Goal: Information Seeking & Learning: Learn about a topic

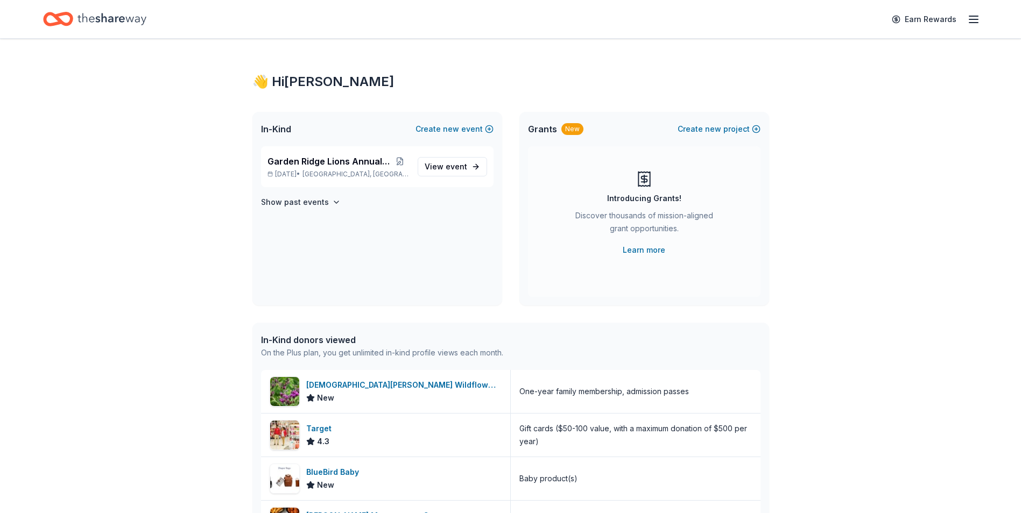
scroll to position [161, 0]
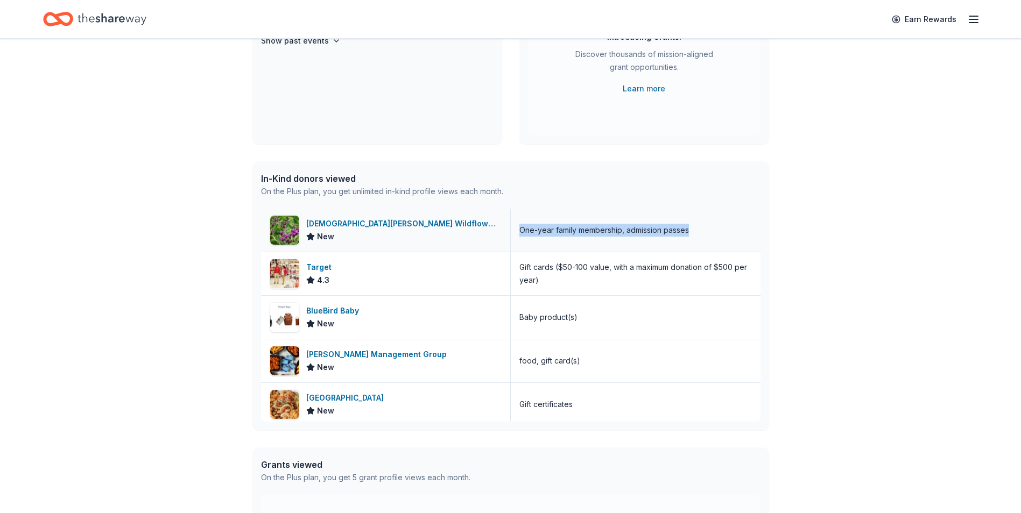
drag, startPoint x: 687, startPoint y: 231, endPoint x: 516, endPoint y: 229, distance: 170.6
click at [516, 229] on div "One-year family membership, admission passes" at bounding box center [636, 230] width 250 height 43
copy div "One-year family membership, admission passes"
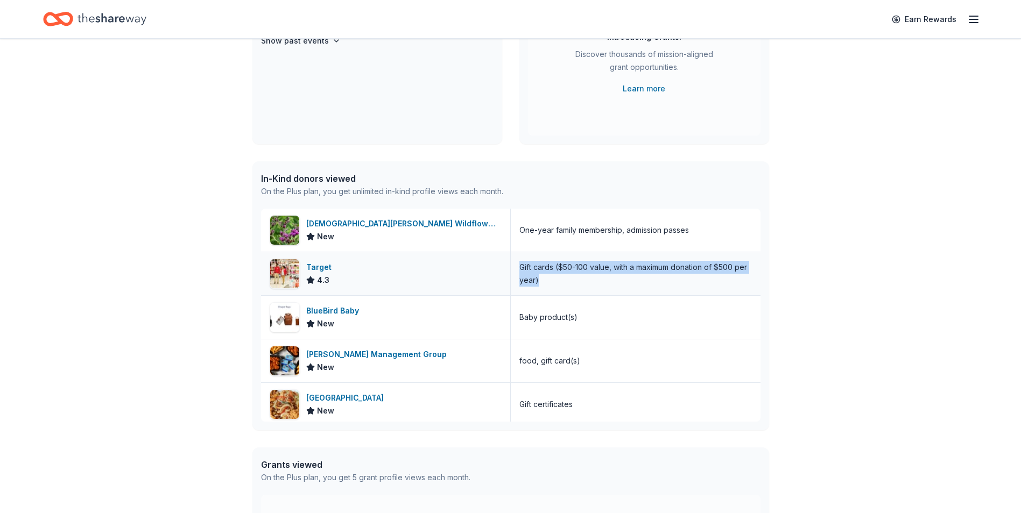
drag, startPoint x: 549, startPoint y: 282, endPoint x: 512, endPoint y: 267, distance: 39.9
click at [512, 267] on div "Gift cards ($50-100 value, with a maximum donation of $500 per year)" at bounding box center [636, 273] width 250 height 43
drag, startPoint x: 512, startPoint y: 267, endPoint x: 525, endPoint y: 270, distance: 13.1
copy div "Gift cards ($50-100 value, with a maximum donation of $500 per year)"
drag, startPoint x: 577, startPoint y: 321, endPoint x: 517, endPoint y: 319, distance: 59.8
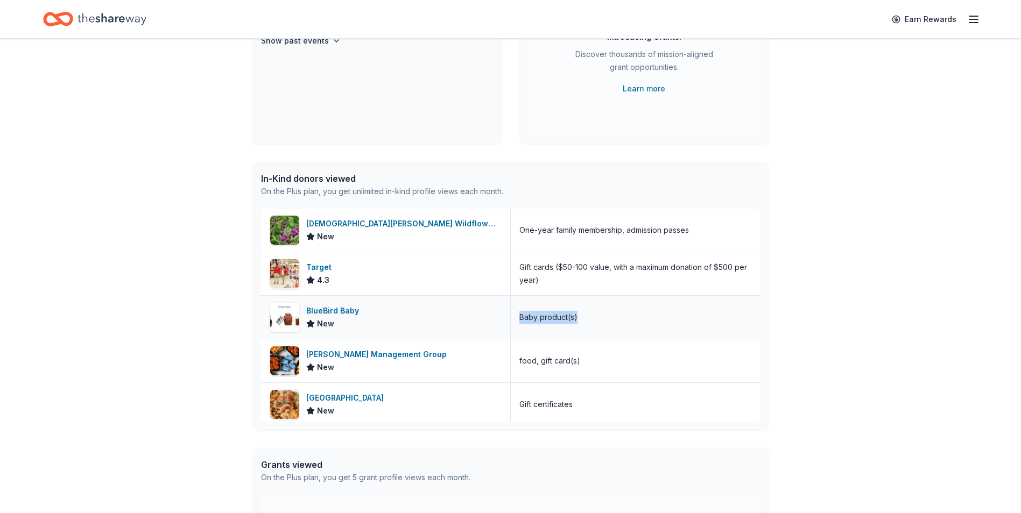
click at [517, 319] on div "Baby product(s)" at bounding box center [636, 317] width 250 height 43
copy div "Baby product(s)"
drag, startPoint x: 586, startPoint y: 360, endPoint x: 514, endPoint y: 356, distance: 72.2
click at [514, 356] on div "food, gift card(s)" at bounding box center [636, 361] width 250 height 43
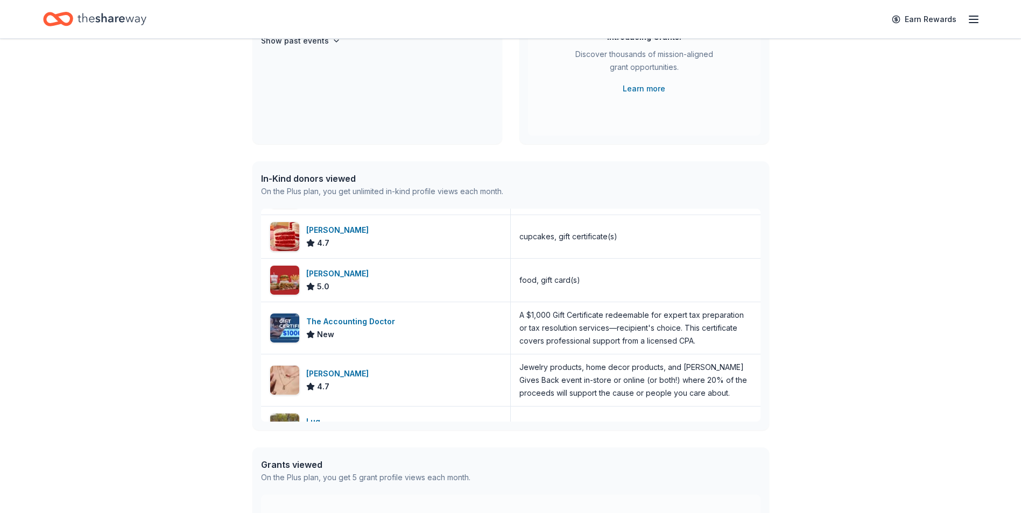
scroll to position [215, 0]
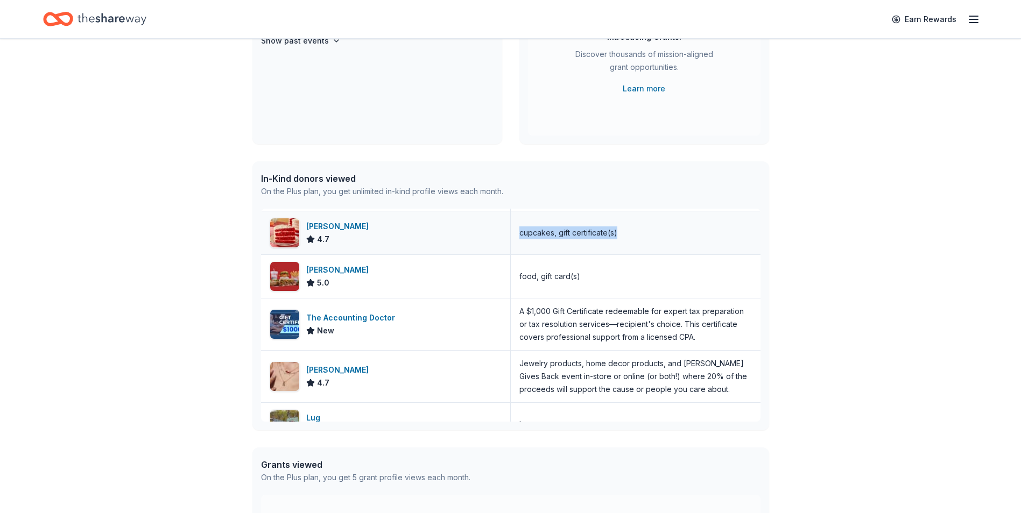
drag, startPoint x: 618, startPoint y: 236, endPoint x: 511, endPoint y: 239, distance: 106.6
click at [511, 239] on div "cupcakes, gift certificate(s)" at bounding box center [636, 232] width 250 height 43
drag, startPoint x: 511, startPoint y: 239, endPoint x: 525, endPoint y: 236, distance: 13.7
copy div "cupcakes, gift certificate(s)"
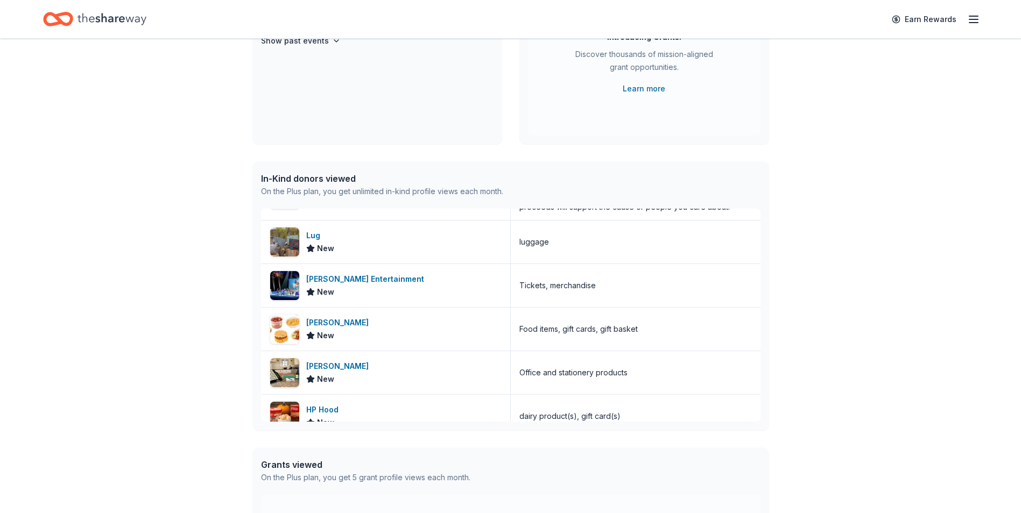
scroll to position [402, 0]
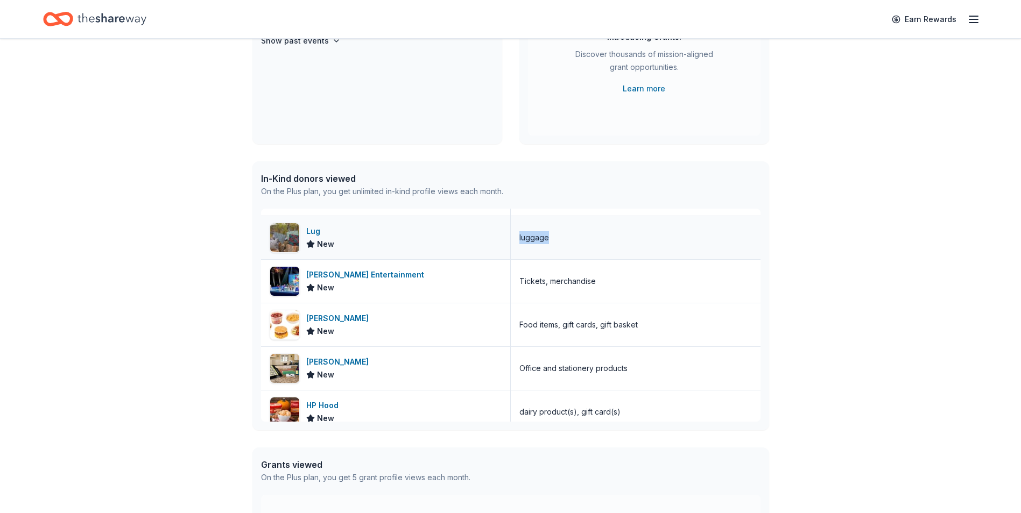
drag, startPoint x: 548, startPoint y: 239, endPoint x: 514, endPoint y: 239, distance: 33.9
click at [514, 239] on div "luggage" at bounding box center [636, 237] width 250 height 43
drag, startPoint x: 514, startPoint y: 239, endPoint x: 520, endPoint y: 240, distance: 6.0
copy div "luggage"
click at [594, 283] on div "Tickets, merchandise" at bounding box center [636, 281] width 250 height 43
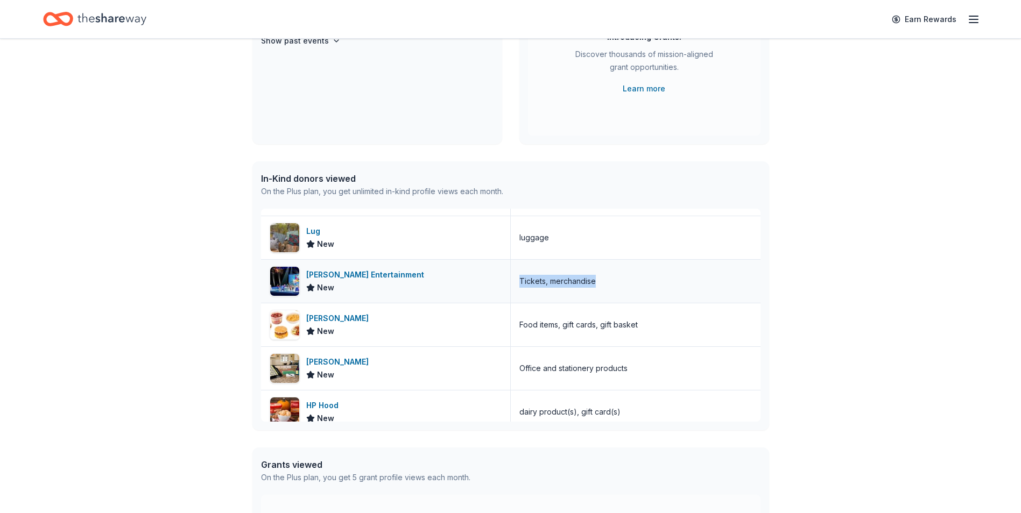
drag, startPoint x: 594, startPoint y: 283, endPoint x: 507, endPoint y: 283, distance: 86.1
click at [511, 283] on div "Tickets, merchandise" at bounding box center [636, 281] width 250 height 43
drag, startPoint x: 507, startPoint y: 283, endPoint x: 530, endPoint y: 279, distance: 22.5
copy div "Tickets, merchandise"
drag, startPoint x: 635, startPoint y: 327, endPoint x: 511, endPoint y: 328, distance: 123.8
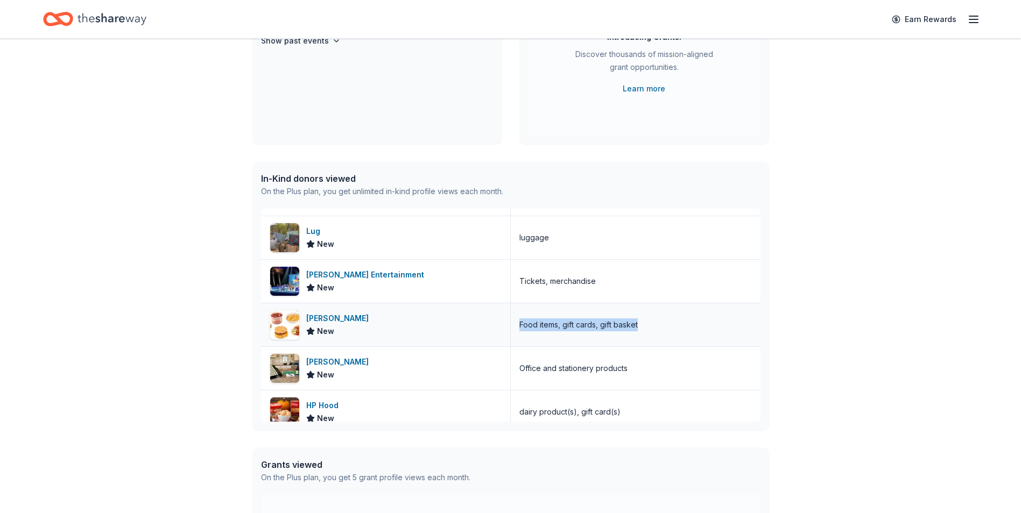
click at [511, 328] on div "Food items, gift cards, gift basket" at bounding box center [636, 325] width 250 height 43
drag, startPoint x: 511, startPoint y: 328, endPoint x: 536, endPoint y: 329, distance: 24.8
copy div "Food items, gift cards, gift basket"
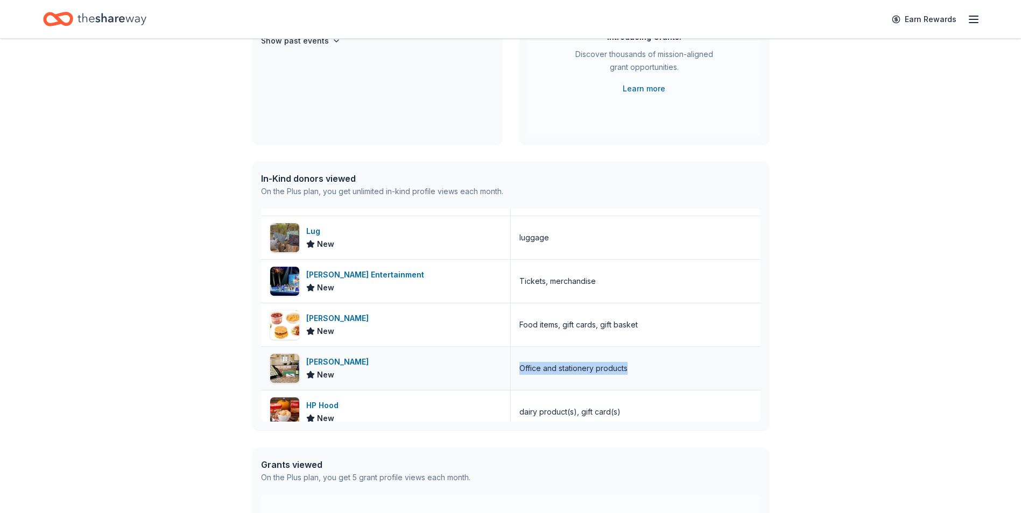
drag, startPoint x: 628, startPoint y: 367, endPoint x: 517, endPoint y: 366, distance: 110.9
click at [517, 366] on div "Office and stationery products" at bounding box center [636, 368] width 250 height 43
copy div "Office and stationery products"
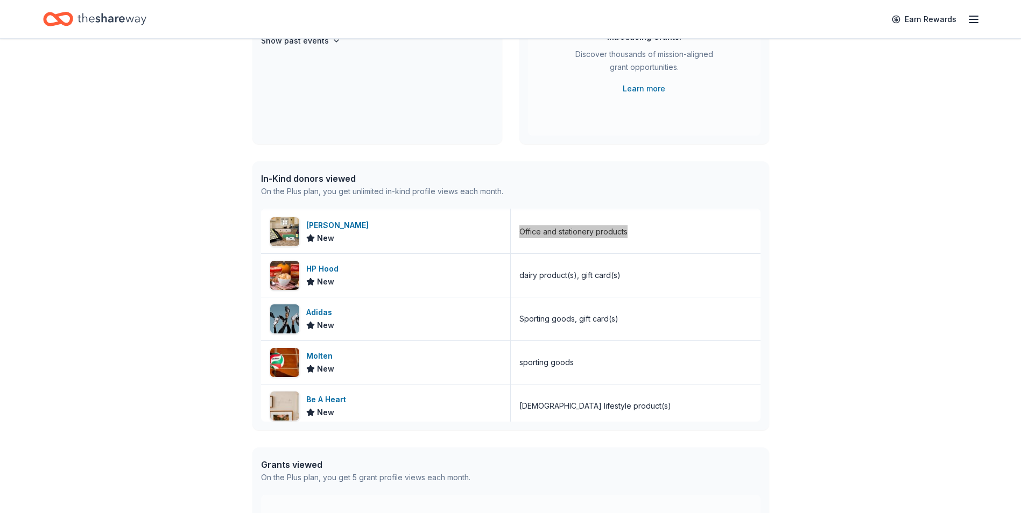
scroll to position [563, 0]
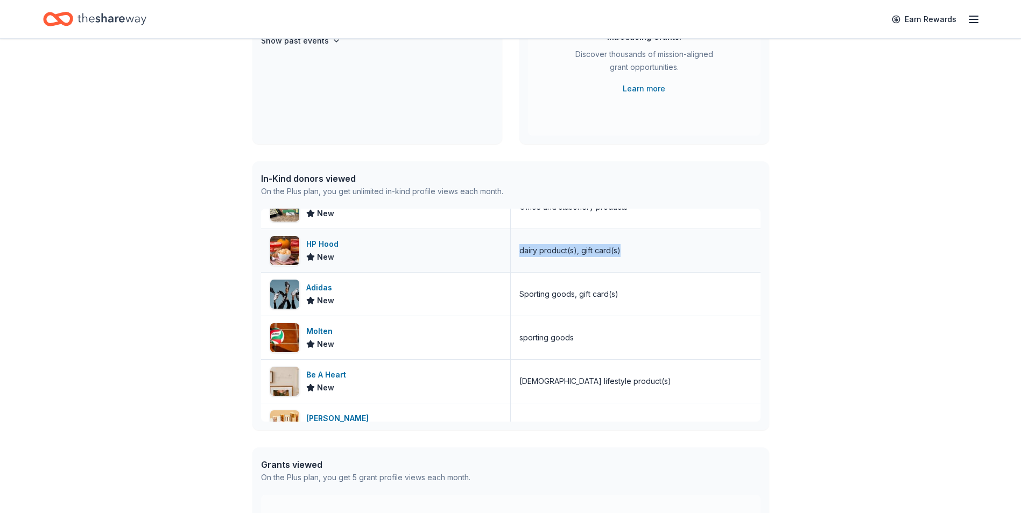
drag, startPoint x: 625, startPoint y: 253, endPoint x: 511, endPoint y: 259, distance: 114.2
click at [511, 259] on div "dairy product(s), gift card(s)" at bounding box center [636, 250] width 250 height 43
drag, startPoint x: 511, startPoint y: 259, endPoint x: 552, endPoint y: 252, distance: 42.0
copy div "dairy product(s), gift card(s)"
click at [633, 296] on div "Sporting goods, gift card(s)" at bounding box center [636, 294] width 250 height 43
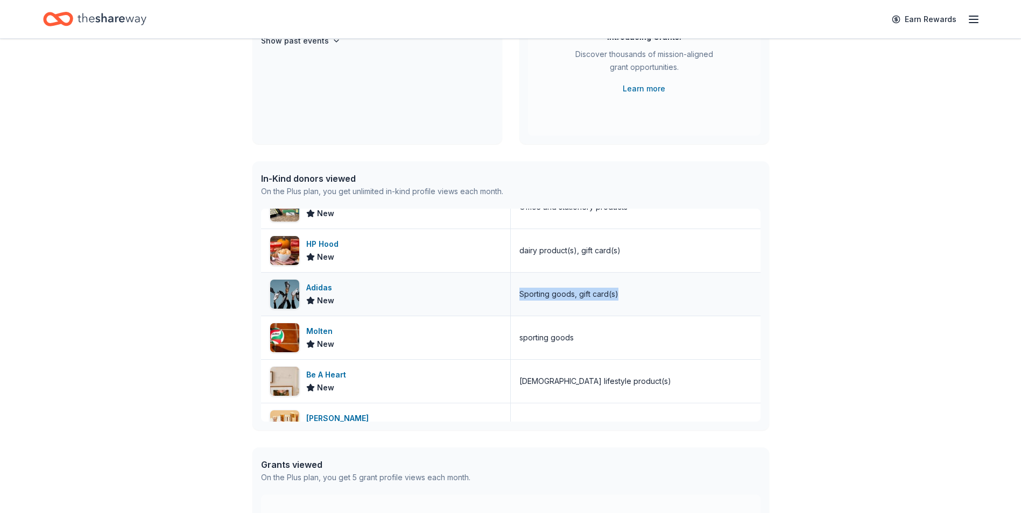
drag, startPoint x: 627, startPoint y: 296, endPoint x: 516, endPoint y: 306, distance: 111.8
click at [516, 306] on div "Sporting goods, gift card(s)" at bounding box center [636, 294] width 250 height 43
drag, startPoint x: 516, startPoint y: 306, endPoint x: 566, endPoint y: 297, distance: 50.8
copy div "Sporting goods, gift card(s)"
drag, startPoint x: 569, startPoint y: 337, endPoint x: 513, endPoint y: 337, distance: 56.0
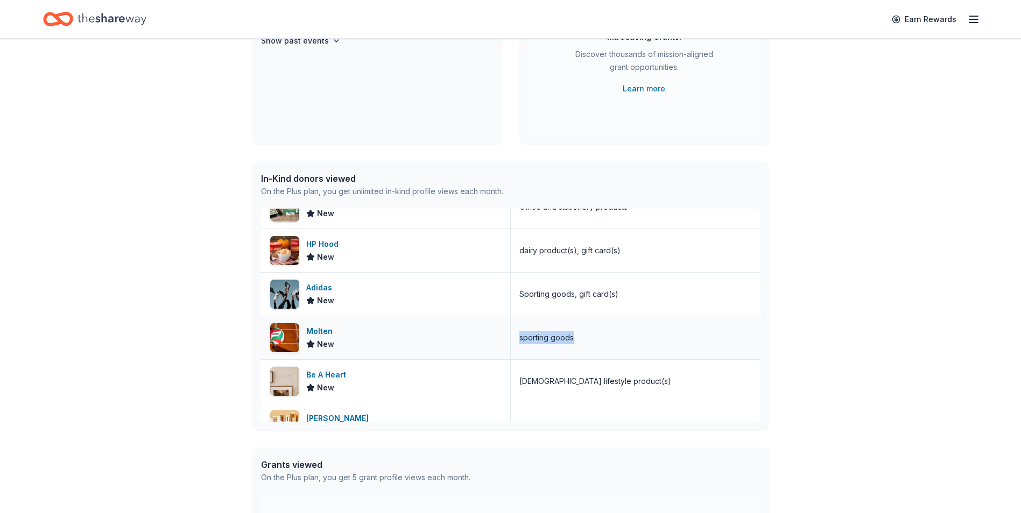
click at [513, 337] on div "sporting goods" at bounding box center [636, 337] width 250 height 43
drag, startPoint x: 513, startPoint y: 337, endPoint x: 527, endPoint y: 338, distance: 14.0
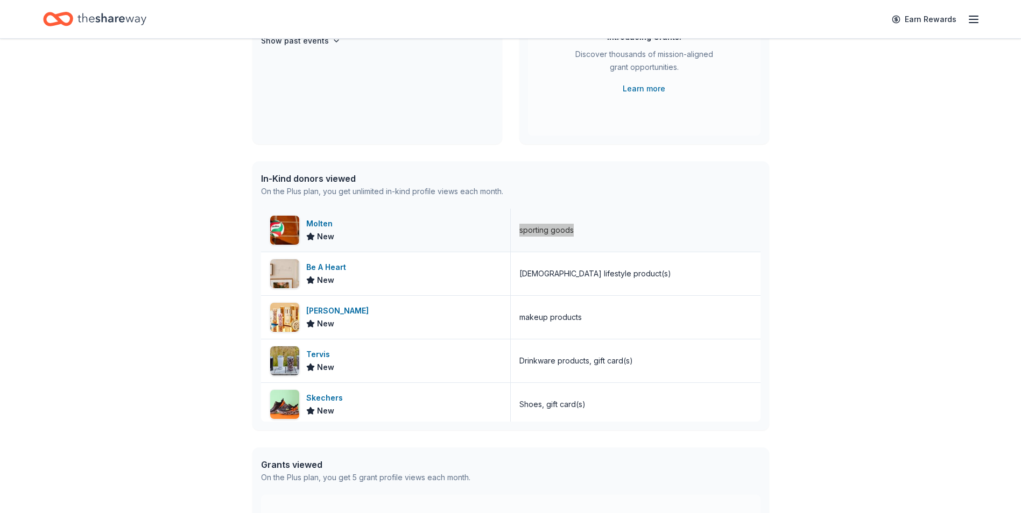
scroll to position [725, 0]
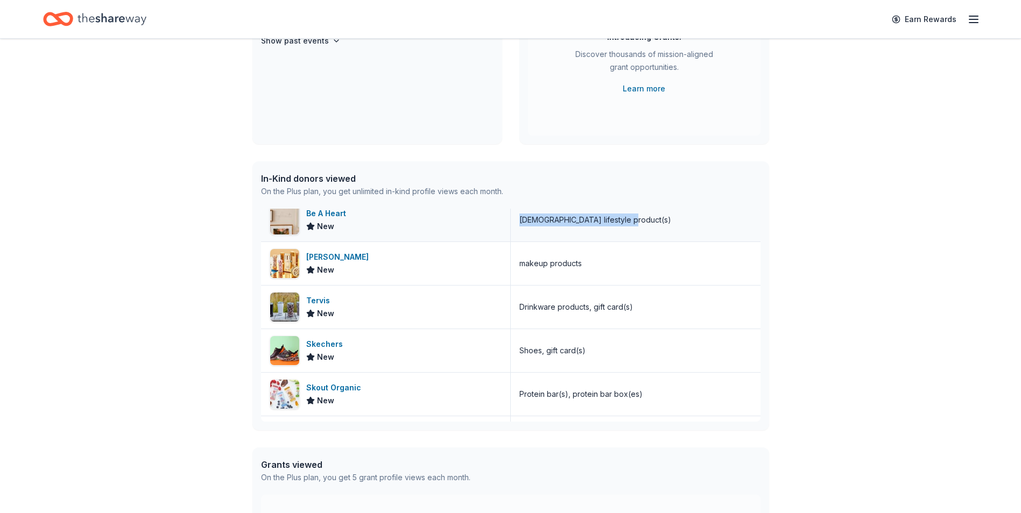
drag, startPoint x: 632, startPoint y: 223, endPoint x: 508, endPoint y: 228, distance: 124.4
click at [511, 228] on div "[DEMOGRAPHIC_DATA] lifestyle product(s)" at bounding box center [636, 220] width 250 height 43
drag, startPoint x: 508, startPoint y: 228, endPoint x: 541, endPoint y: 217, distance: 35.1
drag, startPoint x: 580, startPoint y: 262, endPoint x: 516, endPoint y: 264, distance: 64.1
click at [516, 264] on div "makeup products" at bounding box center [636, 263] width 250 height 43
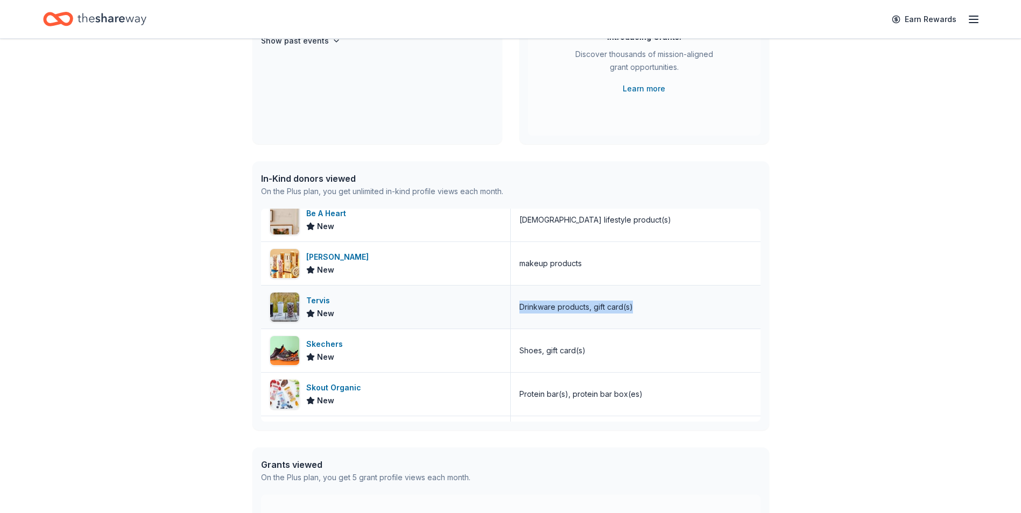
drag, startPoint x: 630, startPoint y: 309, endPoint x: 516, endPoint y: 311, distance: 114.6
click at [516, 311] on div "Drinkware products, gift card(s)" at bounding box center [636, 307] width 250 height 43
drag, startPoint x: 516, startPoint y: 311, endPoint x: 529, endPoint y: 310, distance: 13.5
drag, startPoint x: 582, startPoint y: 349, endPoint x: 516, endPoint y: 350, distance: 66.2
click at [516, 350] on div "Shoes, gift card(s)" at bounding box center [636, 350] width 250 height 43
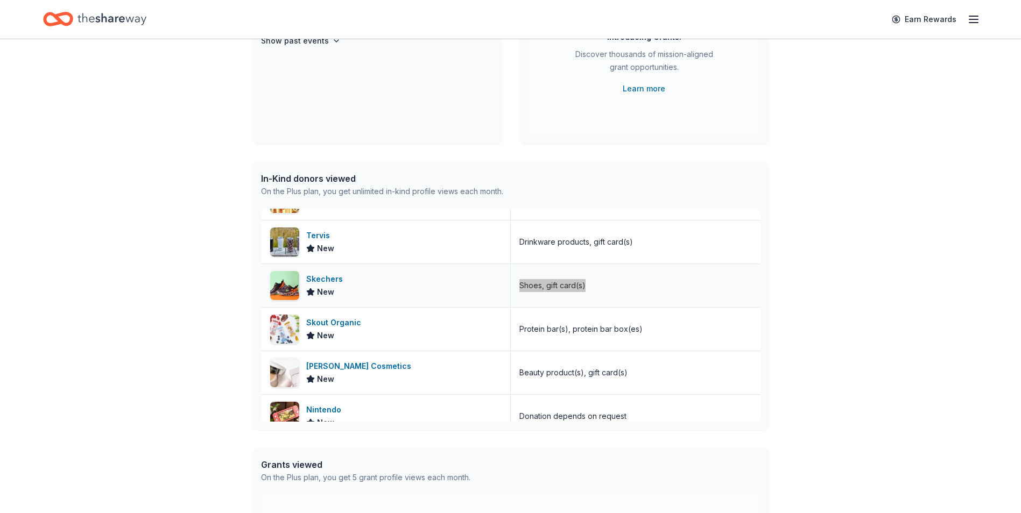
scroll to position [833, 0]
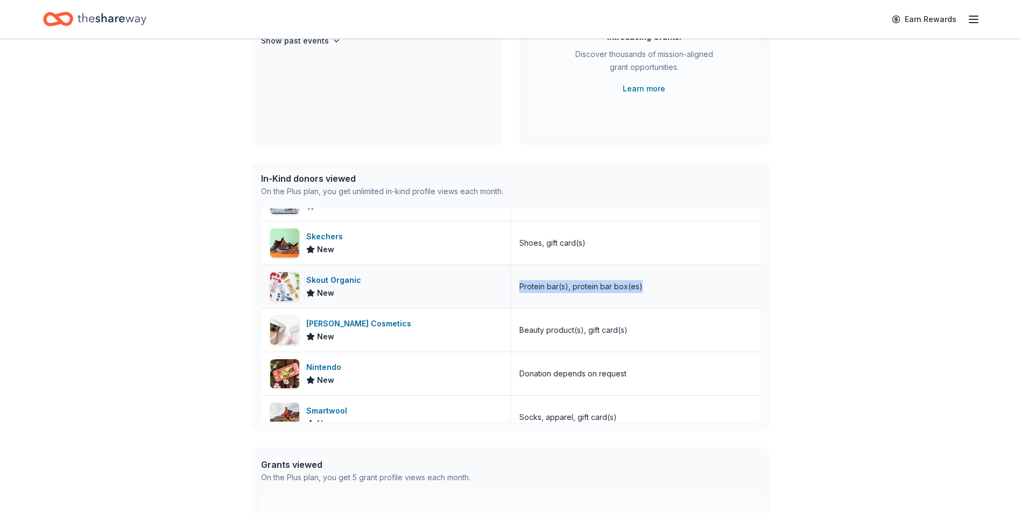
drag, startPoint x: 656, startPoint y: 289, endPoint x: 513, endPoint y: 295, distance: 142.8
click at [513, 295] on div "Protein bar(s), protein bar box(es)" at bounding box center [636, 286] width 250 height 43
drag, startPoint x: 513, startPoint y: 295, endPoint x: 533, endPoint y: 289, distance: 20.4
drag, startPoint x: 627, startPoint y: 329, endPoint x: 516, endPoint y: 334, distance: 112.0
click at [516, 334] on div "Beauty product(s), gift card(s)" at bounding box center [636, 330] width 250 height 43
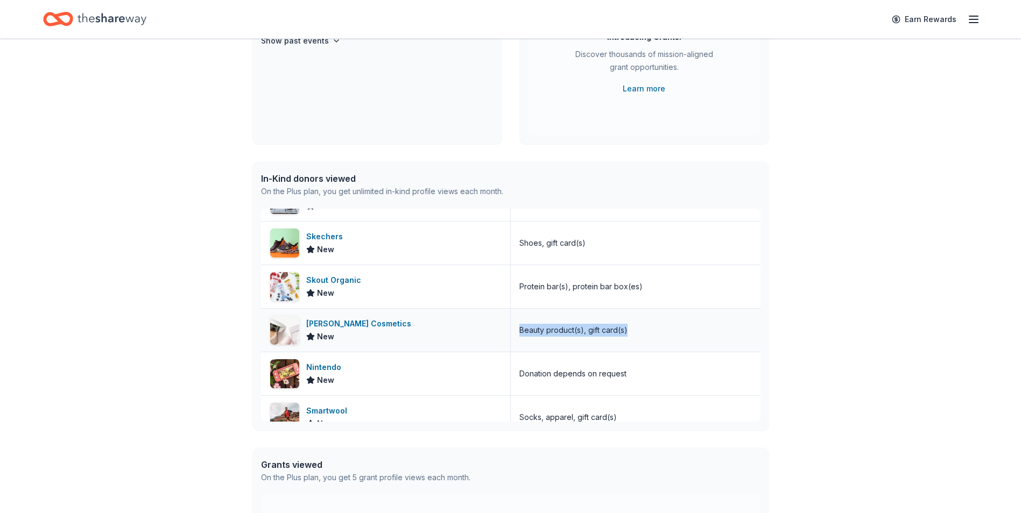
drag, startPoint x: 516, startPoint y: 334, endPoint x: 527, endPoint y: 335, distance: 11.3
drag, startPoint x: 620, startPoint y: 374, endPoint x: 505, endPoint y: 383, distance: 115.5
click at [505, 383] on div "Nintendo New Donation depends on request" at bounding box center [510, 374] width 499 height 44
drag, startPoint x: 505, startPoint y: 383, endPoint x: 538, endPoint y: 375, distance: 33.8
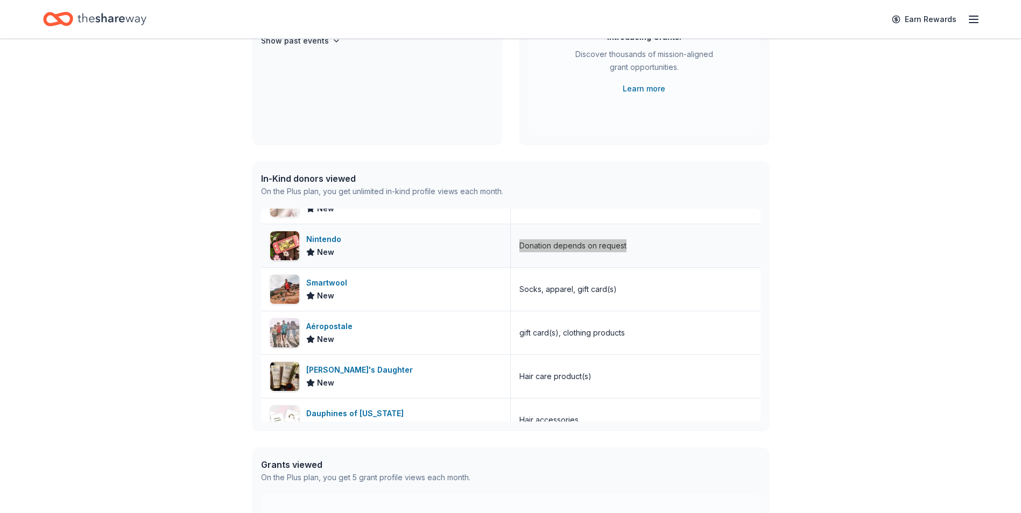
scroll to position [994, 0]
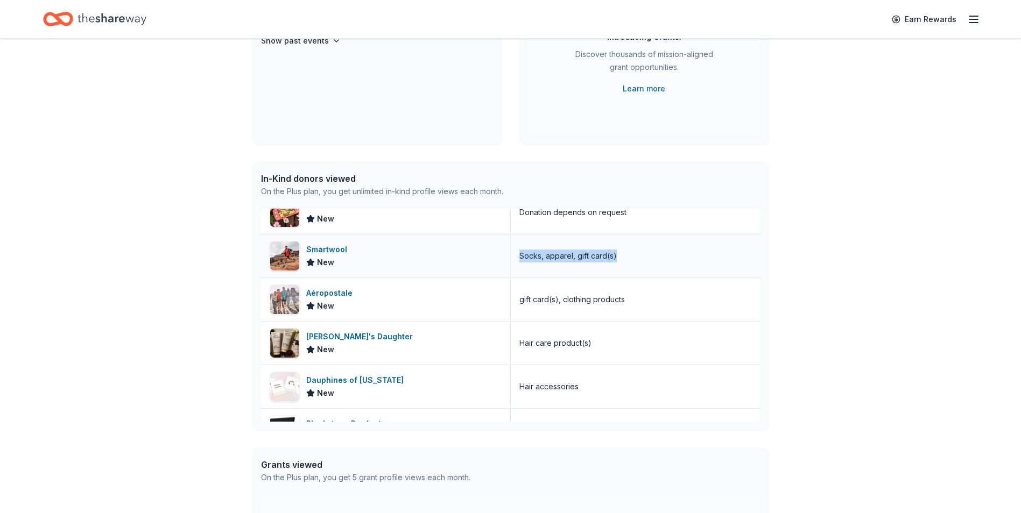
drag, startPoint x: 629, startPoint y: 260, endPoint x: 516, endPoint y: 267, distance: 113.8
click at [516, 267] on div "Socks, apparel, gift card(s)" at bounding box center [636, 256] width 250 height 43
drag, startPoint x: 516, startPoint y: 267, endPoint x: 576, endPoint y: 259, distance: 60.9
drag, startPoint x: 625, startPoint y: 305, endPoint x: 516, endPoint y: 312, distance: 109.5
click at [516, 312] on div "gift card(s), clothing products" at bounding box center [636, 299] width 250 height 43
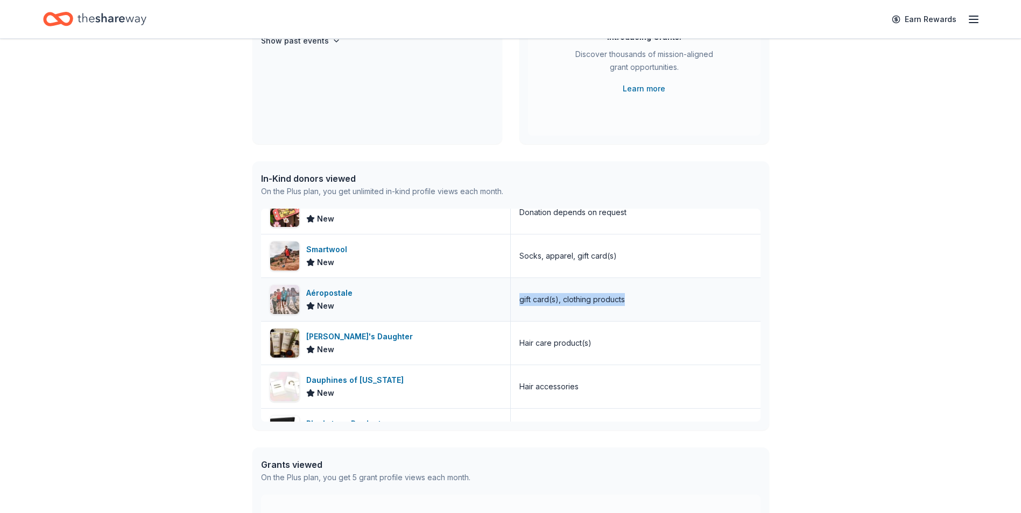
drag, startPoint x: 516, startPoint y: 312, endPoint x: 572, endPoint y: 301, distance: 56.9
drag, startPoint x: 595, startPoint y: 347, endPoint x: 493, endPoint y: 352, distance: 101.9
click at [493, 352] on div "[PERSON_NAME]'s Daughter New Hair care product(s)" at bounding box center [510, 344] width 499 height 44
drag, startPoint x: 493, startPoint y: 352, endPoint x: 544, endPoint y: 343, distance: 51.9
drag, startPoint x: 582, startPoint y: 390, endPoint x: 514, endPoint y: 392, distance: 68.4
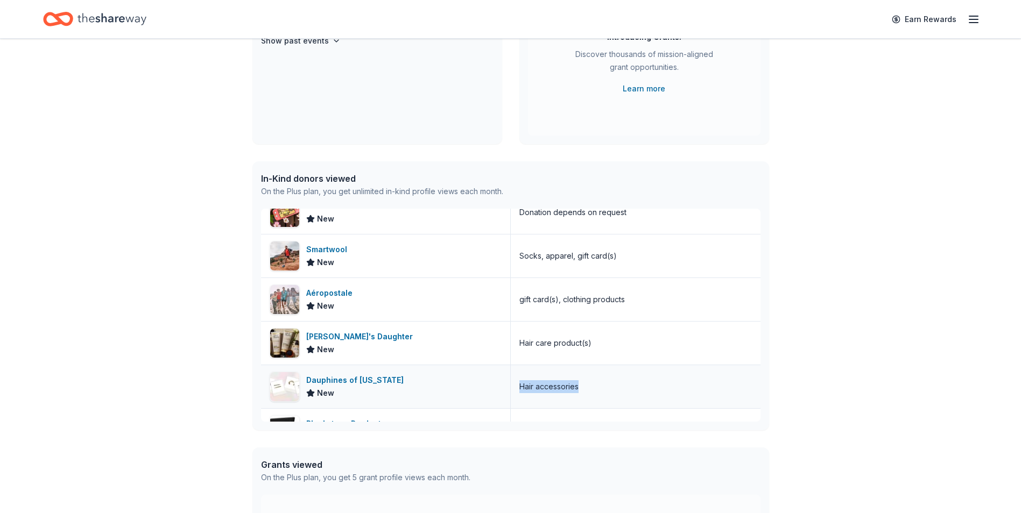
click at [514, 392] on div "Hair accessories" at bounding box center [636, 386] width 250 height 43
drag, startPoint x: 514, startPoint y: 392, endPoint x: 531, endPoint y: 388, distance: 17.8
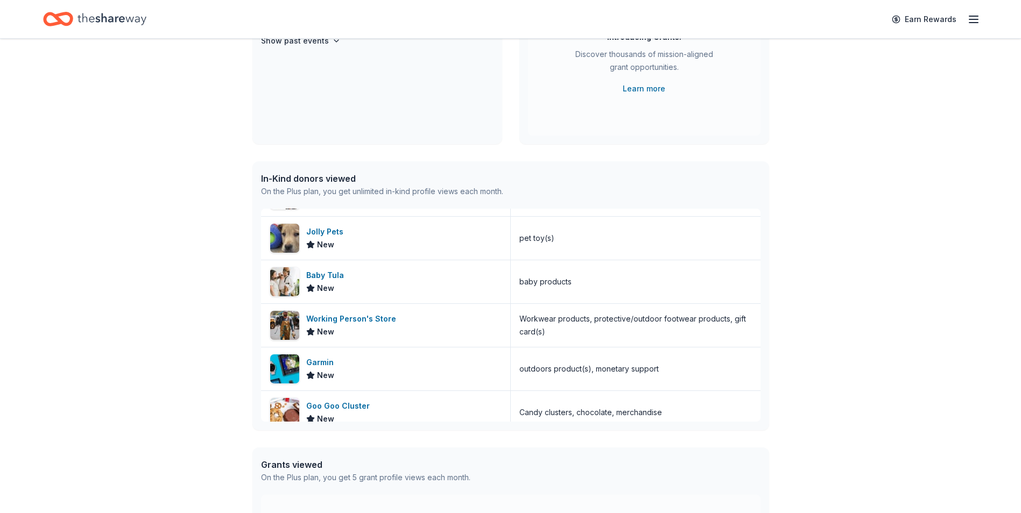
scroll to position [1371, 0]
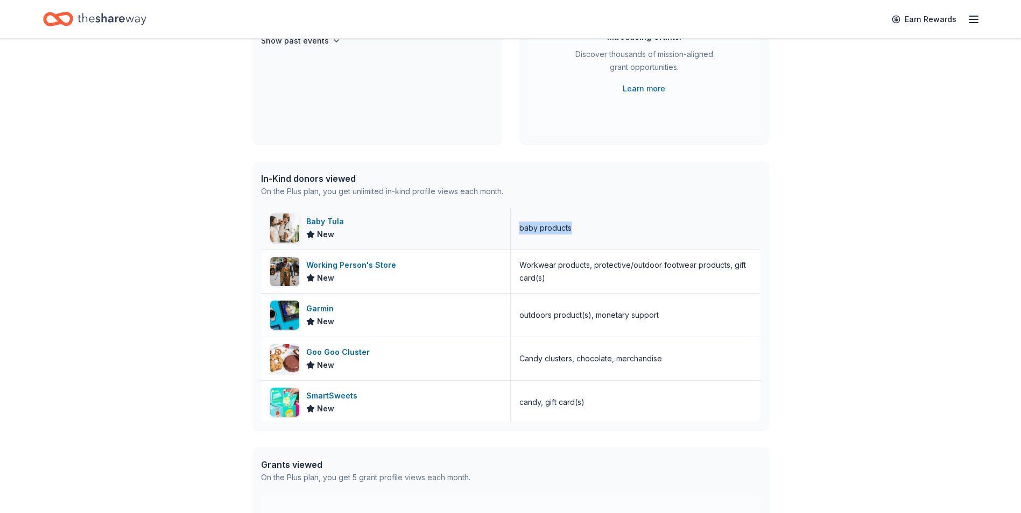
drag, startPoint x: 583, startPoint y: 230, endPoint x: 513, endPoint y: 236, distance: 70.2
click at [513, 236] on div "baby products" at bounding box center [636, 228] width 250 height 43
drag, startPoint x: 513, startPoint y: 236, endPoint x: 536, endPoint y: 229, distance: 24.3
drag, startPoint x: 555, startPoint y: 279, endPoint x: 511, endPoint y: 264, distance: 46.6
click at [511, 264] on div "Workwear products, protective/outdoor footwear products, gift card(s)" at bounding box center [636, 271] width 250 height 43
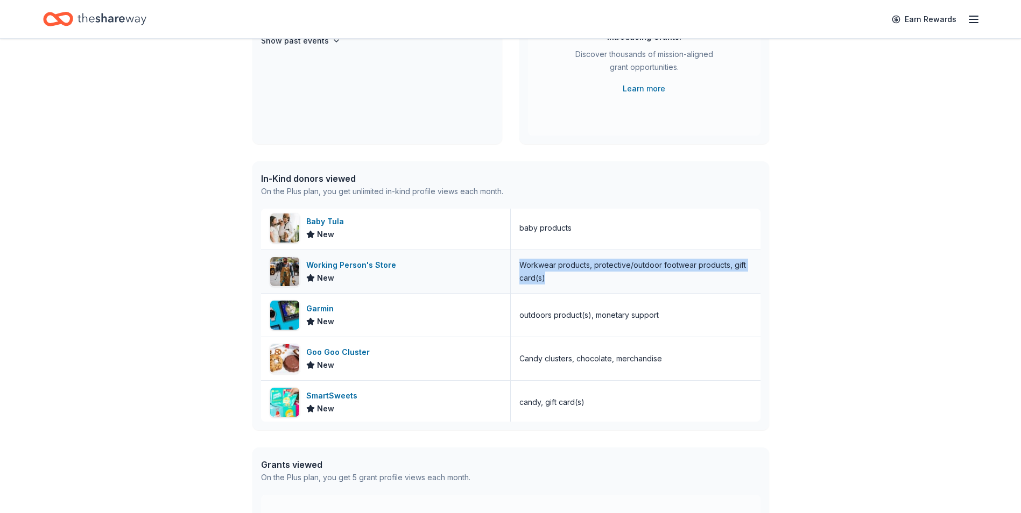
drag, startPoint x: 511, startPoint y: 264, endPoint x: 530, endPoint y: 271, distance: 19.4
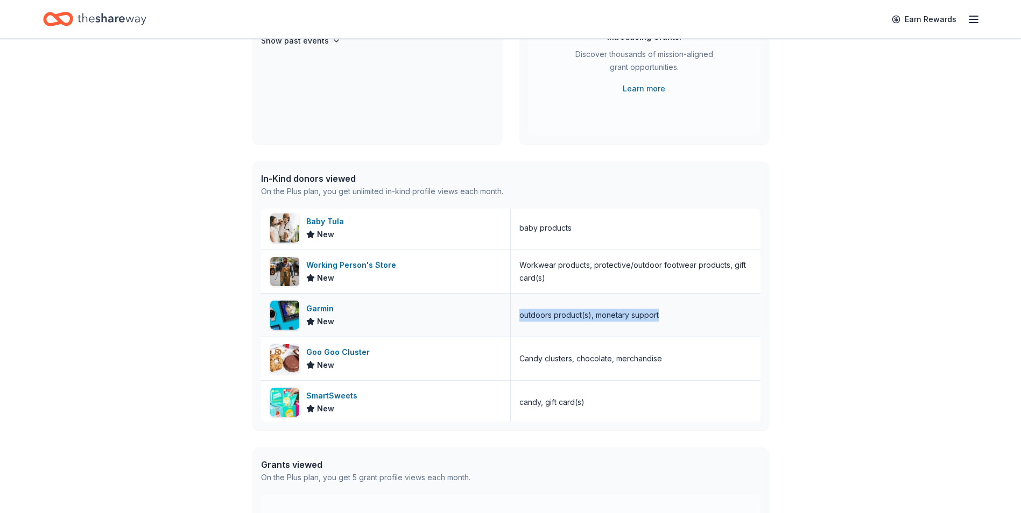
drag, startPoint x: 658, startPoint y: 315, endPoint x: 510, endPoint y: 321, distance: 147.6
click at [511, 321] on div "outdoors product(s), monetary support" at bounding box center [636, 315] width 250 height 43
drag, startPoint x: 510, startPoint y: 321, endPoint x: 533, endPoint y: 315, distance: 23.9
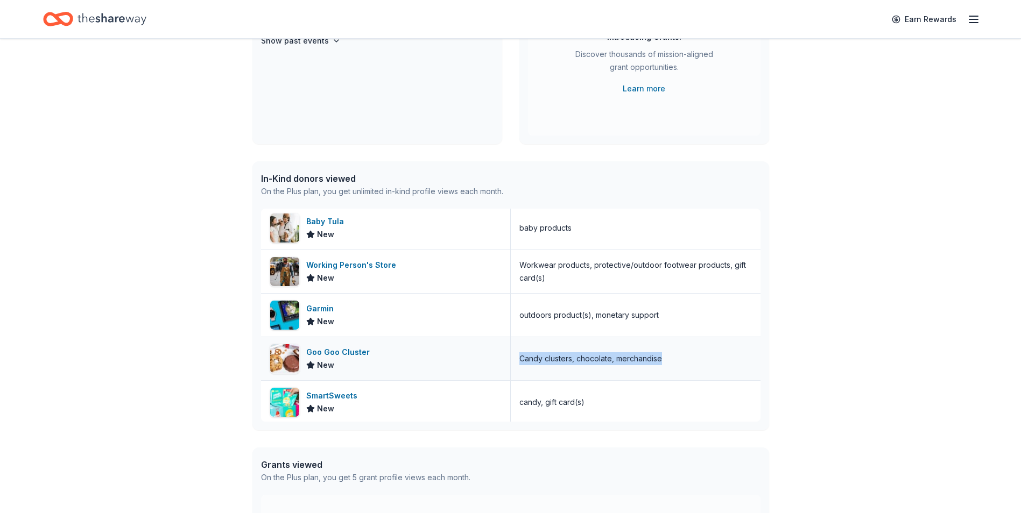
drag, startPoint x: 661, startPoint y: 358, endPoint x: 513, endPoint y: 360, distance: 148.0
click at [513, 360] on div "Candy clusters, chocolate, merchandise" at bounding box center [636, 358] width 250 height 43
drag, startPoint x: 513, startPoint y: 360, endPoint x: 525, endPoint y: 360, distance: 11.8
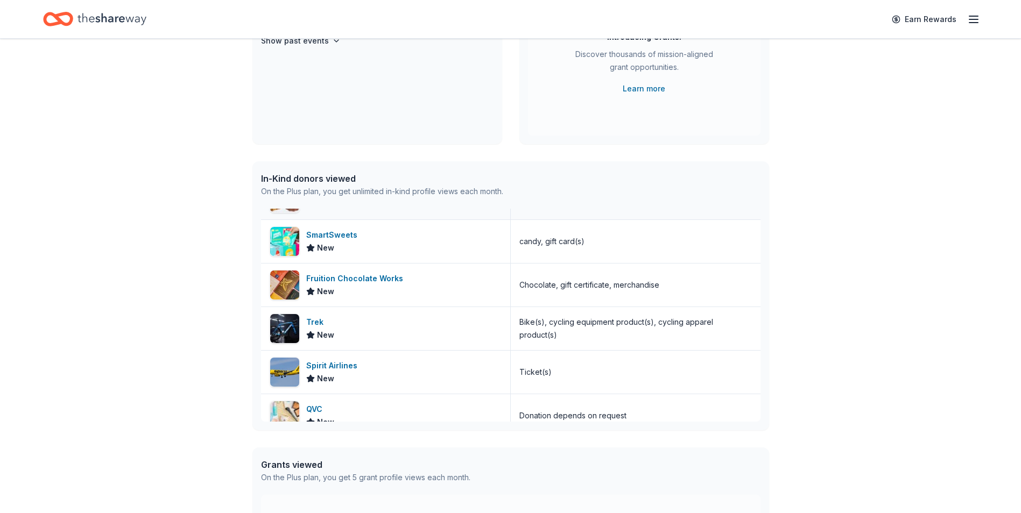
scroll to position [1532, 0]
drag, startPoint x: 588, startPoint y: 242, endPoint x: 516, endPoint y: 243, distance: 72.1
click at [516, 243] on div "candy, gift card(s)" at bounding box center [636, 241] width 250 height 43
drag, startPoint x: 668, startPoint y: 285, endPoint x: 513, endPoint y: 290, distance: 154.5
click at [513, 290] on div "Chocolate, gift certificate, merchandise" at bounding box center [636, 284] width 250 height 43
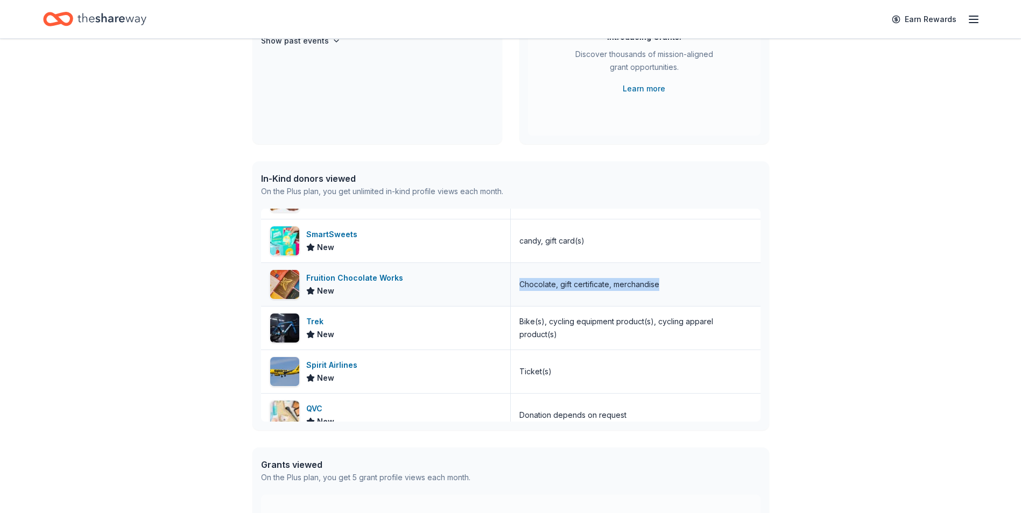
drag, startPoint x: 513, startPoint y: 290, endPoint x: 553, endPoint y: 283, distance: 40.4
drag, startPoint x: 561, startPoint y: 372, endPoint x: 508, endPoint y: 375, distance: 52.8
click at [511, 375] on div "Ticket(s)" at bounding box center [636, 371] width 250 height 43
drag, startPoint x: 508, startPoint y: 375, endPoint x: 526, endPoint y: 372, distance: 17.9
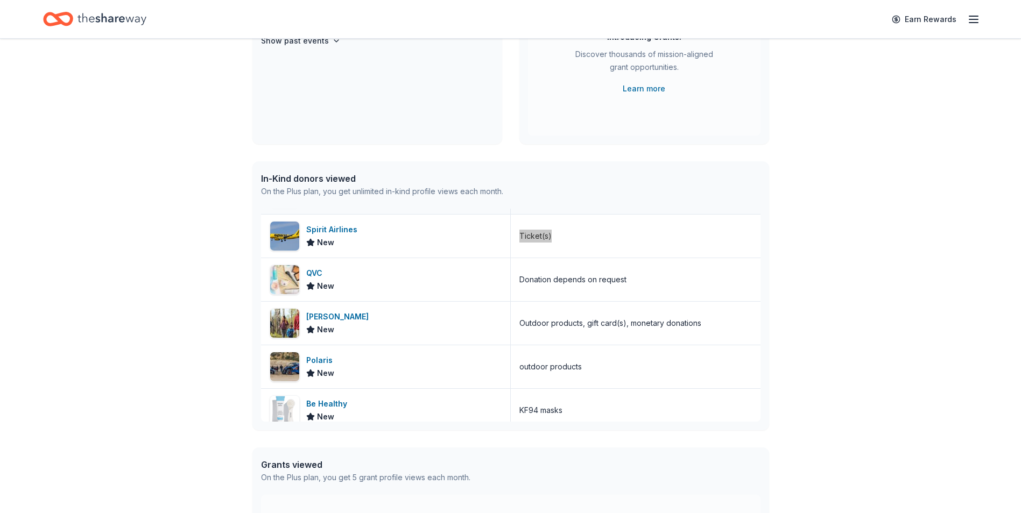
scroll to position [1694, 0]
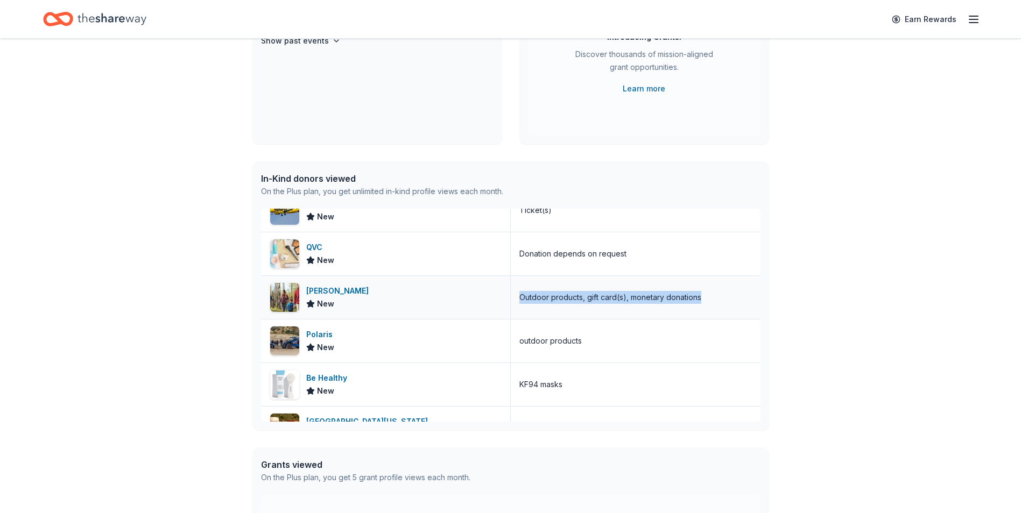
drag, startPoint x: 703, startPoint y: 300, endPoint x: 513, endPoint y: 303, distance: 190.0
click at [513, 303] on div "Outdoor products, gift card(s), monetary donations" at bounding box center [636, 297] width 250 height 43
drag, startPoint x: 513, startPoint y: 303, endPoint x: 520, endPoint y: 299, distance: 7.9
drag, startPoint x: 590, startPoint y: 343, endPoint x: 516, endPoint y: 342, distance: 74.8
click at [516, 342] on div "outdoor products" at bounding box center [636, 341] width 250 height 43
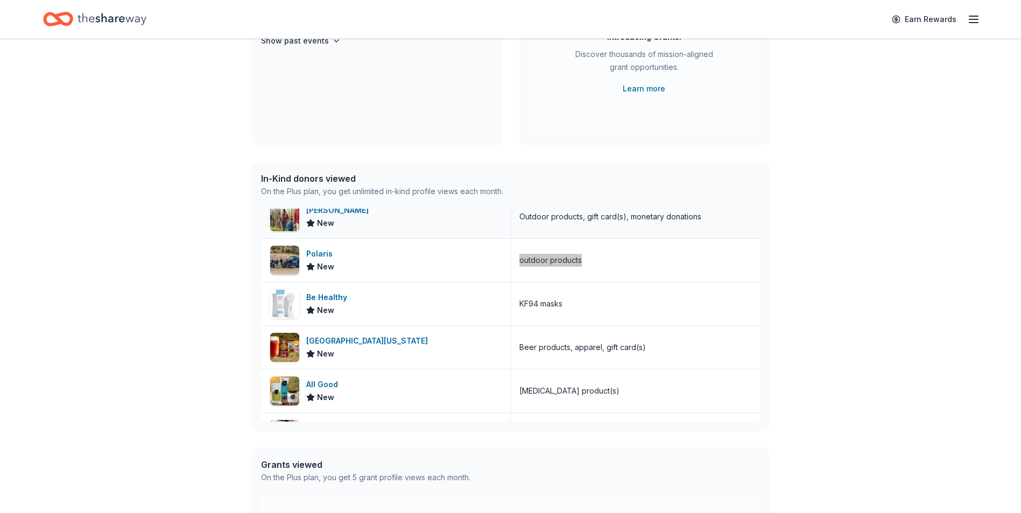
scroll to position [1801, 0]
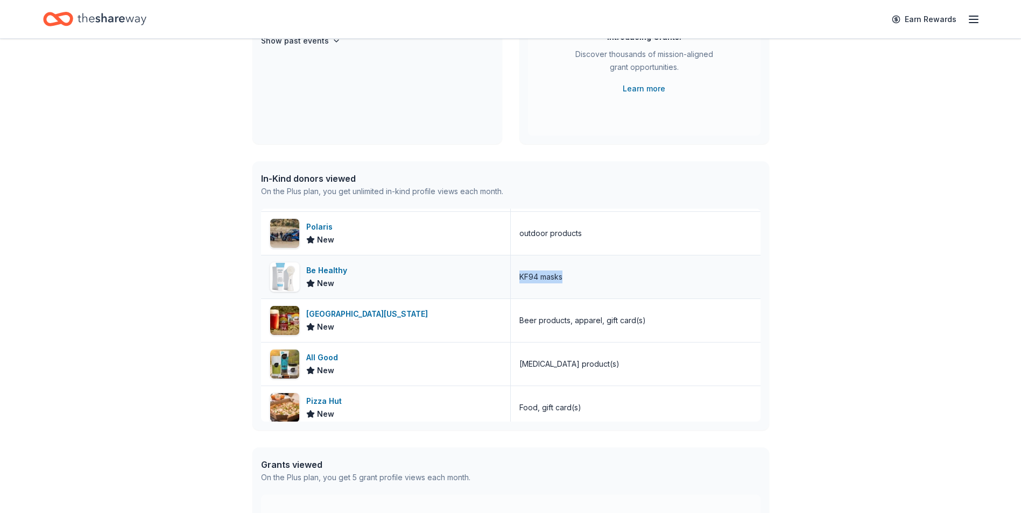
drag, startPoint x: 570, startPoint y: 278, endPoint x: 517, endPoint y: 281, distance: 53.9
click at [517, 281] on div "KF94 masks" at bounding box center [636, 277] width 250 height 43
drag, startPoint x: 517, startPoint y: 281, endPoint x: 525, endPoint y: 279, distance: 8.2
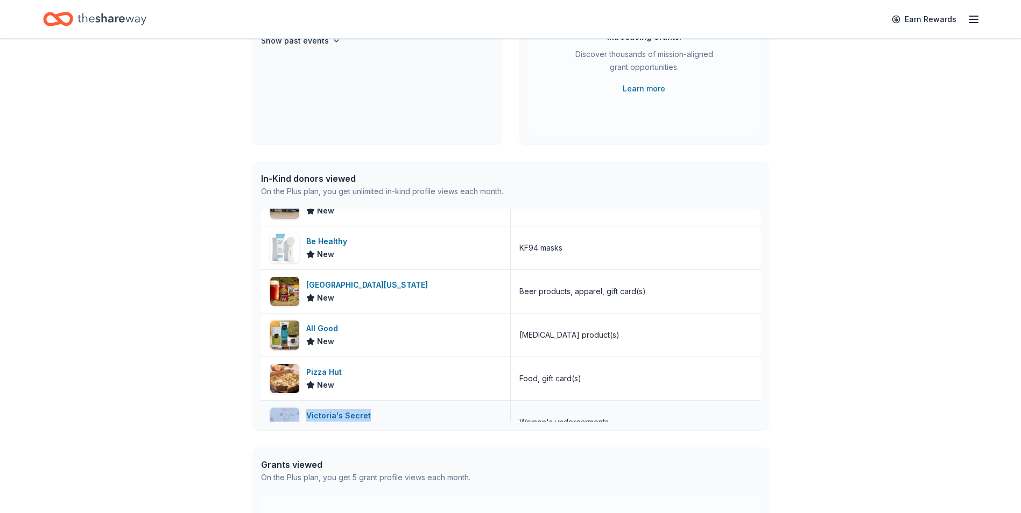
scroll to position [1831, 0]
drag, startPoint x: 594, startPoint y: 412, endPoint x: 509, endPoint y: 387, distance: 88.7
click at [511, 387] on div "Food, gift card(s)" at bounding box center [636, 377] width 250 height 43
drag, startPoint x: 509, startPoint y: 387, endPoint x: 546, endPoint y: 379, distance: 37.9
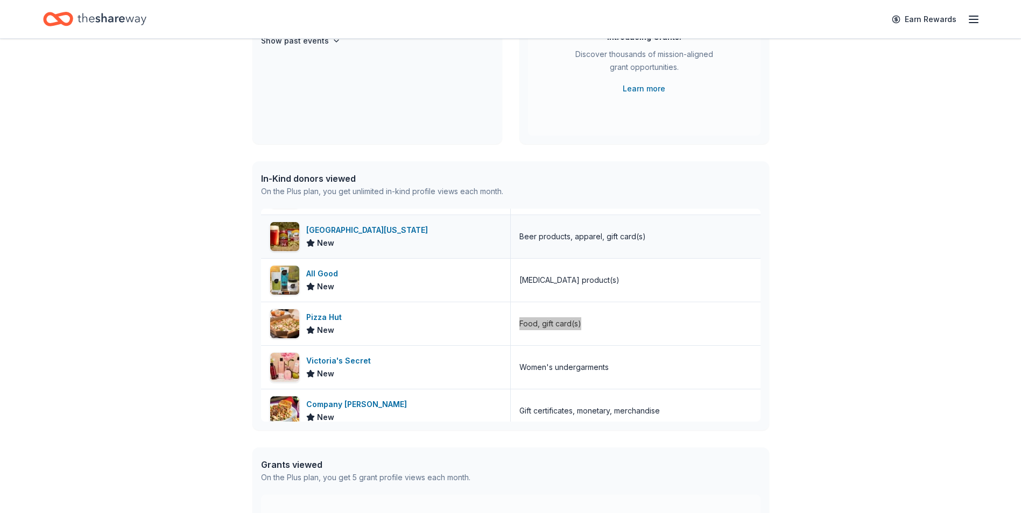
scroll to position [1939, 0]
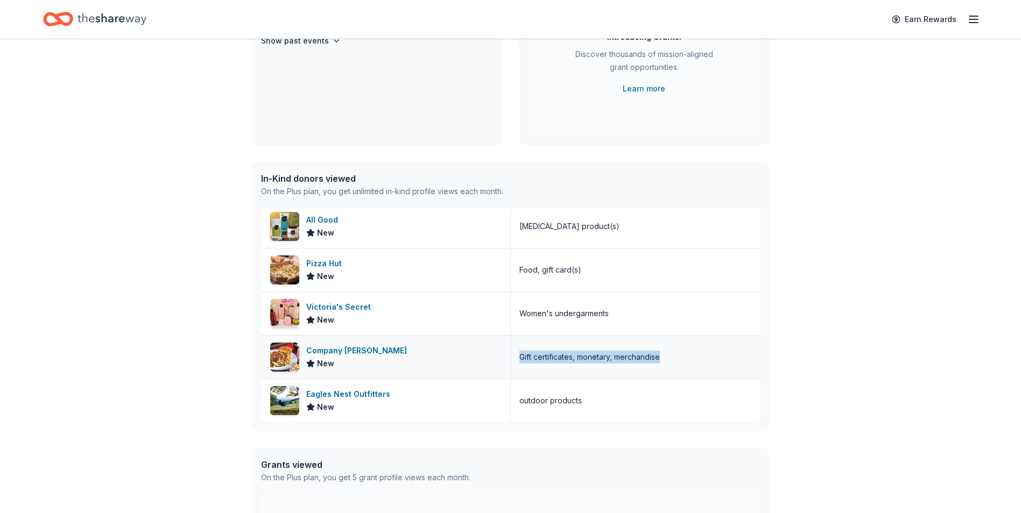
drag, startPoint x: 669, startPoint y: 362, endPoint x: 514, endPoint y: 364, distance: 155.0
click at [514, 364] on div "Gift certificates, monetary, merchandise" at bounding box center [636, 357] width 250 height 43
drag, startPoint x: 514, startPoint y: 364, endPoint x: 561, endPoint y: 354, distance: 47.9
drag, startPoint x: 588, startPoint y: 399, endPoint x: 506, endPoint y: 404, distance: 82.4
click at [506, 404] on div "Eagles Nest Outfitters New outdoor products" at bounding box center [510, 401] width 499 height 44
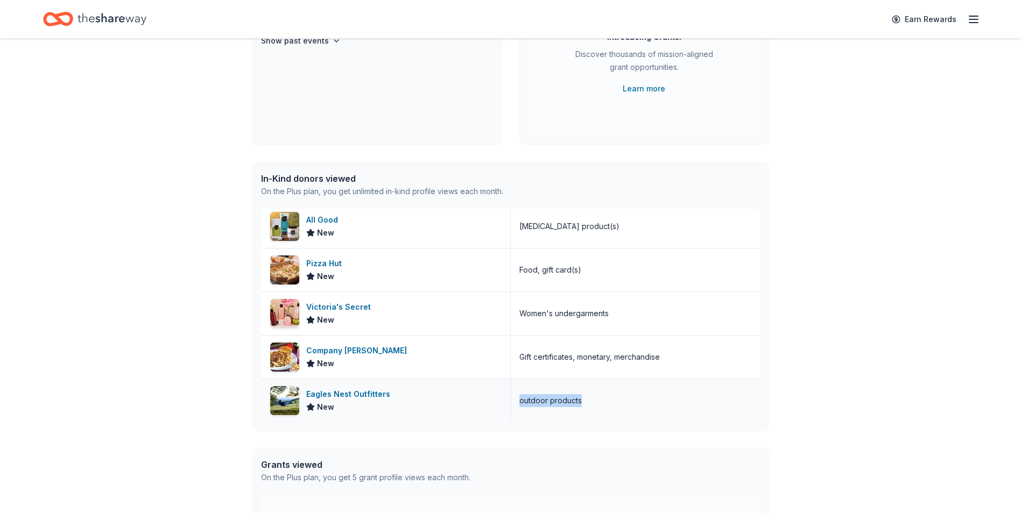
drag, startPoint x: 506, startPoint y: 404, endPoint x: 528, endPoint y: 400, distance: 22.9
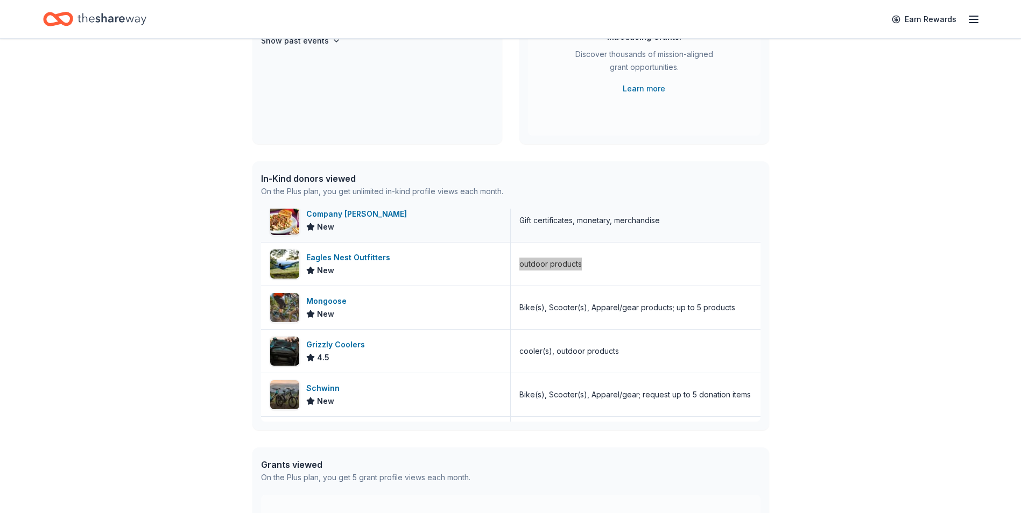
scroll to position [2100, 0]
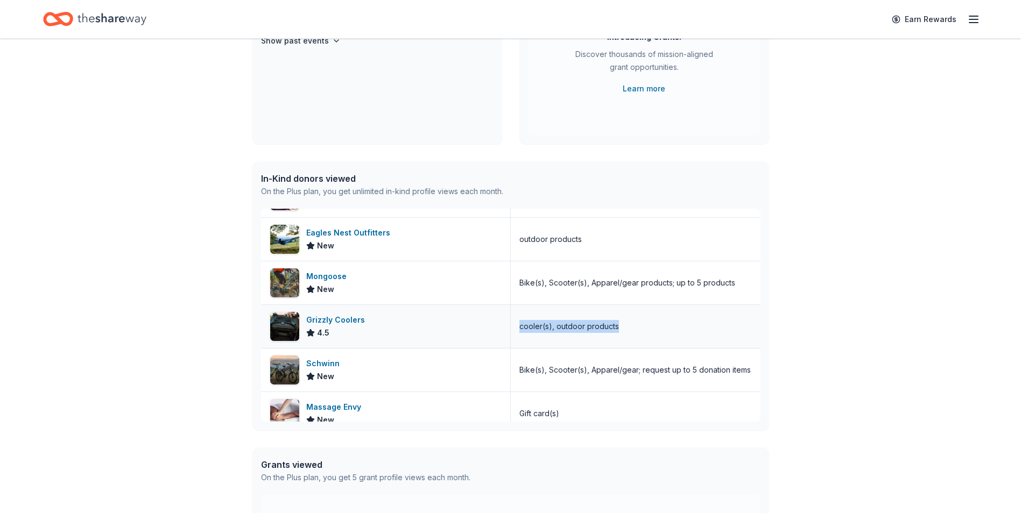
drag, startPoint x: 626, startPoint y: 327, endPoint x: 516, endPoint y: 331, distance: 109.9
click at [516, 331] on div "cooler(s), outdoor products" at bounding box center [636, 326] width 250 height 43
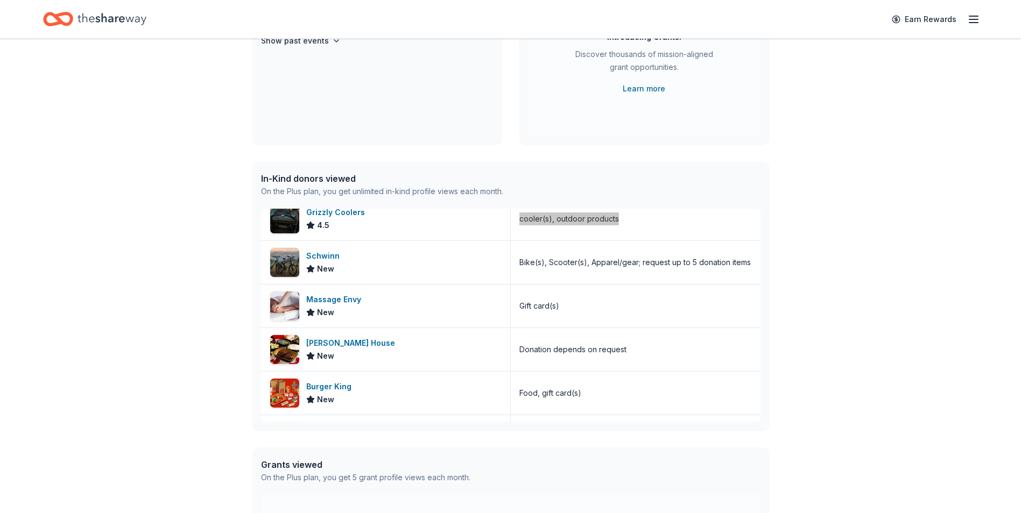
scroll to position [2262, 0]
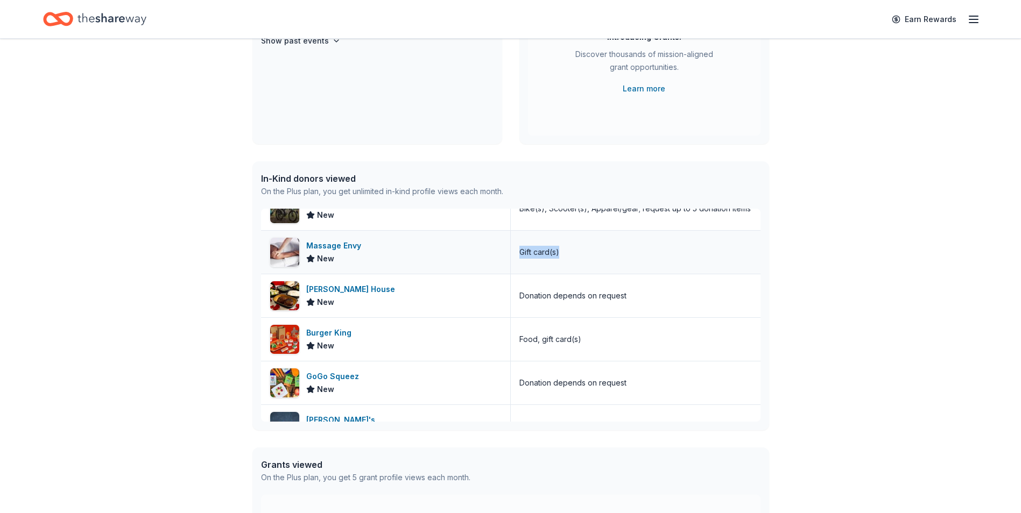
drag, startPoint x: 575, startPoint y: 255, endPoint x: 510, endPoint y: 257, distance: 65.2
click at [511, 257] on div "Gift card(s)" at bounding box center [636, 252] width 250 height 43
drag, startPoint x: 510, startPoint y: 257, endPoint x: 525, endPoint y: 251, distance: 16.2
drag, startPoint x: 626, startPoint y: 298, endPoint x: 515, endPoint y: 299, distance: 110.9
click at [515, 299] on div "Donation depends on request" at bounding box center [636, 295] width 250 height 43
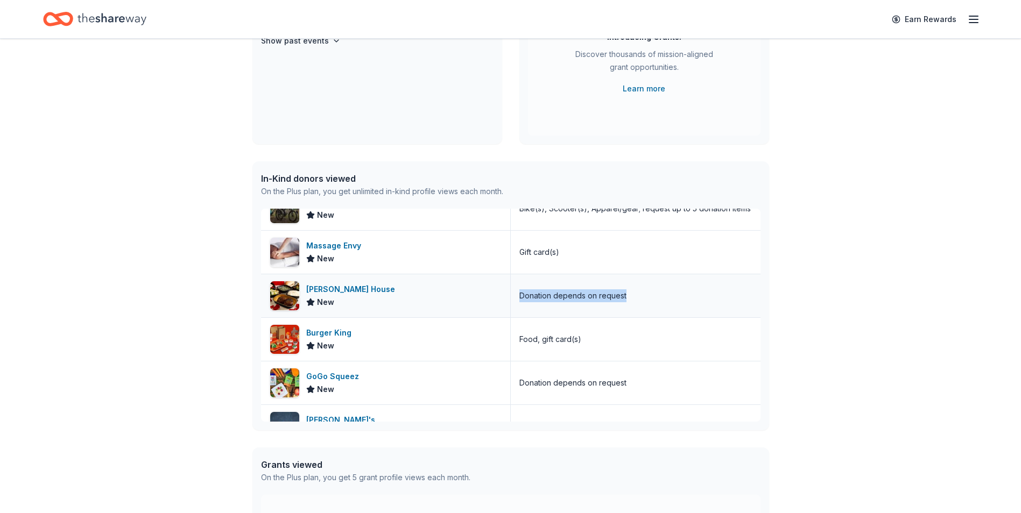
drag, startPoint x: 515, startPoint y: 299, endPoint x: 523, endPoint y: 299, distance: 7.5
drag, startPoint x: 584, startPoint y: 342, endPoint x: 513, endPoint y: 341, distance: 71.6
click at [513, 341] on div "Food, gift card(s)" at bounding box center [636, 339] width 250 height 43
drag, startPoint x: 513, startPoint y: 341, endPoint x: 520, endPoint y: 340, distance: 7.6
drag, startPoint x: 632, startPoint y: 382, endPoint x: 496, endPoint y: 389, distance: 136.9
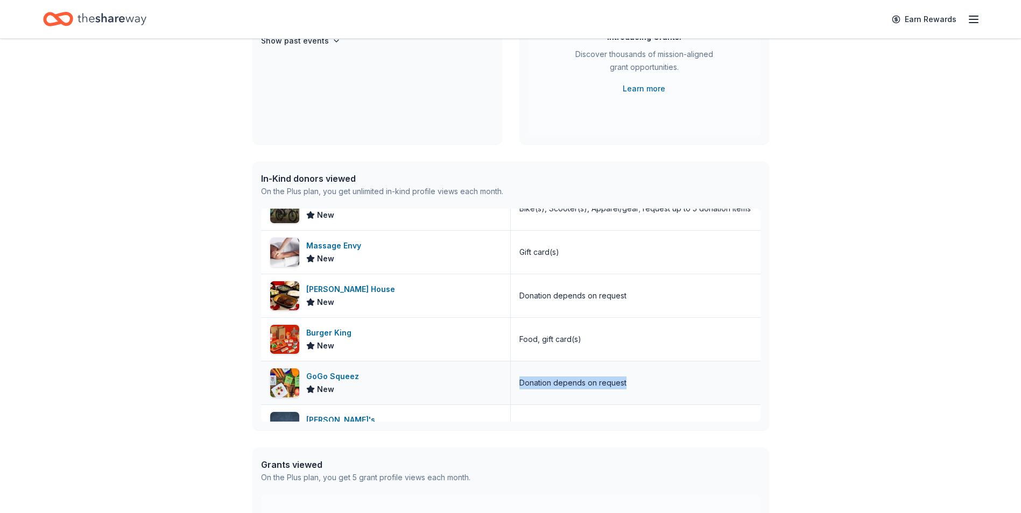
click at [496, 389] on div "GoGo Squeez New Donation depends on request" at bounding box center [510, 384] width 499 height 44
drag, startPoint x: 496, startPoint y: 389, endPoint x: 535, endPoint y: 385, distance: 39.5
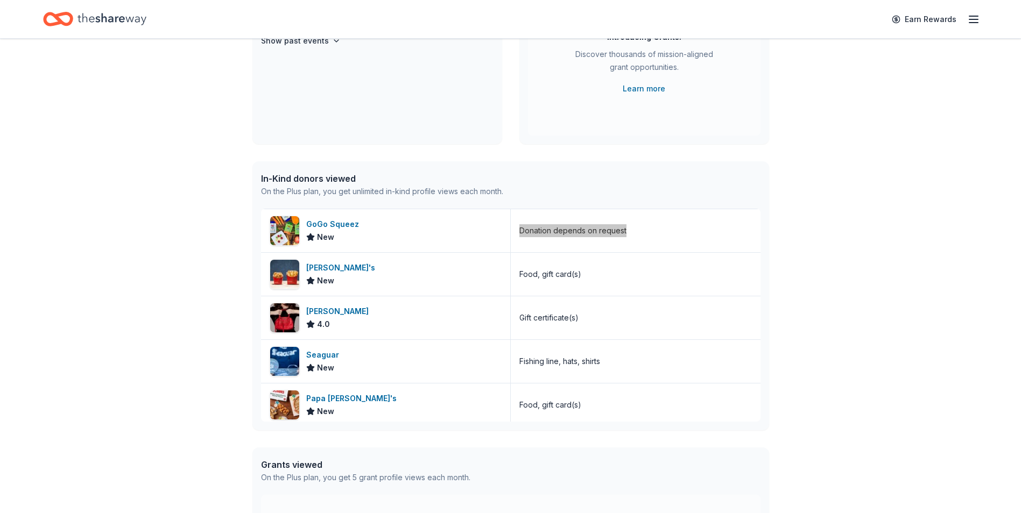
scroll to position [2423, 0]
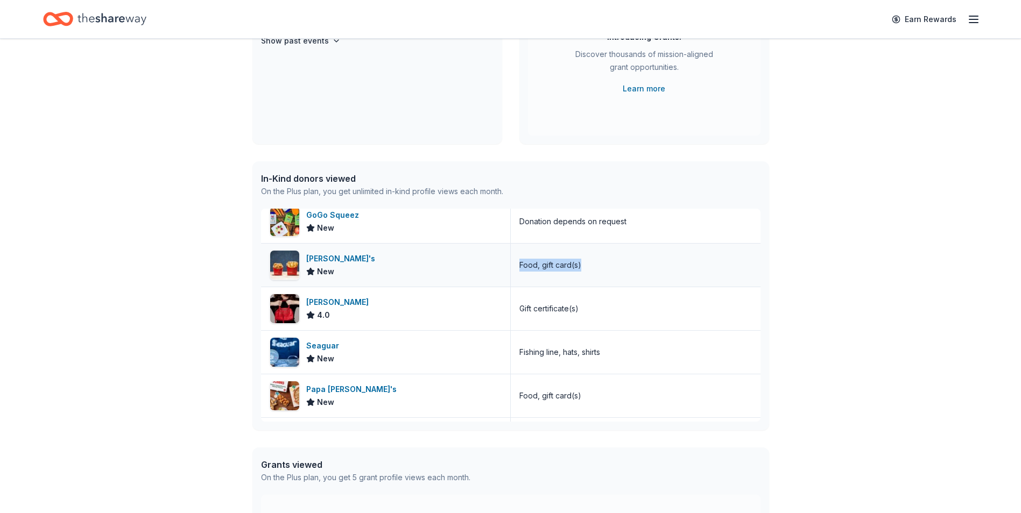
drag, startPoint x: 584, startPoint y: 264, endPoint x: 513, endPoint y: 271, distance: 70.8
click at [513, 271] on div "Food, gift card(s)" at bounding box center [636, 265] width 250 height 43
drag, startPoint x: 513, startPoint y: 271, endPoint x: 520, endPoint y: 267, distance: 7.9
drag, startPoint x: 596, startPoint y: 310, endPoint x: 514, endPoint y: 307, distance: 82.4
click at [514, 307] on div "Gift certificate(s)" at bounding box center [636, 308] width 250 height 43
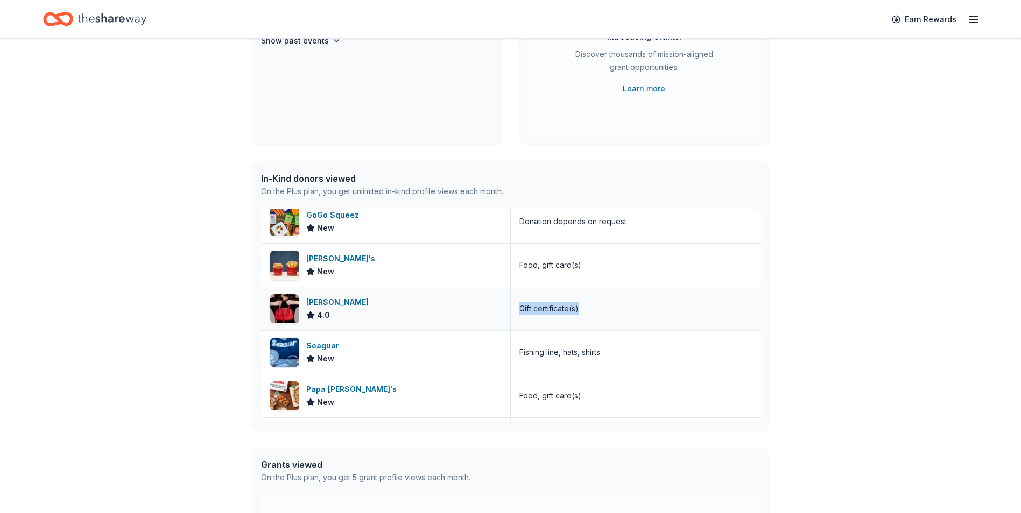
drag, startPoint x: 514, startPoint y: 307, endPoint x: 524, endPoint y: 311, distance: 10.2
drag, startPoint x: 610, startPoint y: 354, endPoint x: 517, endPoint y: 355, distance: 93.1
click at [517, 355] on div "Fishing line, hats, shirts" at bounding box center [636, 352] width 250 height 43
drag, startPoint x: 517, startPoint y: 355, endPoint x: 524, endPoint y: 355, distance: 7.0
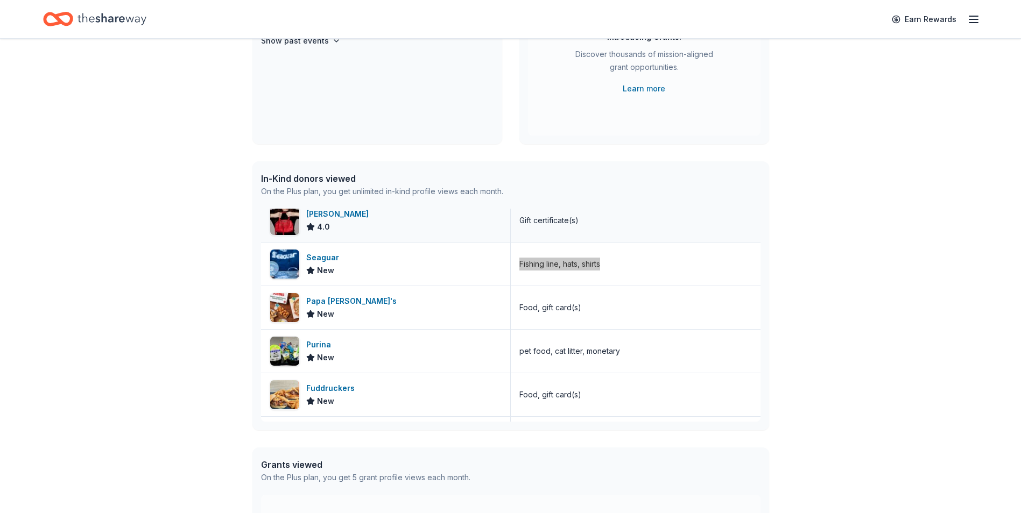
scroll to position [2531, 0]
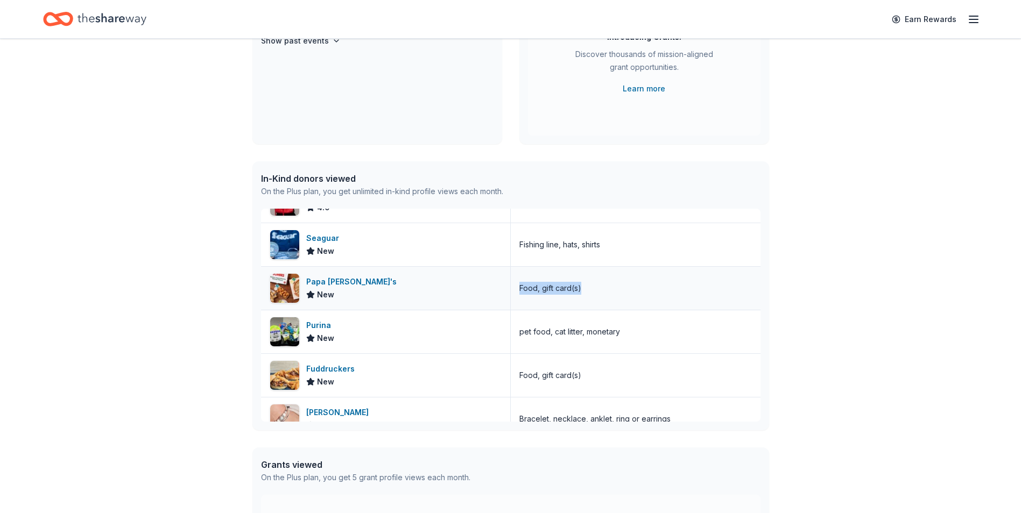
drag, startPoint x: 587, startPoint y: 290, endPoint x: 505, endPoint y: 291, distance: 82.3
click at [505, 291] on div "Papa [PERSON_NAME]'s New Food, gift card(s)" at bounding box center [510, 289] width 499 height 44
drag, startPoint x: 505, startPoint y: 291, endPoint x: 523, endPoint y: 287, distance: 18.8
drag, startPoint x: 618, startPoint y: 331, endPoint x: 516, endPoint y: 333, distance: 102.8
click at [516, 333] on div "pet food, cat litter, monetary" at bounding box center [636, 332] width 250 height 43
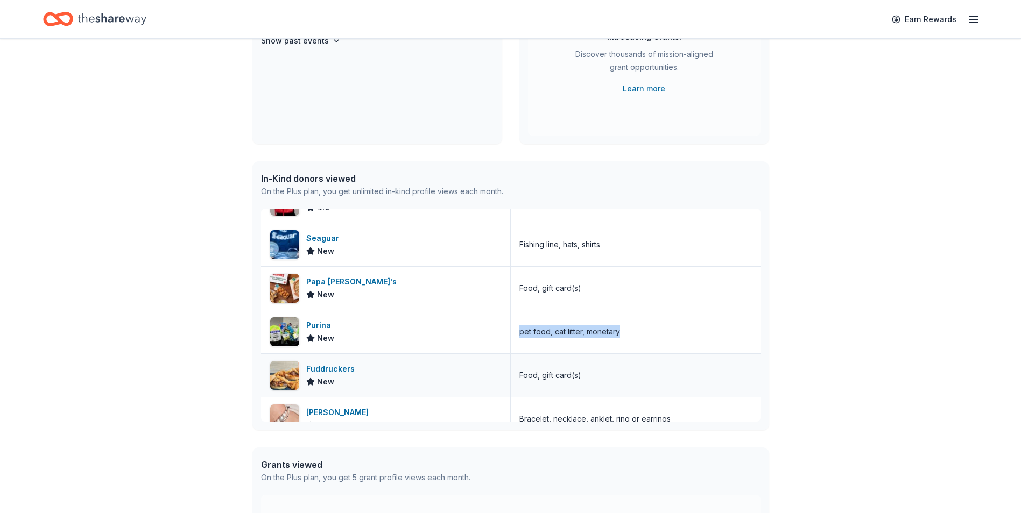
drag, startPoint x: 581, startPoint y: 378, endPoint x: 506, endPoint y: 371, distance: 75.1
click at [506, 371] on div "Fuddruckers New Food, gift card(s)" at bounding box center [510, 376] width 499 height 44
drag, startPoint x: 506, startPoint y: 371, endPoint x: 596, endPoint y: 374, distance: 90.4
click at [596, 374] on div "Food, gift card(s)" at bounding box center [636, 375] width 250 height 43
drag, startPoint x: 590, startPoint y: 373, endPoint x: 516, endPoint y: 377, distance: 74.9
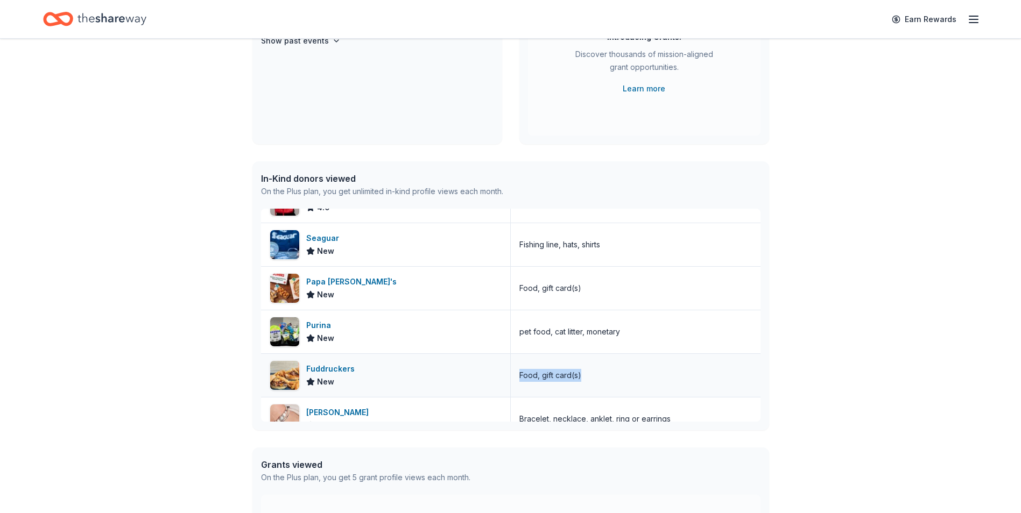
click at [516, 377] on div "Food, gift card(s)" at bounding box center [636, 375] width 250 height 43
drag, startPoint x: 516, startPoint y: 377, endPoint x: 523, endPoint y: 375, distance: 7.2
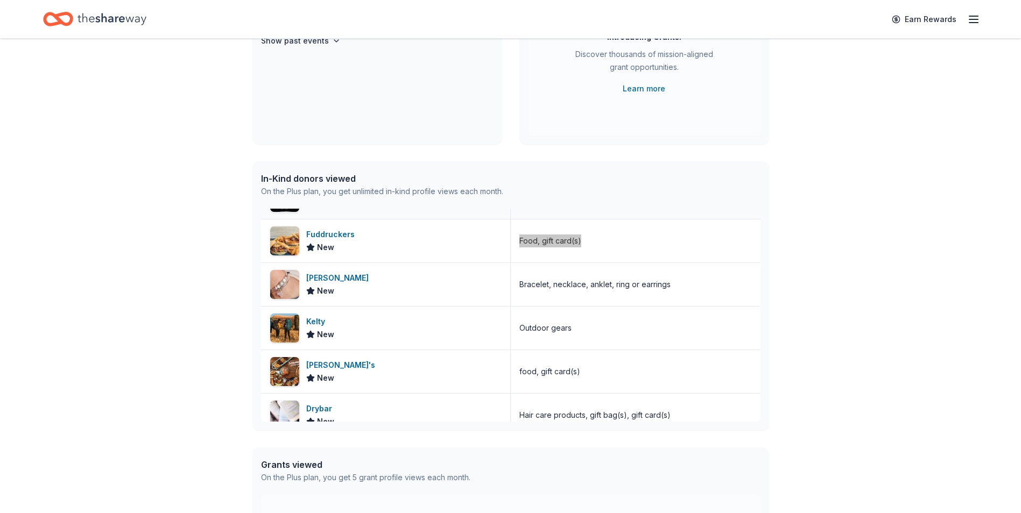
scroll to position [2692, 0]
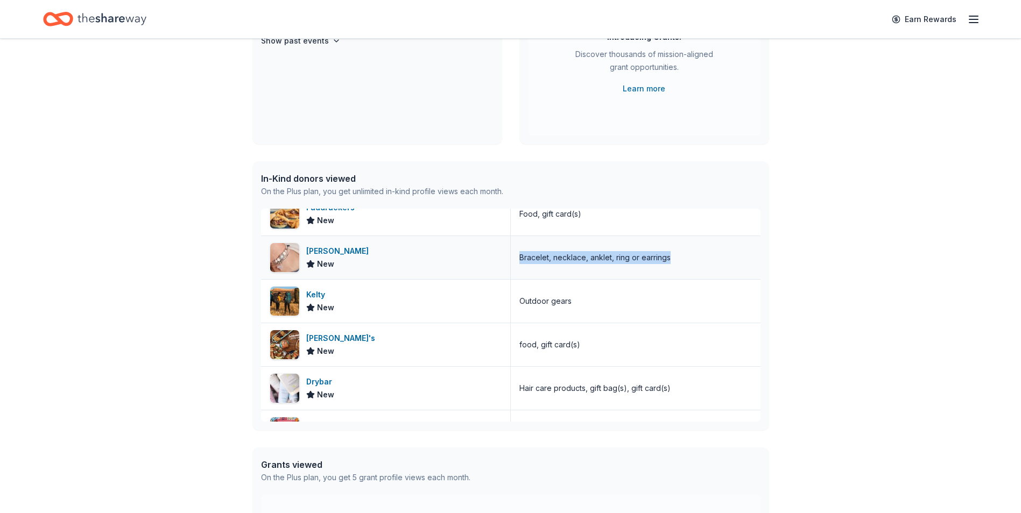
drag, startPoint x: 668, startPoint y: 259, endPoint x: 510, endPoint y: 262, distance: 158.8
click at [511, 262] on div "Bracelet, necklace, anklet, ring or earrings" at bounding box center [636, 257] width 250 height 43
drag, startPoint x: 510, startPoint y: 262, endPoint x: 527, endPoint y: 255, distance: 18.9
drag, startPoint x: 580, startPoint y: 304, endPoint x: 517, endPoint y: 305, distance: 62.4
click at [517, 305] on div "Outdoor gears" at bounding box center [636, 301] width 250 height 43
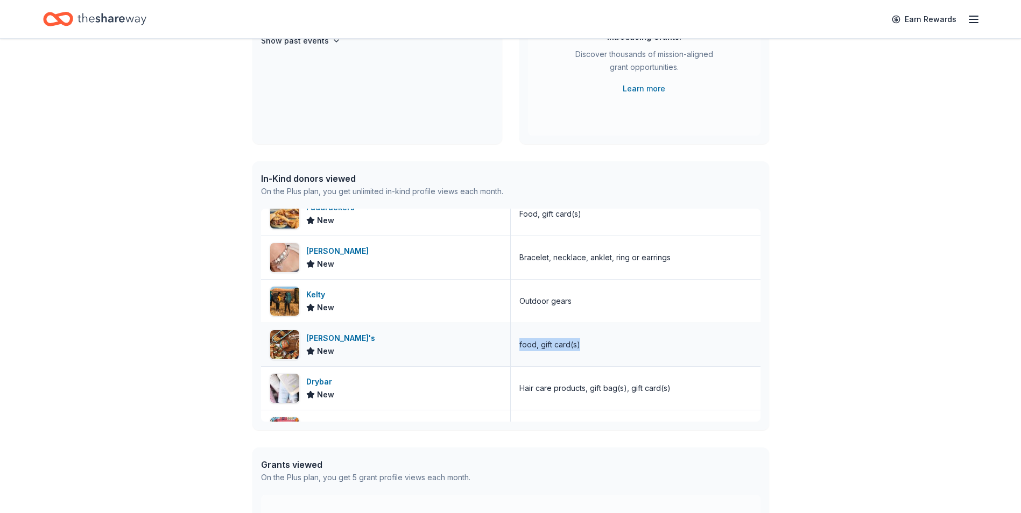
drag, startPoint x: 574, startPoint y: 344, endPoint x: 511, endPoint y: 343, distance: 63.0
click at [511, 343] on div "food, gift card(s)" at bounding box center [636, 344] width 250 height 43
drag, startPoint x: 511, startPoint y: 343, endPoint x: 529, endPoint y: 348, distance: 18.4
drag, startPoint x: 685, startPoint y: 391, endPoint x: 516, endPoint y: 395, distance: 169.0
click at [516, 395] on div "Hair care products, gift bag(s), gift card(s)" at bounding box center [636, 388] width 250 height 43
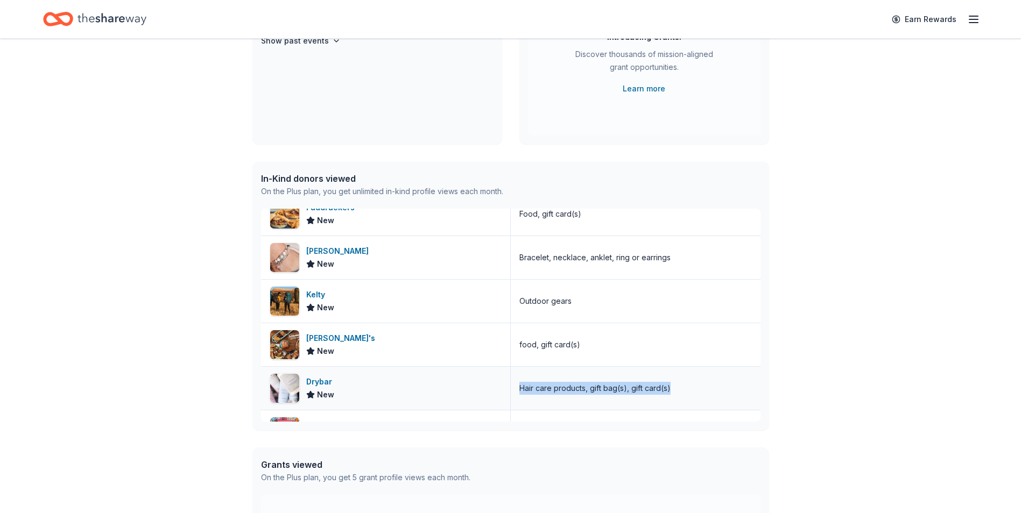
drag, startPoint x: 516, startPoint y: 395, endPoint x: 527, endPoint y: 388, distance: 13.8
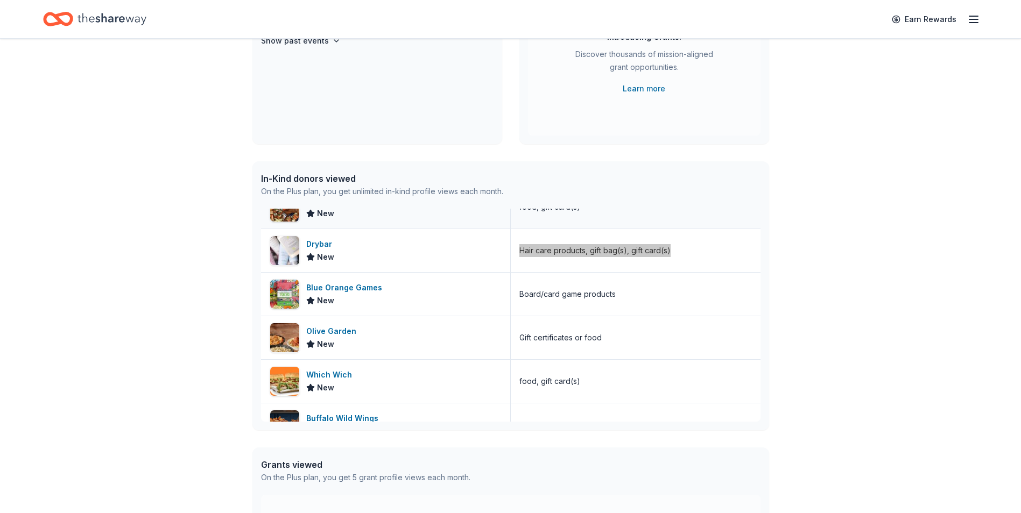
scroll to position [2854, 0]
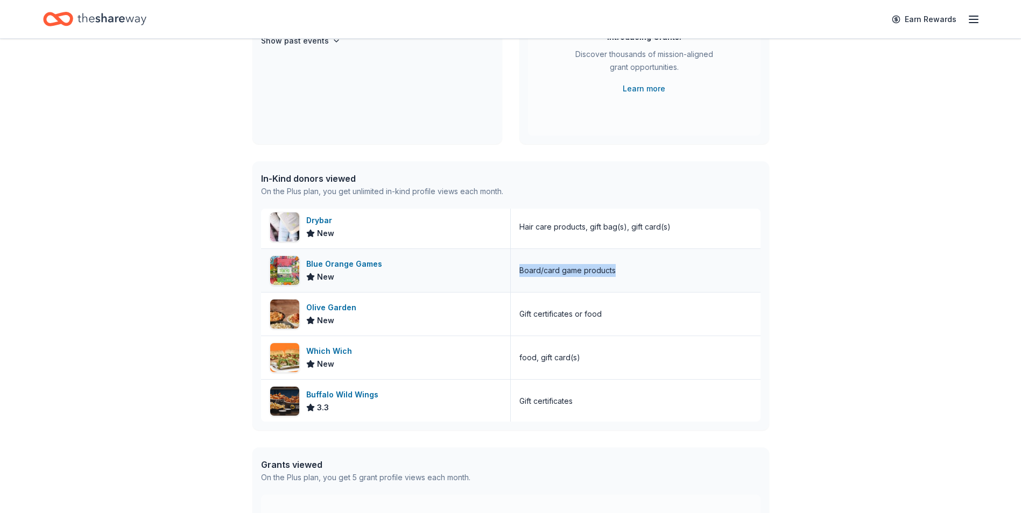
drag, startPoint x: 617, startPoint y: 272, endPoint x: 517, endPoint y: 277, distance: 99.7
click at [517, 277] on div "Board/card game products" at bounding box center [636, 270] width 250 height 43
drag, startPoint x: 517, startPoint y: 277, endPoint x: 523, endPoint y: 271, distance: 8.0
drag, startPoint x: 602, startPoint y: 314, endPoint x: 517, endPoint y: 318, distance: 85.1
click at [517, 318] on div "Gift certificates or food" at bounding box center [636, 314] width 250 height 43
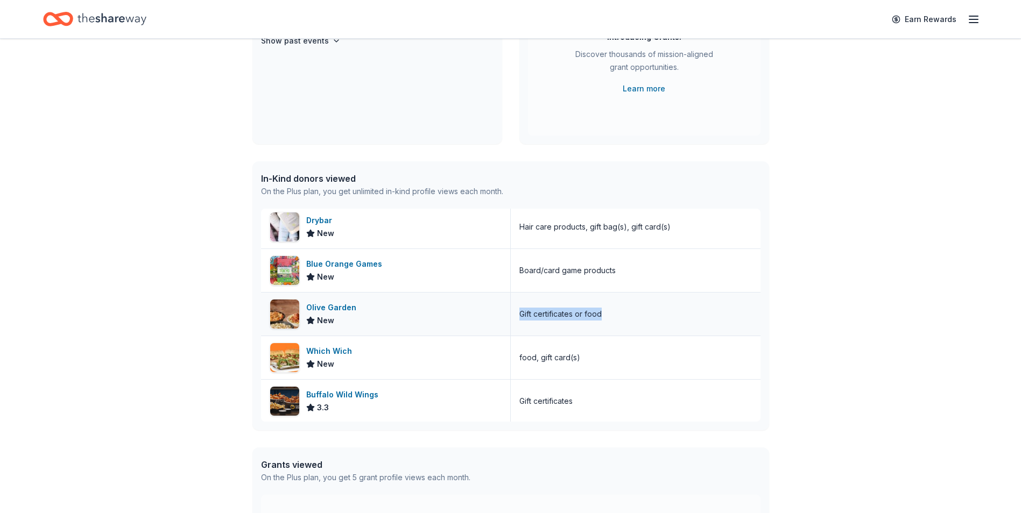
drag, startPoint x: 517, startPoint y: 318, endPoint x: 524, endPoint y: 318, distance: 7.0
drag, startPoint x: 582, startPoint y: 356, endPoint x: 515, endPoint y: 358, distance: 66.7
click at [515, 358] on div "food, gift card(s)" at bounding box center [636, 357] width 250 height 43
drag, startPoint x: 515, startPoint y: 358, endPoint x: 531, endPoint y: 358, distance: 15.6
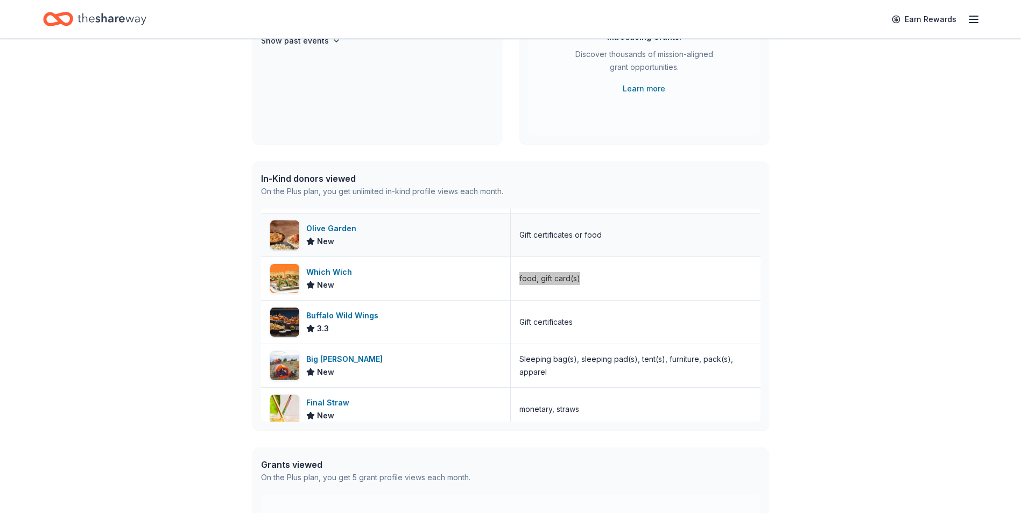
scroll to position [2961, 0]
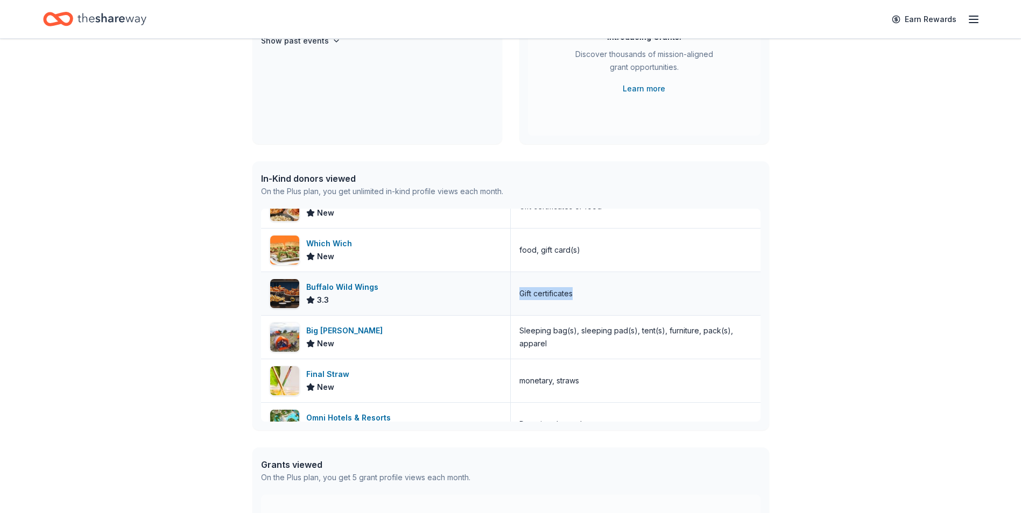
drag, startPoint x: 580, startPoint y: 298, endPoint x: 516, endPoint y: 300, distance: 64.1
click at [516, 300] on div "Gift certificates" at bounding box center [636, 293] width 250 height 43
drag, startPoint x: 516, startPoint y: 300, endPoint x: 532, endPoint y: 298, distance: 16.4
drag, startPoint x: 548, startPoint y: 349, endPoint x: 510, endPoint y: 329, distance: 43.6
click at [511, 329] on div "Sleeping bag(s), sleeping pad(s), tent(s), furniture, pack(s), apparel" at bounding box center [636, 337] width 250 height 43
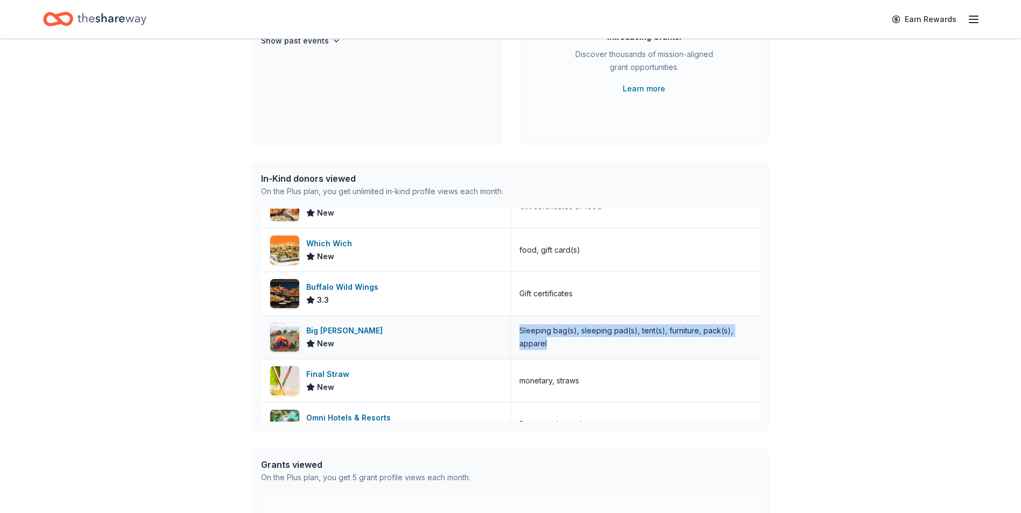
drag, startPoint x: 510, startPoint y: 329, endPoint x: 532, endPoint y: 338, distance: 23.9
drag, startPoint x: 584, startPoint y: 379, endPoint x: 516, endPoint y: 382, distance: 68.4
click at [516, 382] on div "monetary, straws" at bounding box center [636, 380] width 250 height 43
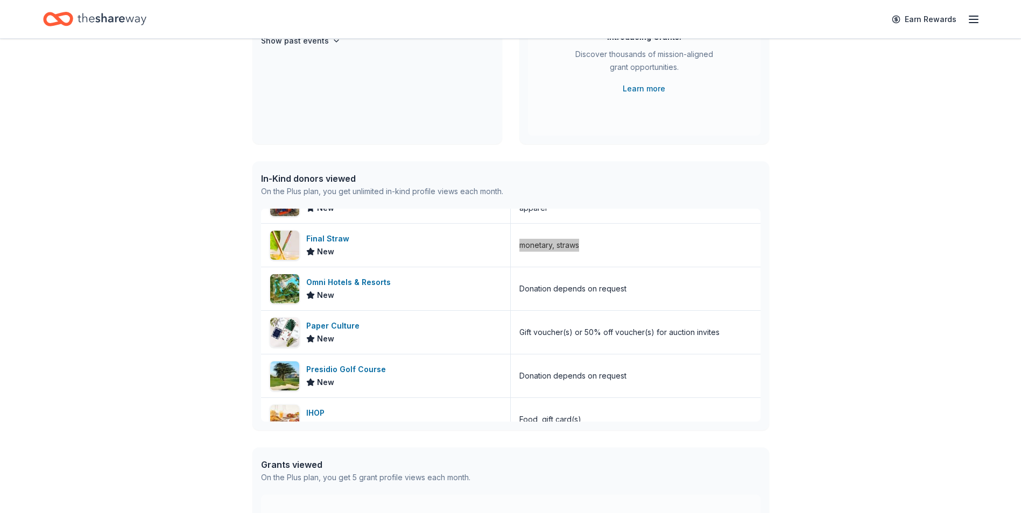
scroll to position [3123, 0]
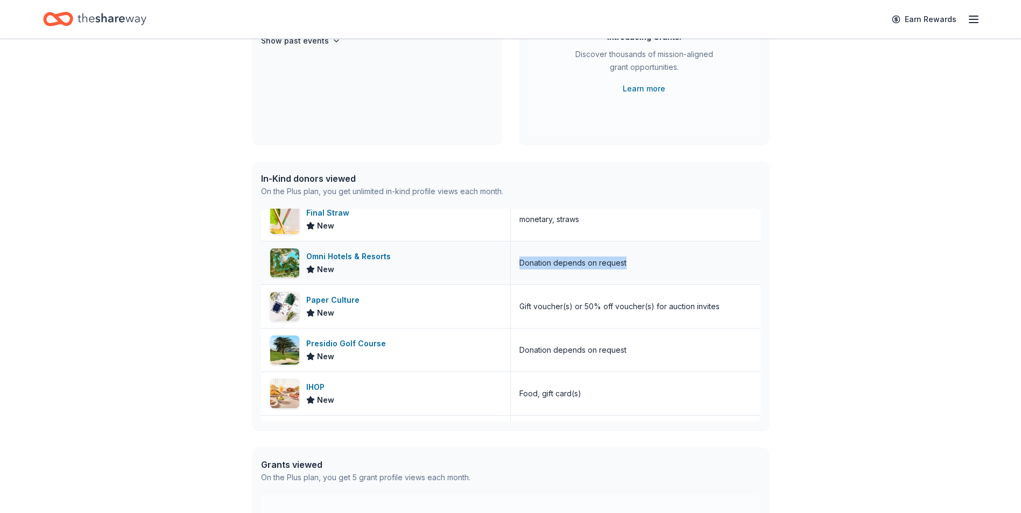
drag, startPoint x: 631, startPoint y: 262, endPoint x: 512, endPoint y: 275, distance: 119.6
click at [512, 275] on div "Donation depends on request" at bounding box center [636, 263] width 250 height 43
drag, startPoint x: 512, startPoint y: 275, endPoint x: 609, endPoint y: 265, distance: 97.3
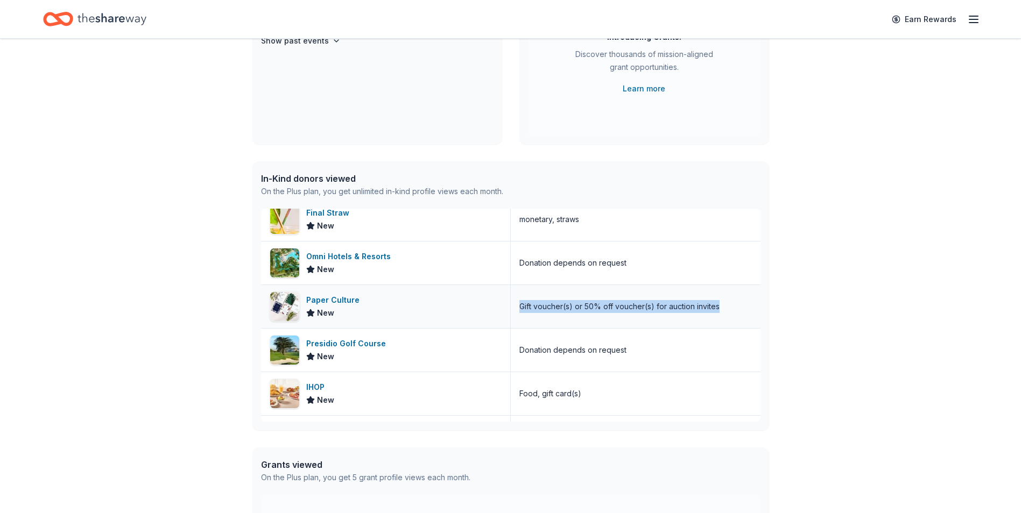
drag, startPoint x: 727, startPoint y: 313, endPoint x: 514, endPoint y: 314, distance: 212.6
click at [514, 314] on div "Gift voucher(s) or 50% off voucher(s) for auction invites" at bounding box center [636, 306] width 250 height 43
drag, startPoint x: 514, startPoint y: 314, endPoint x: 531, endPoint y: 307, distance: 18.1
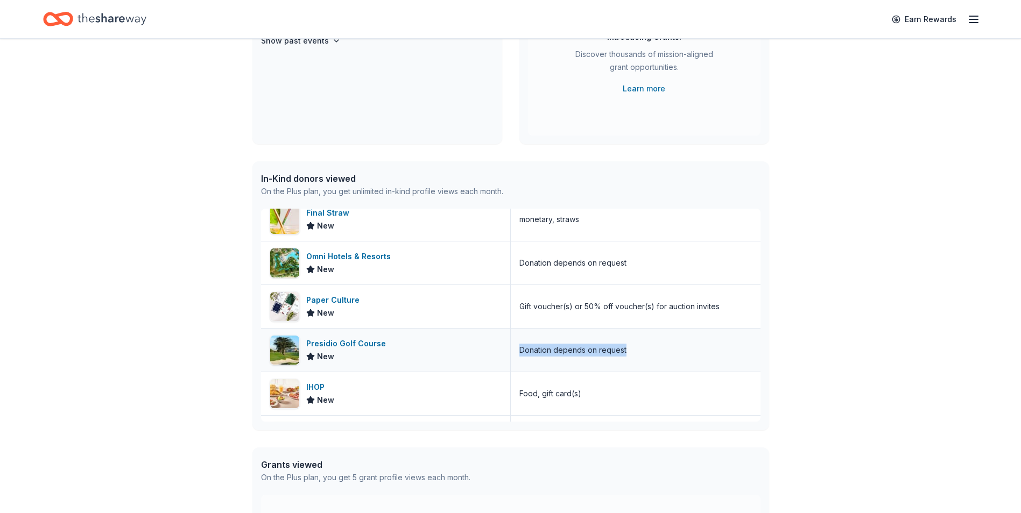
drag, startPoint x: 622, startPoint y: 352, endPoint x: 504, endPoint y: 352, distance: 117.9
click at [504, 352] on div "Presidio Golf Course New Donation depends on request" at bounding box center [510, 351] width 499 height 44
drag, startPoint x: 504, startPoint y: 352, endPoint x: 521, endPoint y: 352, distance: 17.2
drag, startPoint x: 587, startPoint y: 394, endPoint x: 513, endPoint y: 397, distance: 73.2
click at [513, 397] on div "Food, gift card(s)" at bounding box center [636, 393] width 250 height 43
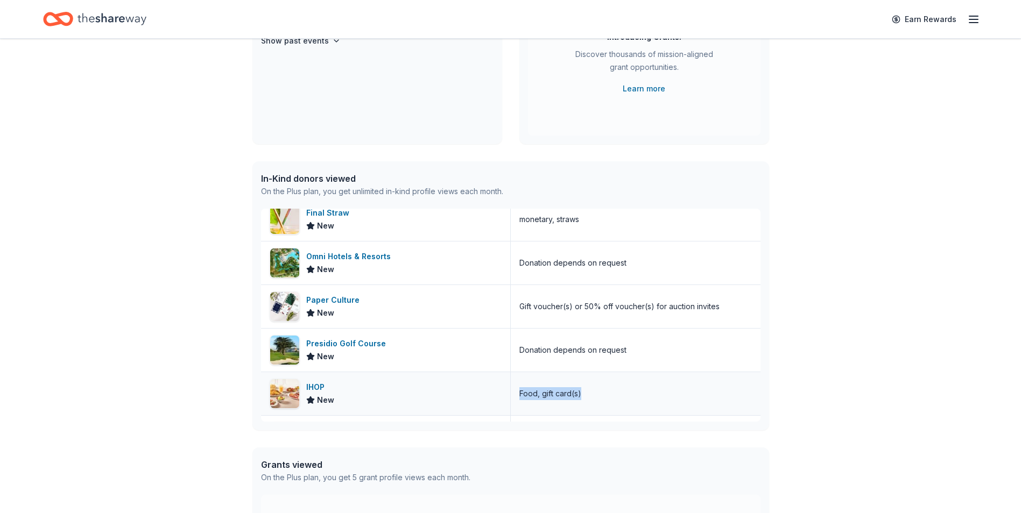
drag, startPoint x: 513, startPoint y: 397, endPoint x: 528, endPoint y: 395, distance: 14.6
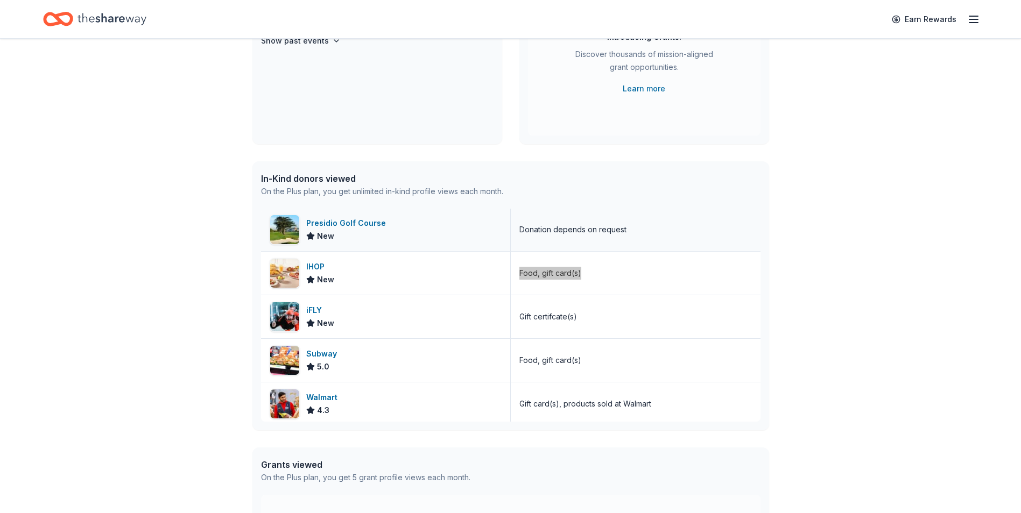
scroll to position [3284, 0]
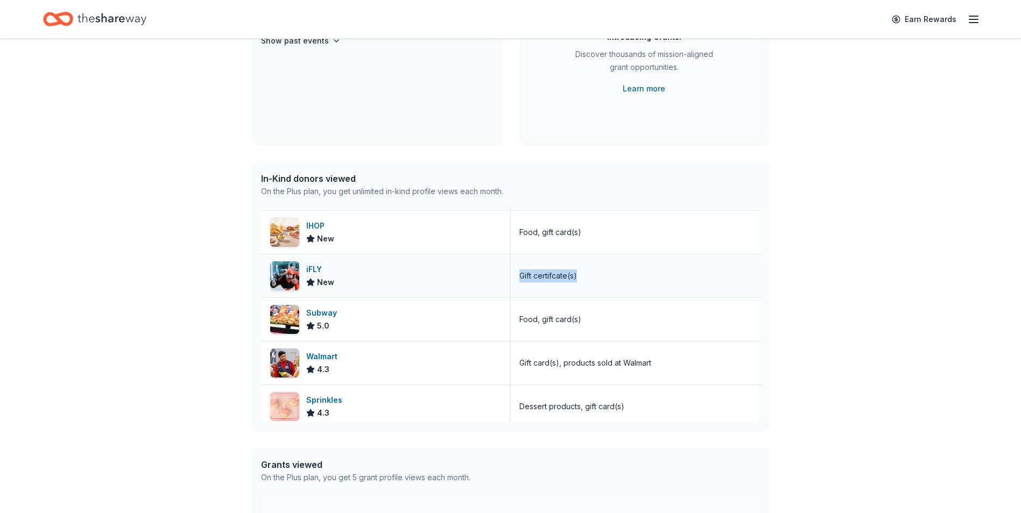
drag, startPoint x: 582, startPoint y: 277, endPoint x: 516, endPoint y: 278, distance: 66.2
click at [516, 278] on div "Gift certifcate(s)" at bounding box center [636, 276] width 250 height 43
drag, startPoint x: 577, startPoint y: 318, endPoint x: 513, endPoint y: 323, distance: 64.3
click at [513, 323] on div "Food, gift card(s)" at bounding box center [636, 319] width 250 height 43
drag, startPoint x: 513, startPoint y: 323, endPoint x: 529, endPoint y: 318, distance: 16.7
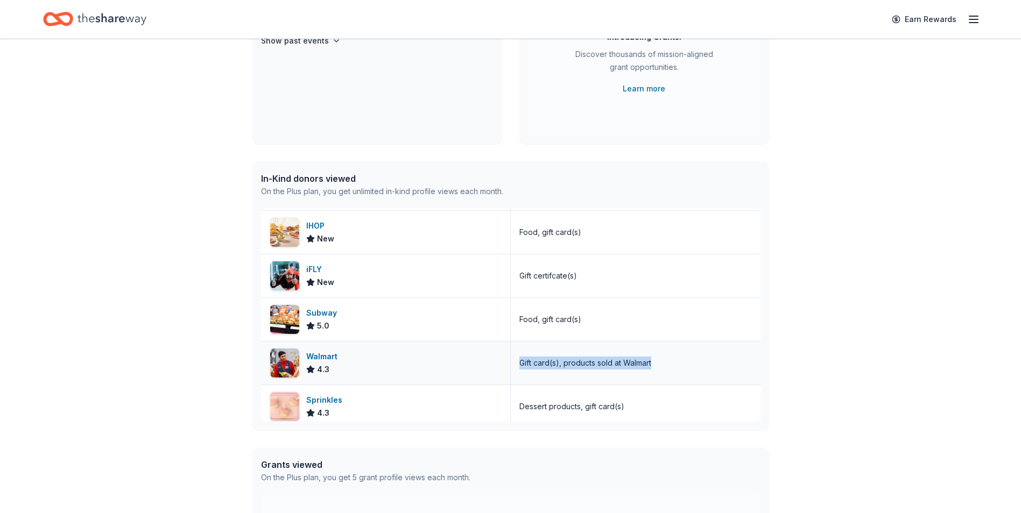
drag, startPoint x: 653, startPoint y: 364, endPoint x: 517, endPoint y: 365, distance: 135.6
click at [517, 365] on div "Gift card(s), products sold at Walmart" at bounding box center [636, 363] width 250 height 43
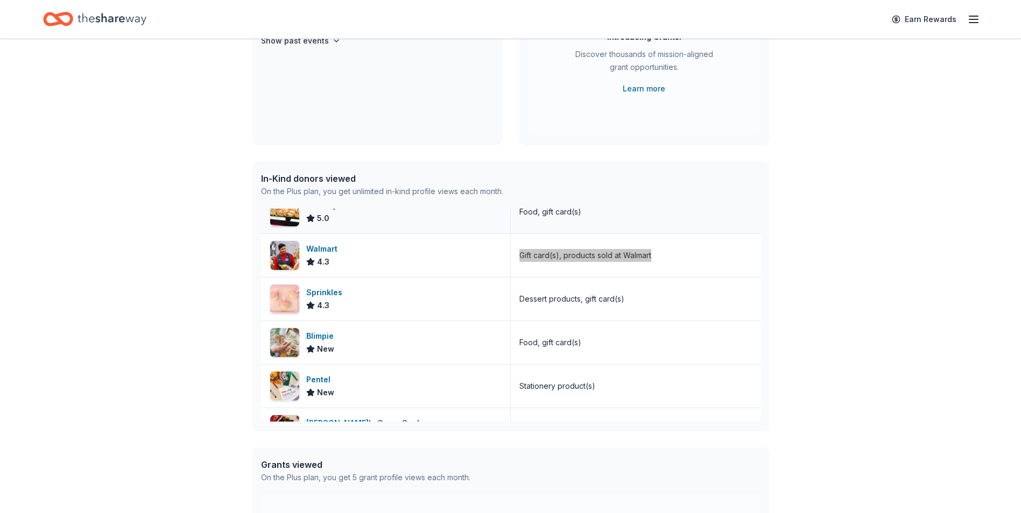
scroll to position [3446, 0]
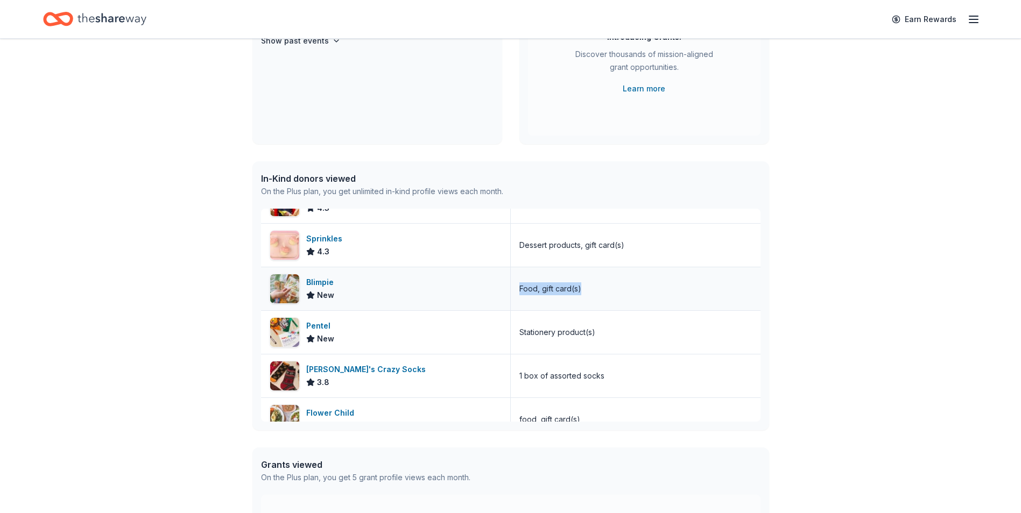
drag, startPoint x: 594, startPoint y: 293, endPoint x: 500, endPoint y: 295, distance: 93.7
click at [500, 295] on div "Blimpie New Food, gift card(s)" at bounding box center [510, 289] width 499 height 44
drag, startPoint x: 500, startPoint y: 295, endPoint x: 532, endPoint y: 291, distance: 31.6
drag, startPoint x: 596, startPoint y: 334, endPoint x: 516, endPoint y: 334, distance: 80.7
click at [516, 334] on div "Stationery product(s)" at bounding box center [636, 332] width 250 height 43
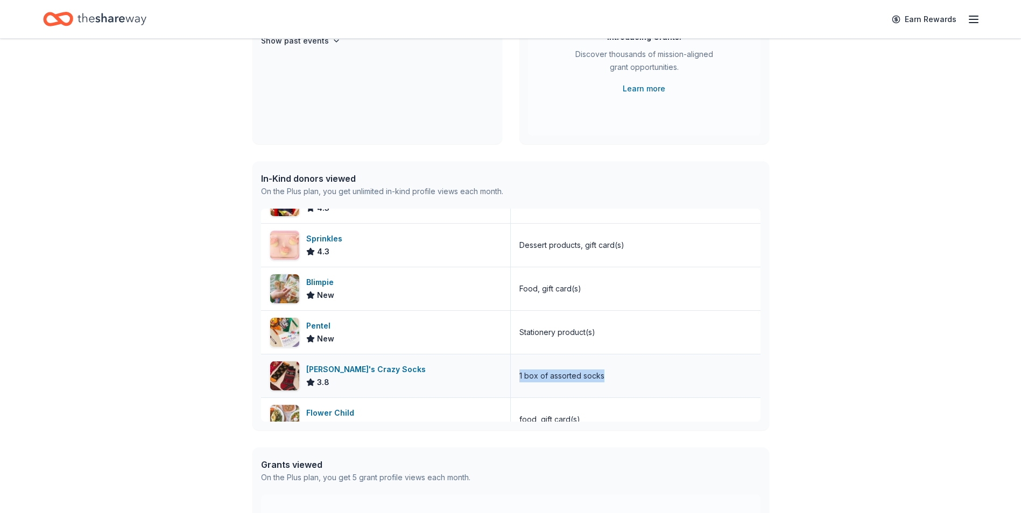
drag, startPoint x: 602, startPoint y: 375, endPoint x: 508, endPoint y: 376, distance: 93.6
click at [511, 376] on div "1 box of assorted socks" at bounding box center [636, 376] width 250 height 43
drag, startPoint x: 508, startPoint y: 376, endPoint x: 531, endPoint y: 378, distance: 22.7
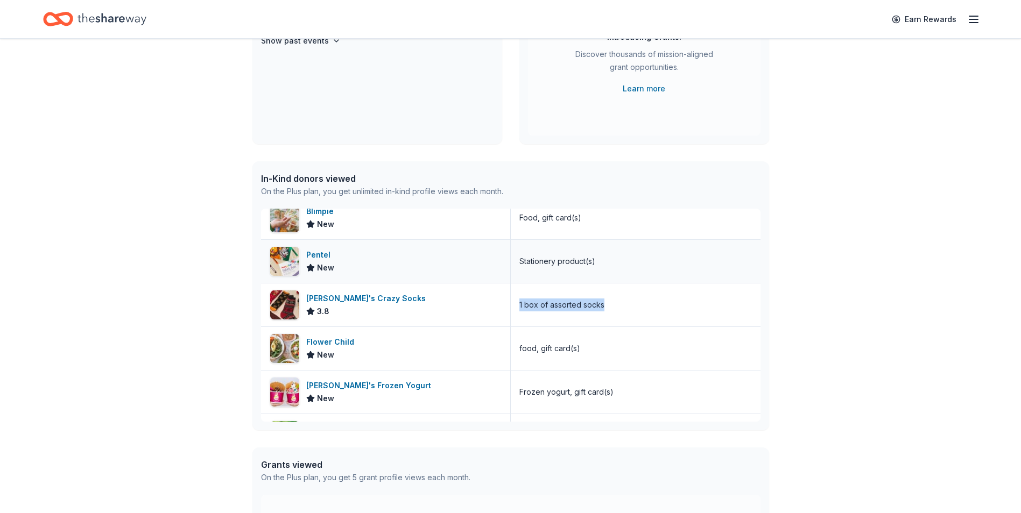
scroll to position [3553, 0]
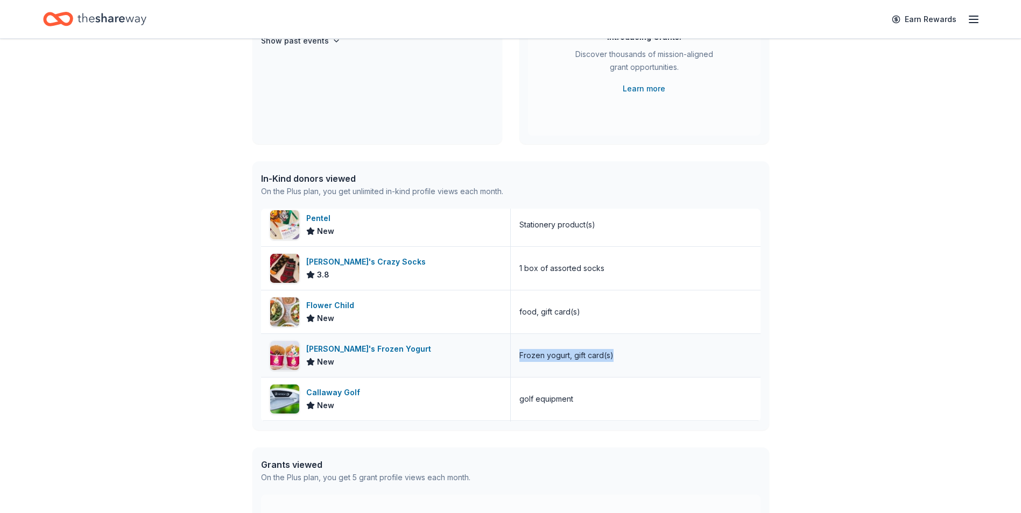
drag, startPoint x: 624, startPoint y: 355, endPoint x: 514, endPoint y: 356, distance: 109.8
click at [514, 356] on div "Frozen yogurt, gift card(s)" at bounding box center [636, 355] width 250 height 43
drag, startPoint x: 577, startPoint y: 401, endPoint x: 509, endPoint y: 403, distance: 67.8
click at [511, 403] on div "golf equipment" at bounding box center [636, 399] width 250 height 43
drag, startPoint x: 509, startPoint y: 403, endPoint x: 523, endPoint y: 401, distance: 14.1
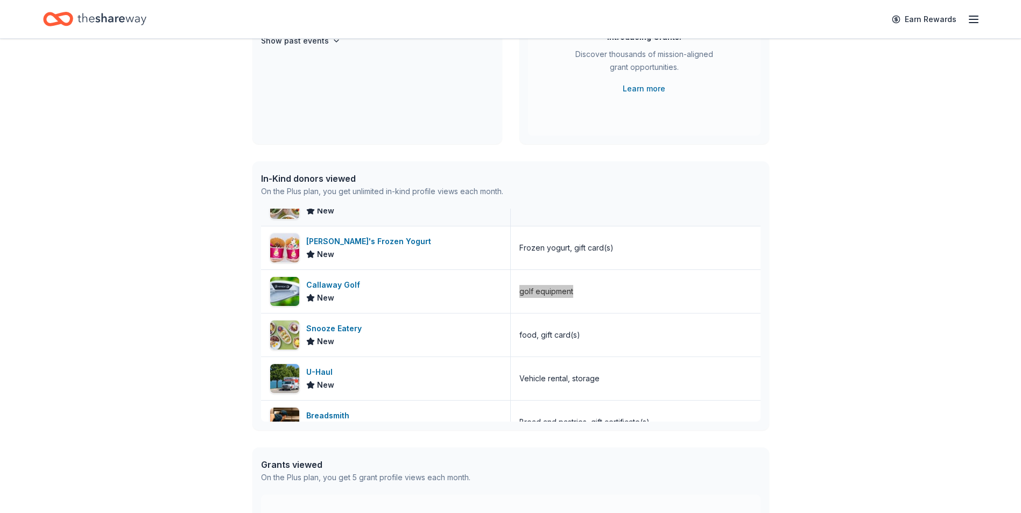
scroll to position [3715, 0]
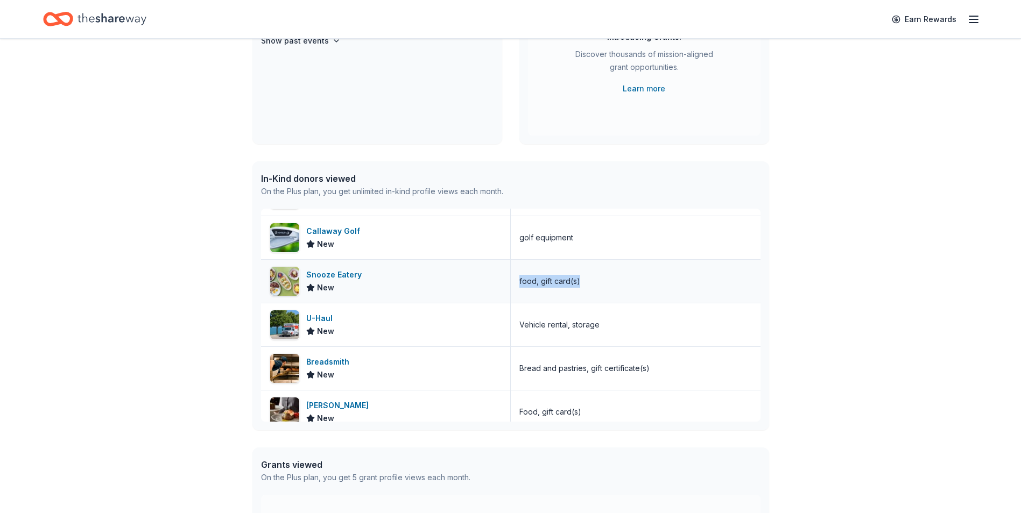
drag, startPoint x: 588, startPoint y: 284, endPoint x: 506, endPoint y: 284, distance: 81.8
click at [511, 284] on div "food, gift card(s)" at bounding box center [636, 281] width 250 height 43
drag, startPoint x: 506, startPoint y: 284, endPoint x: 523, endPoint y: 282, distance: 16.8
drag, startPoint x: 604, startPoint y: 323, endPoint x: 517, endPoint y: 323, distance: 86.6
click at [517, 323] on div "Vehicle rental, storage" at bounding box center [636, 325] width 250 height 43
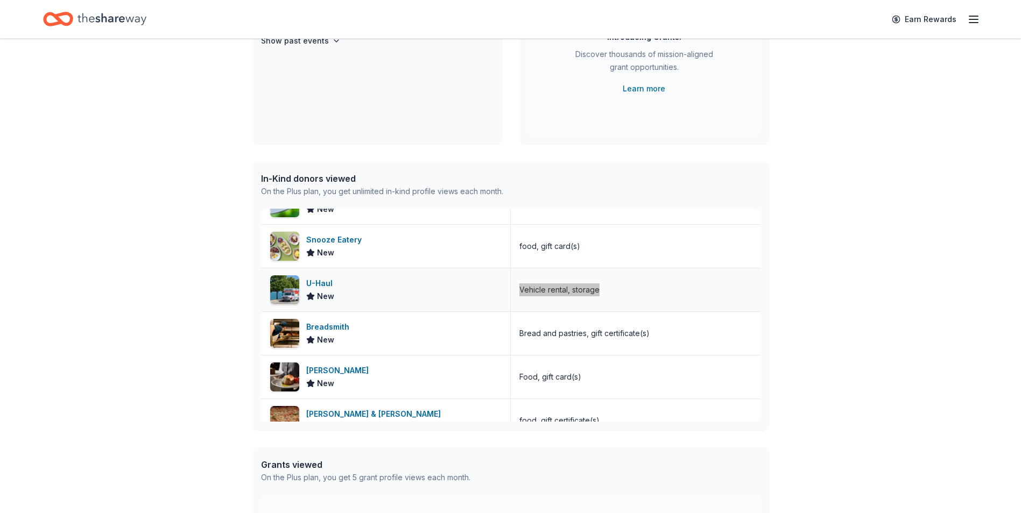
scroll to position [3769, 0]
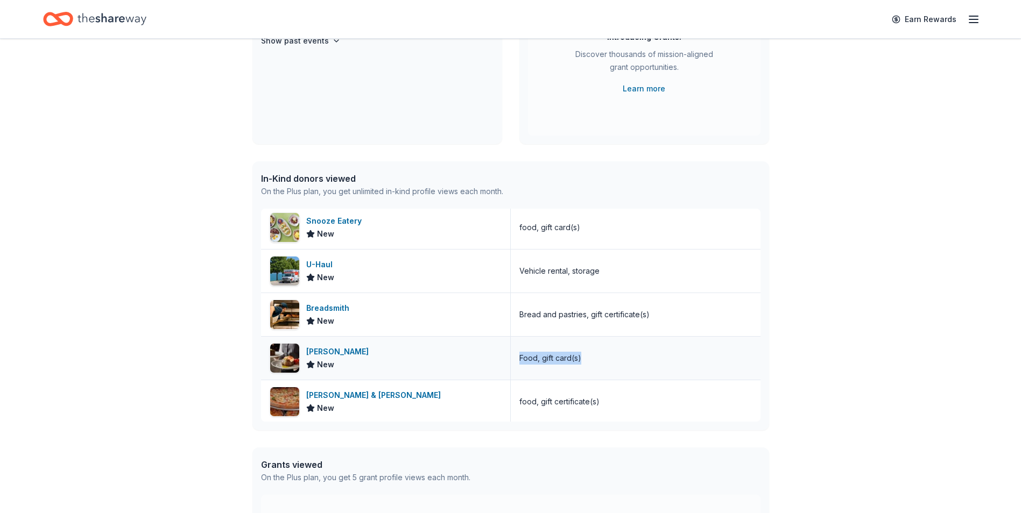
drag, startPoint x: 594, startPoint y: 363, endPoint x: 514, endPoint y: 363, distance: 79.1
click at [514, 363] on div "Food, gift card(s)" at bounding box center [636, 358] width 250 height 43
drag, startPoint x: 514, startPoint y: 363, endPoint x: 523, endPoint y: 358, distance: 9.1
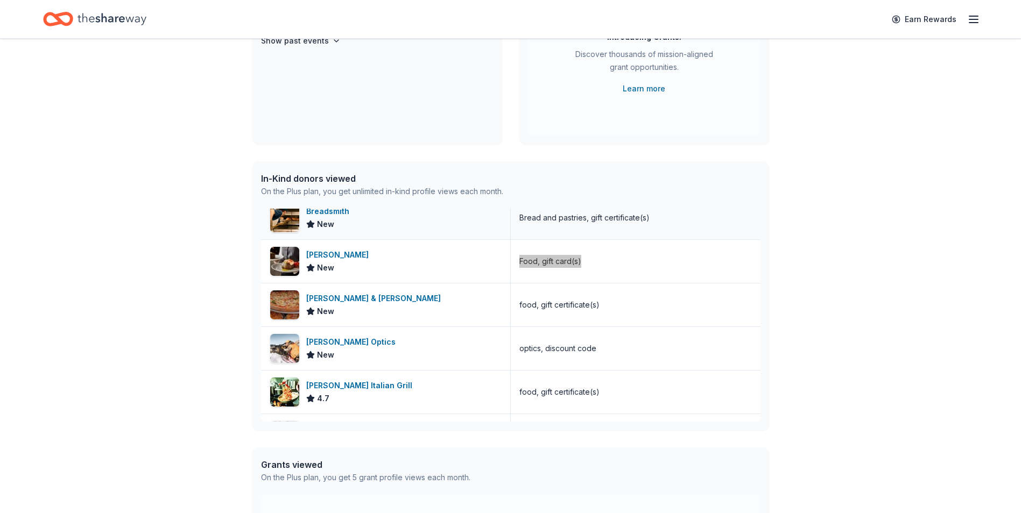
scroll to position [3876, 0]
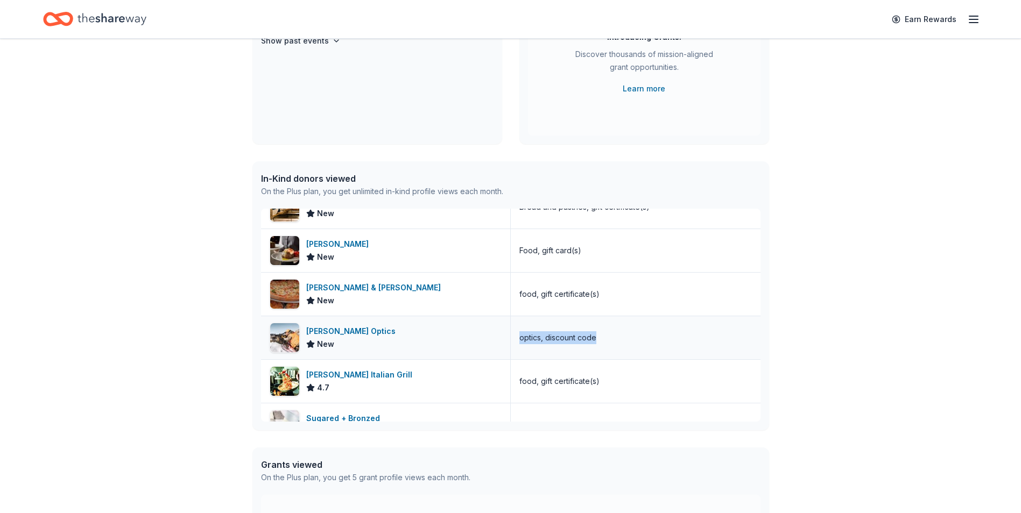
drag, startPoint x: 601, startPoint y: 337, endPoint x: 513, endPoint y: 345, distance: 88.1
click at [513, 345] on div "optics, discount code" at bounding box center [636, 337] width 250 height 43
drag, startPoint x: 513, startPoint y: 345, endPoint x: 528, endPoint y: 337, distance: 17.1
drag, startPoint x: 596, startPoint y: 381, endPoint x: 512, endPoint y: 382, distance: 84.0
click at [512, 382] on div "food, gift certificate(s)" at bounding box center [636, 381] width 250 height 43
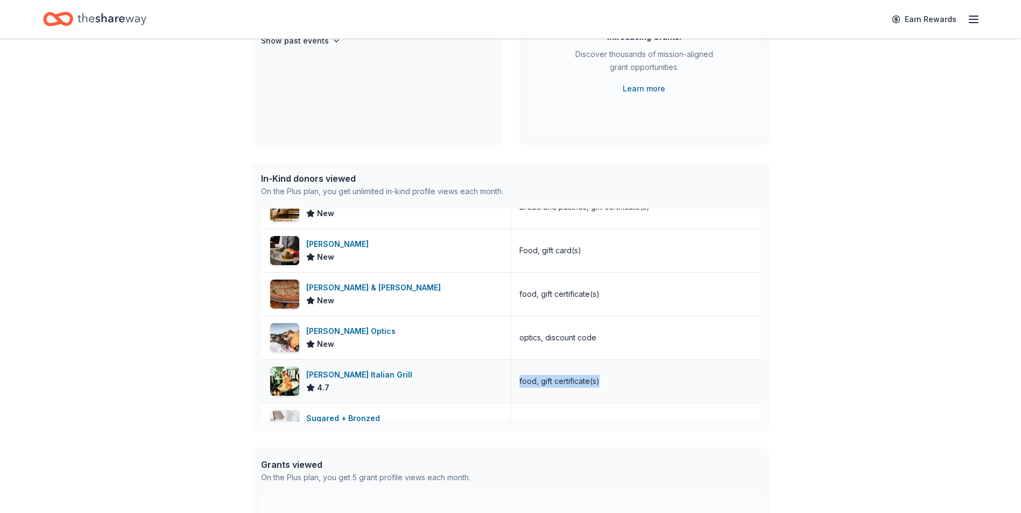
drag, startPoint x: 512, startPoint y: 382, endPoint x: 533, endPoint y: 384, distance: 20.5
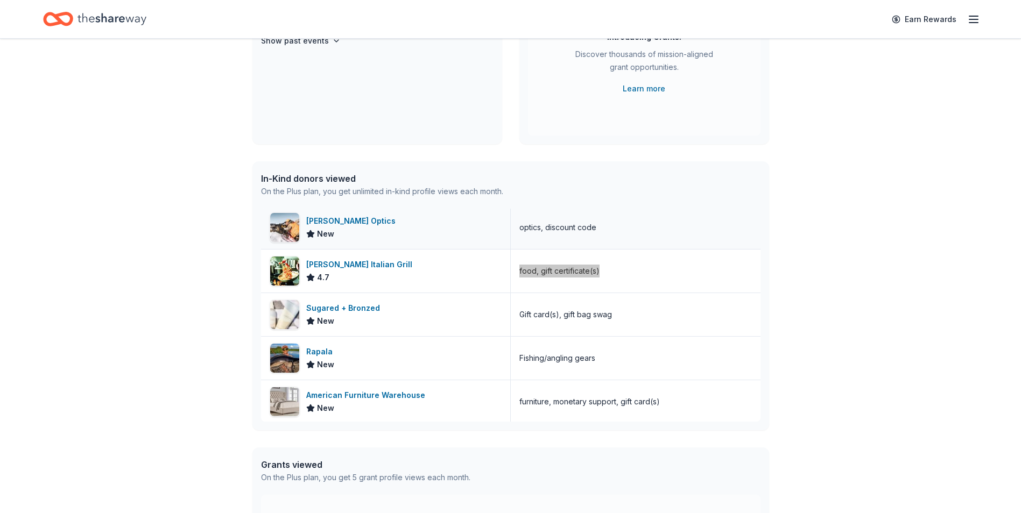
scroll to position [4038, 0]
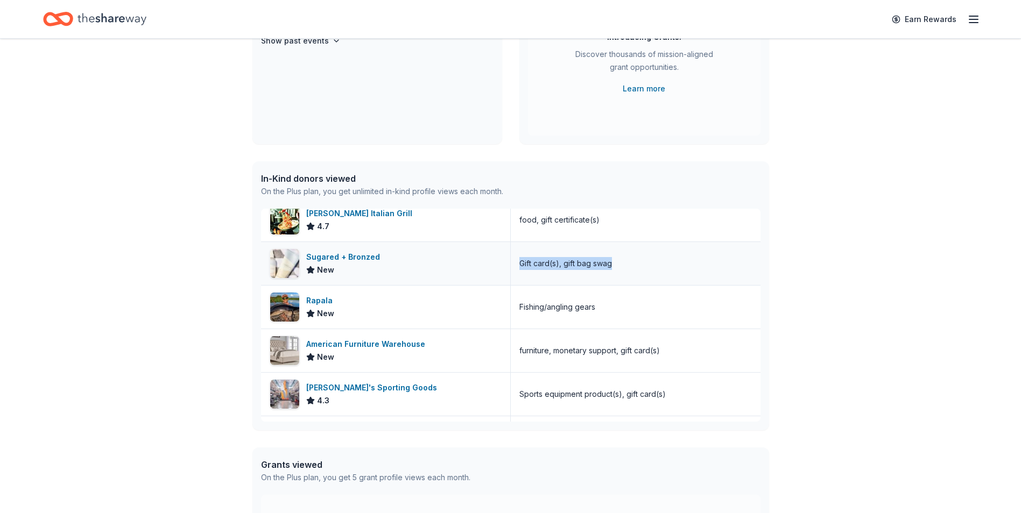
drag, startPoint x: 618, startPoint y: 266, endPoint x: 514, endPoint y: 264, distance: 104.4
click at [514, 264] on div "Gift card(s), gift bag swag" at bounding box center [636, 263] width 250 height 43
drag, startPoint x: 514, startPoint y: 264, endPoint x: 521, endPoint y: 265, distance: 7.6
drag, startPoint x: 600, startPoint y: 314, endPoint x: 514, endPoint y: 309, distance: 86.2
click at [514, 309] on div "Fishing/angling gears" at bounding box center [636, 307] width 250 height 43
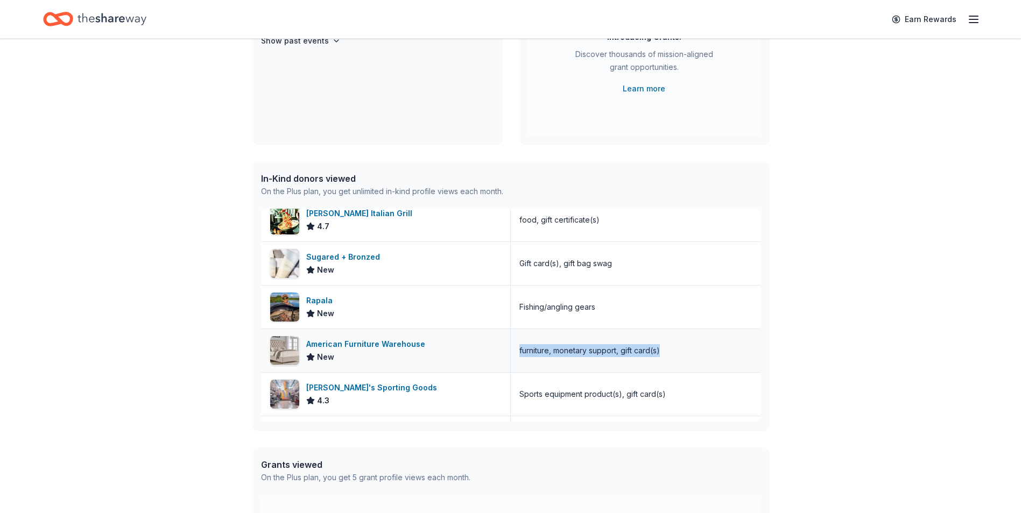
drag, startPoint x: 664, startPoint y: 347, endPoint x: 513, endPoint y: 353, distance: 150.8
click at [513, 353] on div "furniture, monetary support, gift card(s)" at bounding box center [636, 350] width 250 height 43
drag, startPoint x: 513, startPoint y: 353, endPoint x: 525, endPoint y: 352, distance: 12.4
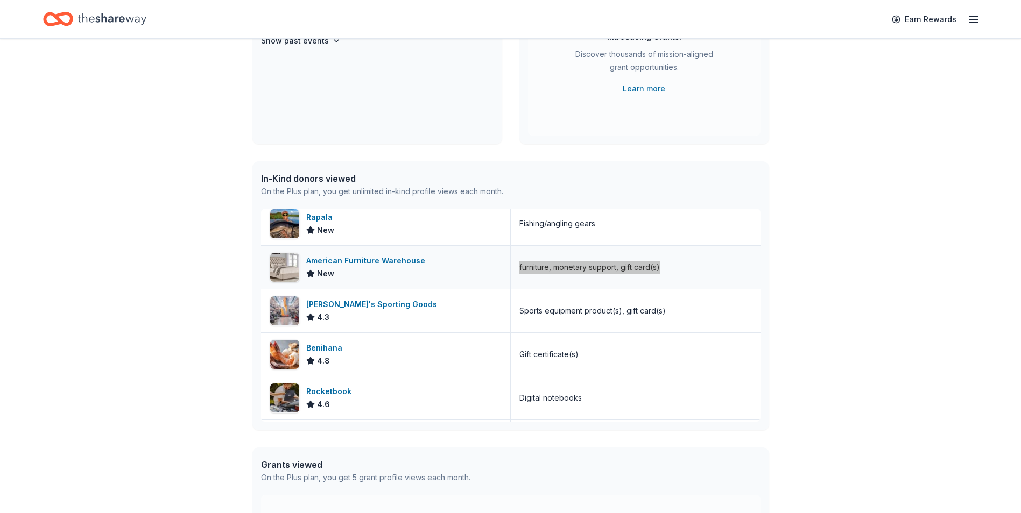
scroll to position [4145, 0]
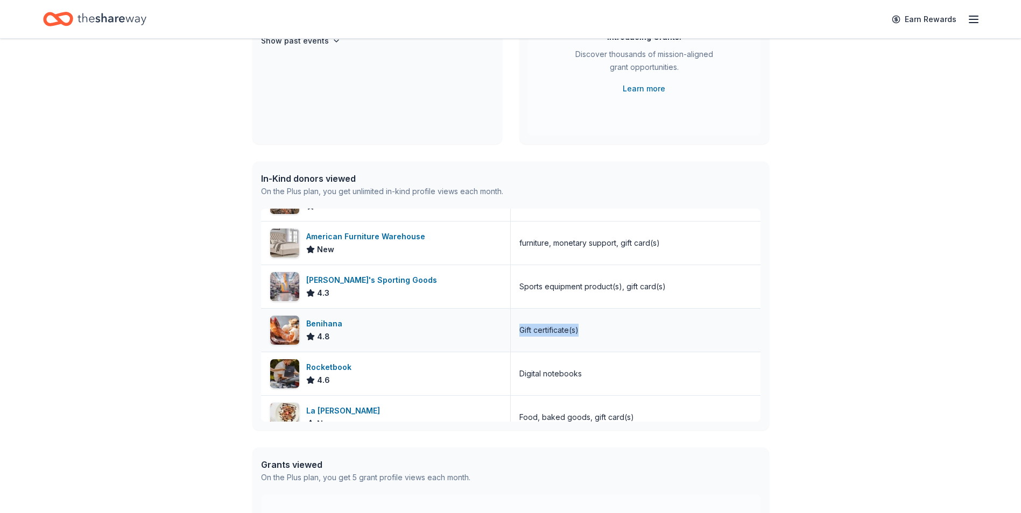
drag, startPoint x: 608, startPoint y: 333, endPoint x: 512, endPoint y: 335, distance: 95.8
click at [512, 335] on div "Gift certificate(s)" at bounding box center [636, 330] width 250 height 43
drag, startPoint x: 512, startPoint y: 335, endPoint x: 533, endPoint y: 329, distance: 22.0
click at [581, 374] on div "Digital notebooks" at bounding box center [636, 373] width 250 height 43
drag, startPoint x: 581, startPoint y: 374, endPoint x: 503, endPoint y: 376, distance: 78.6
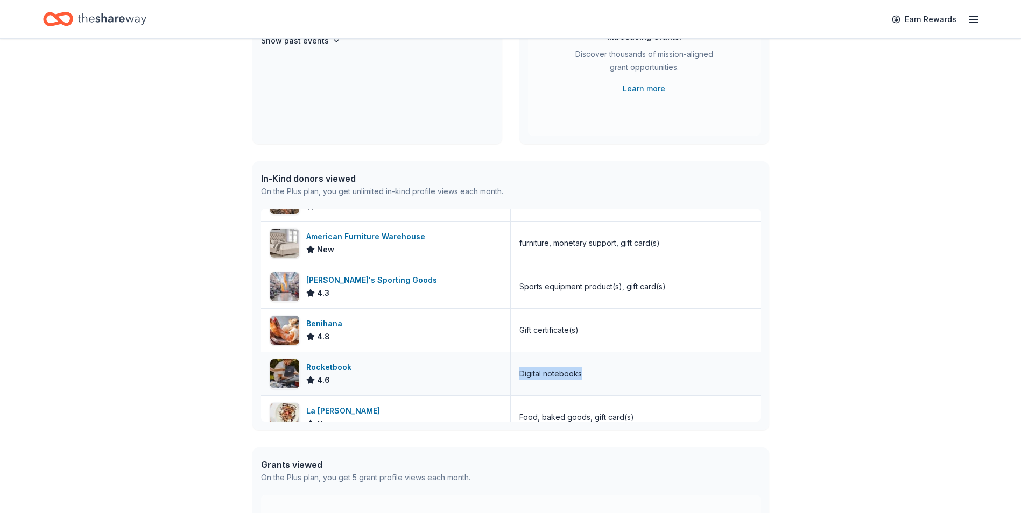
click at [503, 376] on div "Rocketbook 4.6 Digital notebooks" at bounding box center [510, 374] width 499 height 44
drag, startPoint x: 503, startPoint y: 376, endPoint x: 527, endPoint y: 377, distance: 24.8
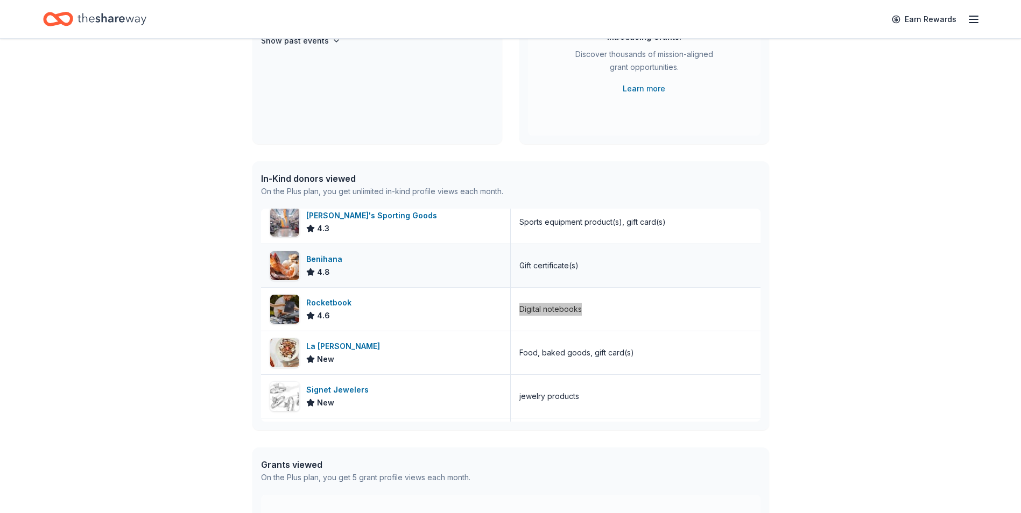
scroll to position [4253, 0]
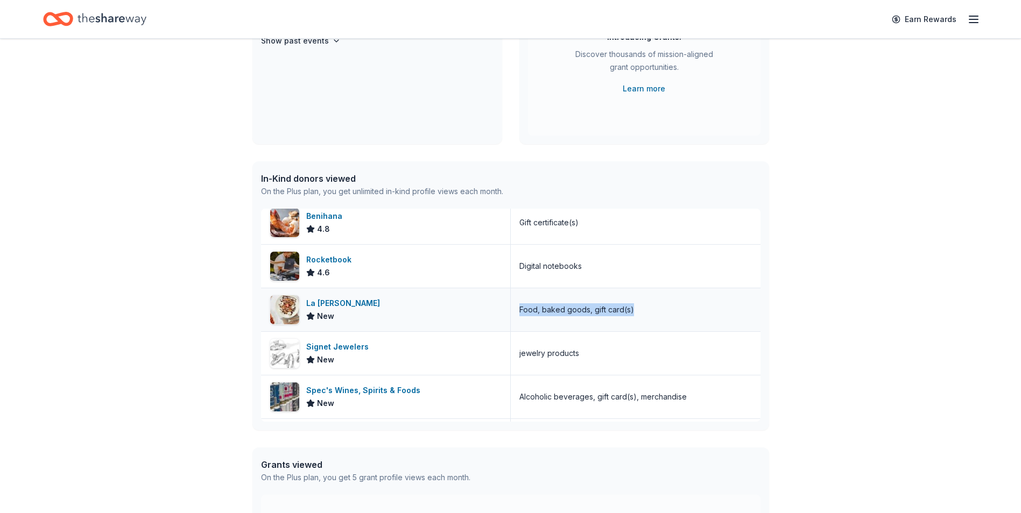
drag, startPoint x: 636, startPoint y: 315, endPoint x: 512, endPoint y: 315, distance: 124.3
click at [512, 315] on div "Food, baked goods, gift card(s)" at bounding box center [636, 309] width 250 height 43
drag, startPoint x: 512, startPoint y: 315, endPoint x: 524, endPoint y: 312, distance: 12.3
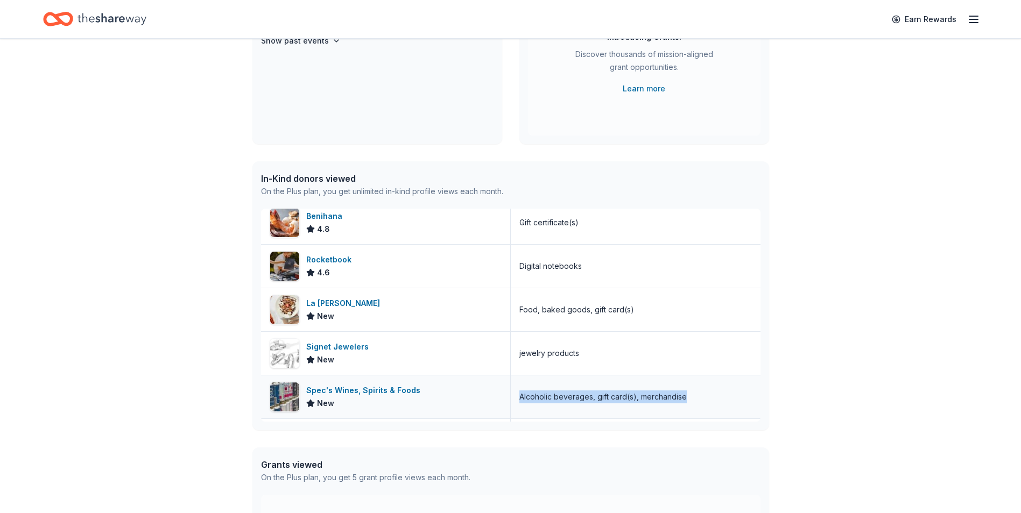
drag, startPoint x: 686, startPoint y: 400, endPoint x: 516, endPoint y: 396, distance: 170.1
click at [516, 396] on div "Alcoholic beverages, gift card(s), merchandise" at bounding box center [636, 397] width 250 height 43
drag, startPoint x: 516, startPoint y: 396, endPoint x: 527, endPoint y: 396, distance: 11.3
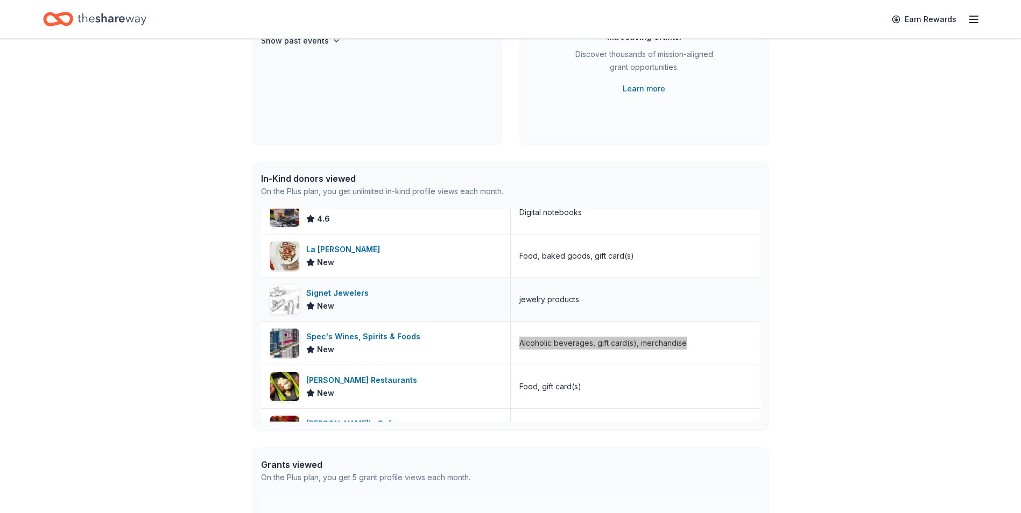
scroll to position [4361, 0]
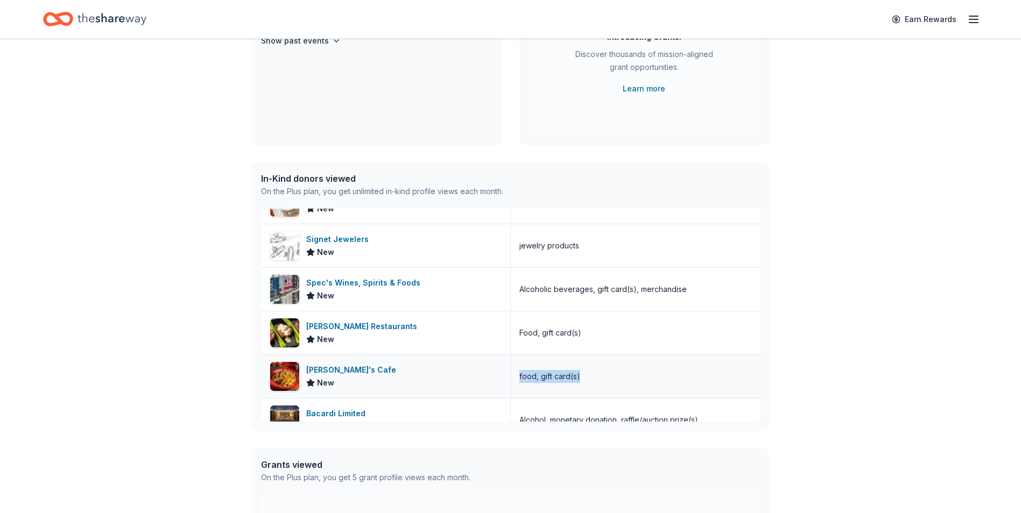
drag, startPoint x: 587, startPoint y: 379, endPoint x: 510, endPoint y: 381, distance: 76.4
click at [511, 381] on div "food, gift card(s)" at bounding box center [636, 376] width 250 height 43
drag, startPoint x: 510, startPoint y: 381, endPoint x: 533, endPoint y: 374, distance: 24.2
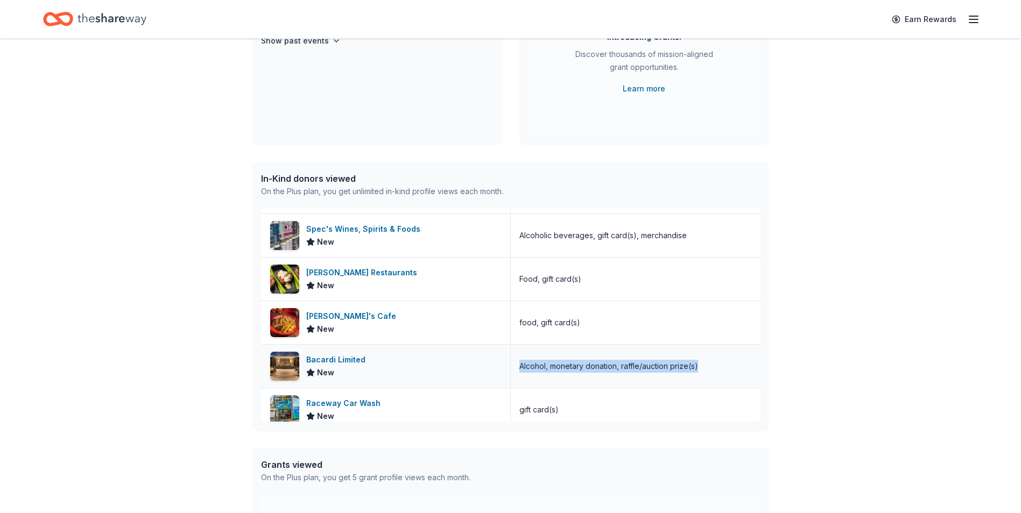
drag, startPoint x: 699, startPoint y: 366, endPoint x: 516, endPoint y: 369, distance: 183.5
click at [516, 369] on div "Alcohol, monetary donation, raffle/auction prize(s)" at bounding box center [636, 366] width 250 height 43
drag, startPoint x: 516, startPoint y: 369, endPoint x: 529, endPoint y: 369, distance: 13.5
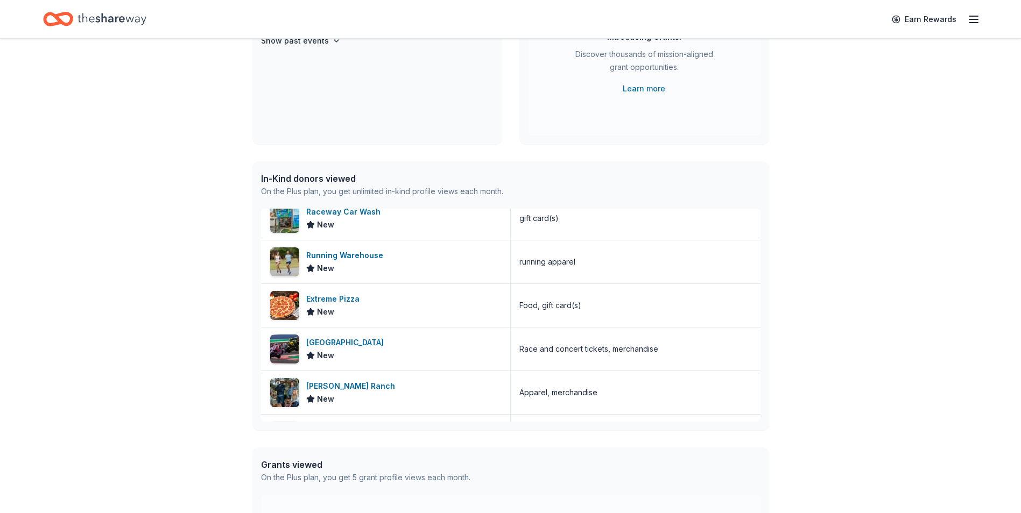
scroll to position [4630, 0]
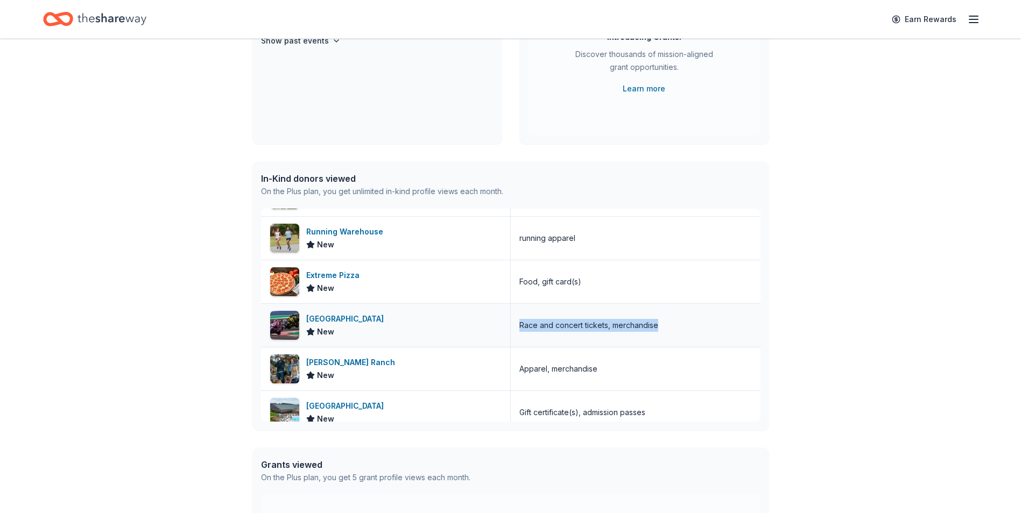
drag, startPoint x: 662, startPoint y: 327, endPoint x: 515, endPoint y: 326, distance: 146.9
click at [515, 326] on div "Race and concert tickets, merchandise" at bounding box center [636, 325] width 250 height 43
drag, startPoint x: 515, startPoint y: 326, endPoint x: 523, endPoint y: 326, distance: 7.5
drag, startPoint x: 598, startPoint y: 370, endPoint x: 514, endPoint y: 371, distance: 83.4
click at [514, 371] on div "Apparel, merchandise" at bounding box center [636, 369] width 250 height 43
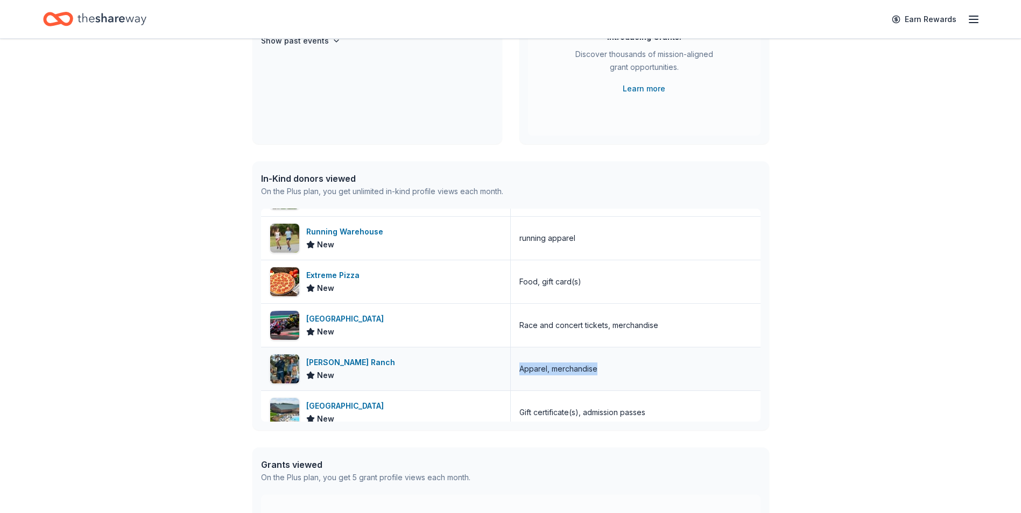
drag, startPoint x: 514, startPoint y: 371, endPoint x: 525, endPoint y: 369, distance: 10.4
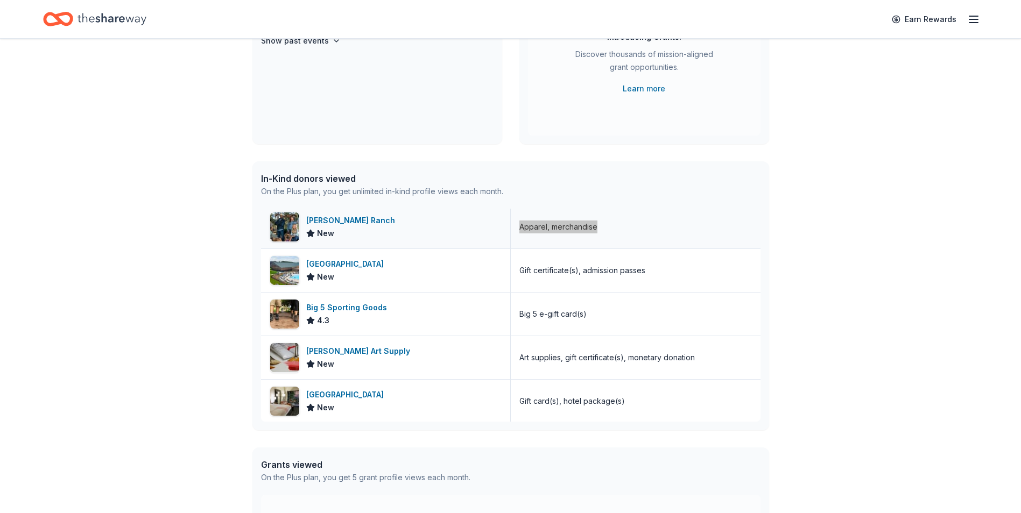
scroll to position [4791, 0]
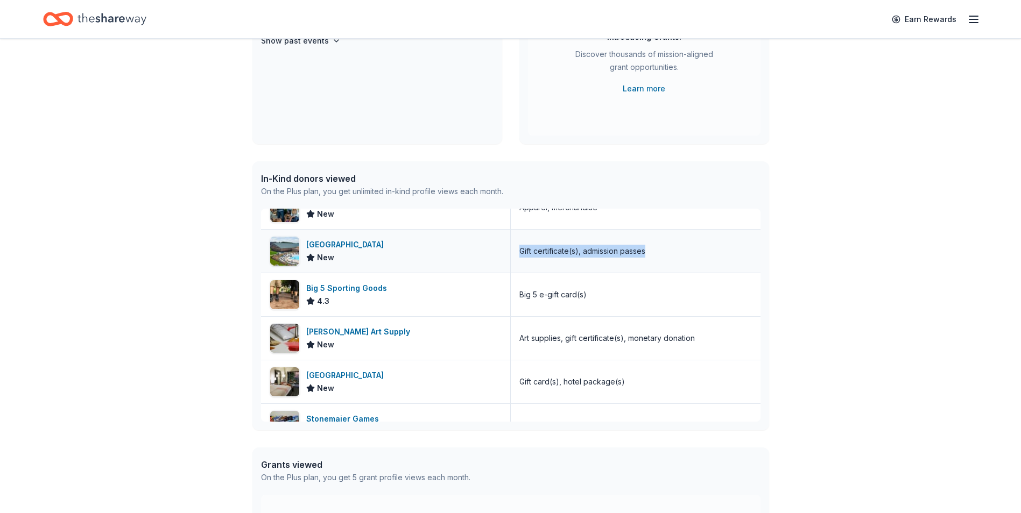
drag, startPoint x: 651, startPoint y: 252, endPoint x: 514, endPoint y: 269, distance: 137.7
click at [514, 269] on div "Gift certificate(s), admission passes" at bounding box center [636, 251] width 250 height 43
drag, startPoint x: 514, startPoint y: 269, endPoint x: 627, endPoint y: 250, distance: 115.0
drag, startPoint x: 590, startPoint y: 297, endPoint x: 515, endPoint y: 294, distance: 75.4
click at [515, 294] on div "Big 5 e-gift card(s)" at bounding box center [636, 294] width 250 height 43
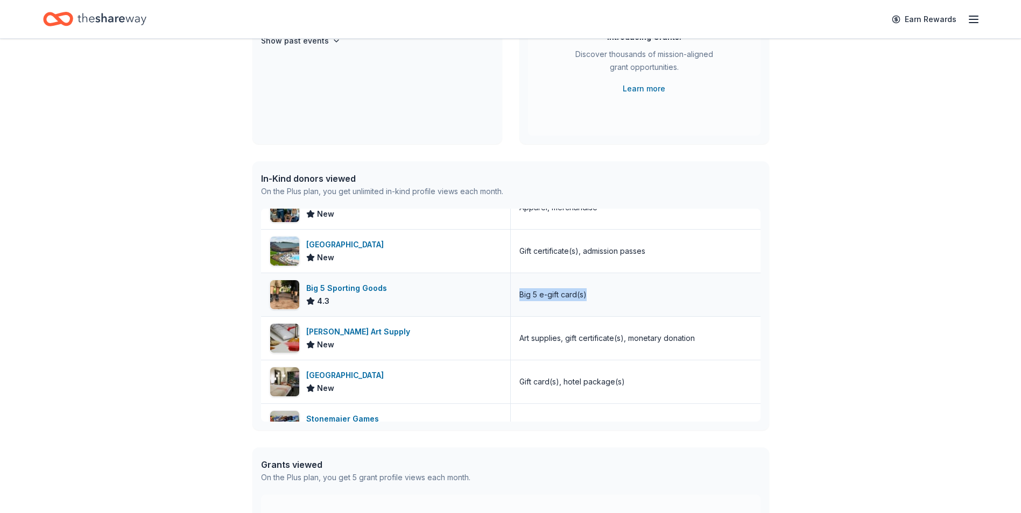
drag, startPoint x: 515, startPoint y: 294, endPoint x: 531, endPoint y: 295, distance: 15.6
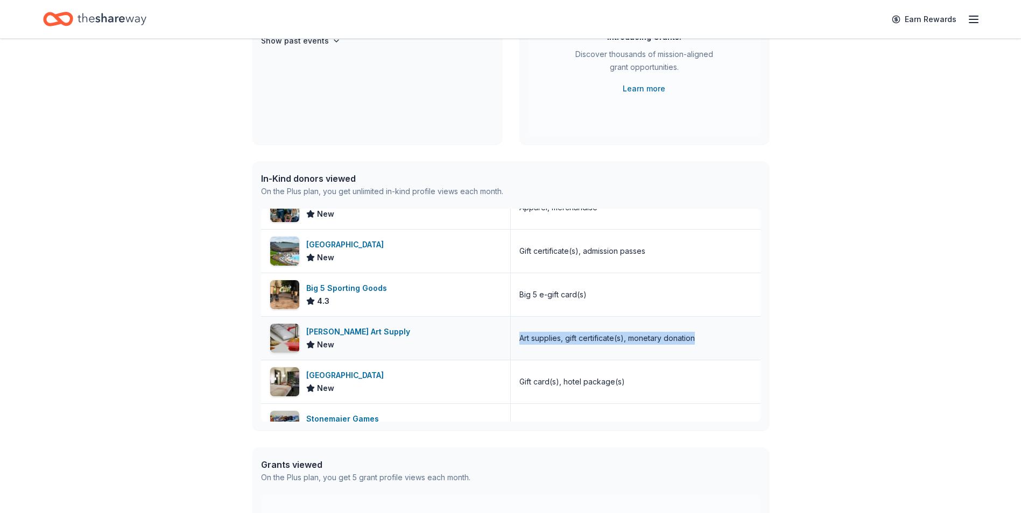
drag, startPoint x: 699, startPoint y: 341, endPoint x: 516, endPoint y: 345, distance: 183.0
click at [516, 345] on div "Art supplies, gift certificate(s), monetary donation" at bounding box center [636, 338] width 250 height 43
drag, startPoint x: 516, startPoint y: 345, endPoint x: 566, endPoint y: 336, distance: 50.9
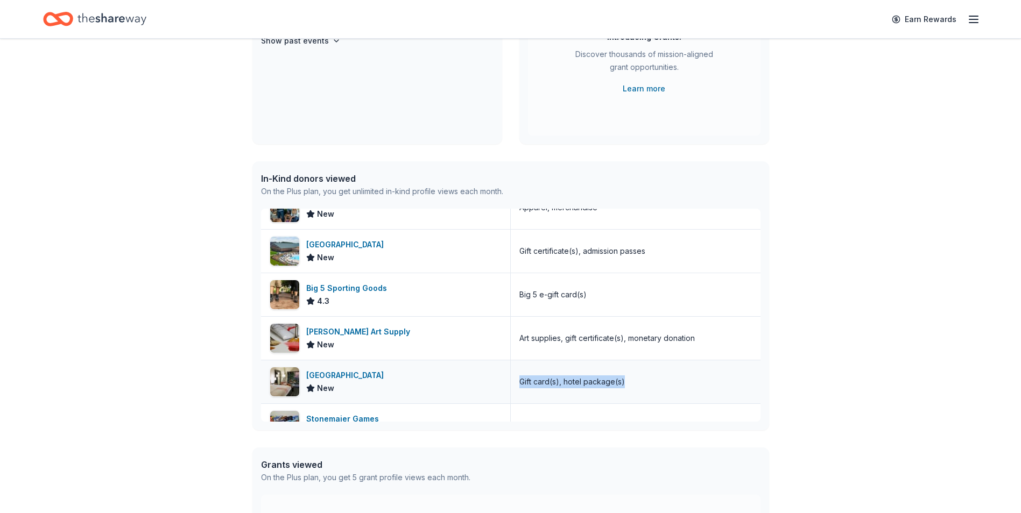
drag, startPoint x: 627, startPoint y: 382, endPoint x: 512, endPoint y: 382, distance: 115.7
click at [512, 382] on div "Gift card(s), hotel package(s)" at bounding box center [636, 382] width 250 height 43
drag, startPoint x: 512, startPoint y: 382, endPoint x: 531, endPoint y: 382, distance: 18.8
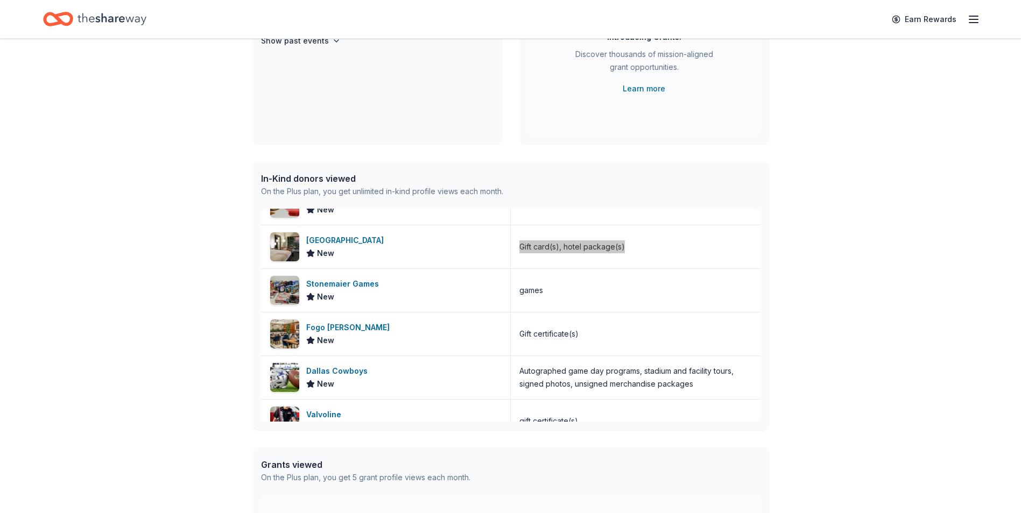
scroll to position [4953, 0]
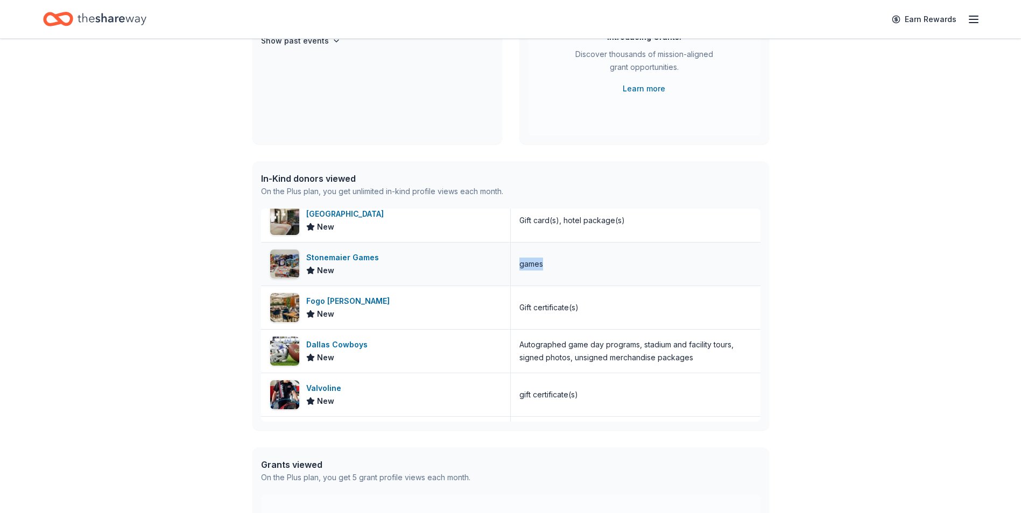
drag, startPoint x: 545, startPoint y: 263, endPoint x: 513, endPoint y: 265, distance: 32.4
click at [513, 265] on div "games" at bounding box center [636, 264] width 250 height 43
drag, startPoint x: 513, startPoint y: 265, endPoint x: 522, endPoint y: 266, distance: 9.2
drag, startPoint x: 592, startPoint y: 307, endPoint x: 513, endPoint y: 311, distance: 79.7
click at [513, 311] on div "Gift certificate(s)" at bounding box center [636, 307] width 250 height 43
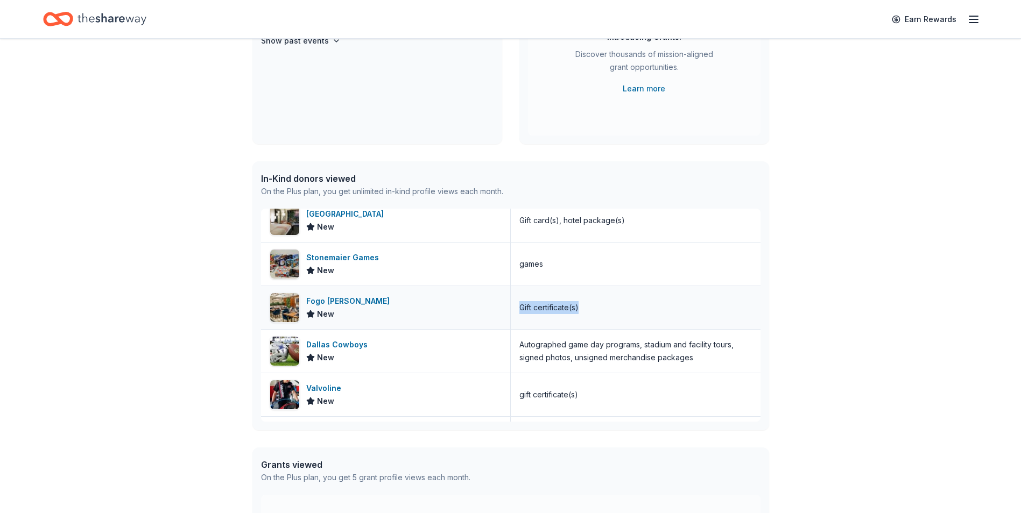
drag, startPoint x: 513, startPoint y: 311, endPoint x: 523, endPoint y: 311, distance: 10.2
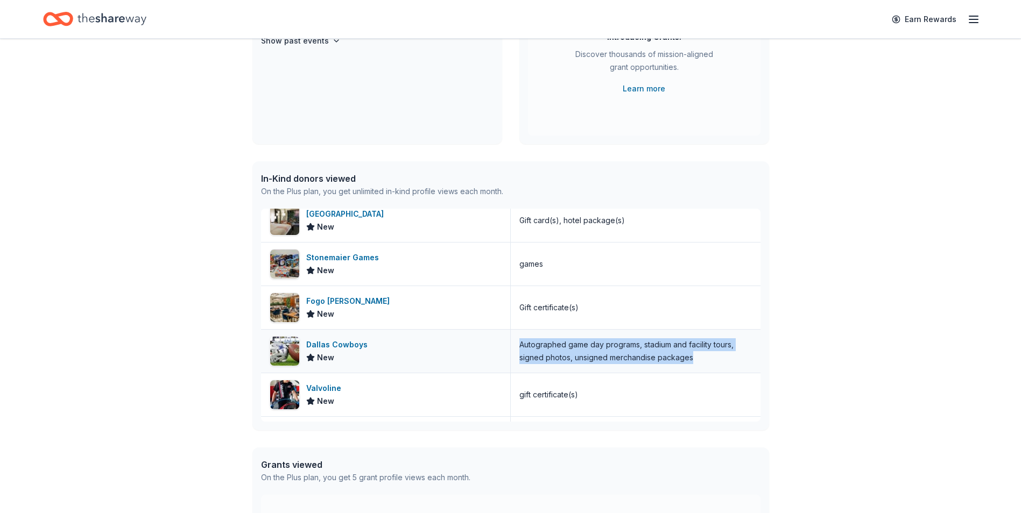
drag, startPoint x: 704, startPoint y: 362, endPoint x: 511, endPoint y: 348, distance: 193.7
click at [511, 348] on div "Autographed game day programs, stadium and facility tours, signed photos, unsig…" at bounding box center [636, 351] width 250 height 43
drag, startPoint x: 511, startPoint y: 348, endPoint x: 540, endPoint y: 354, distance: 29.2
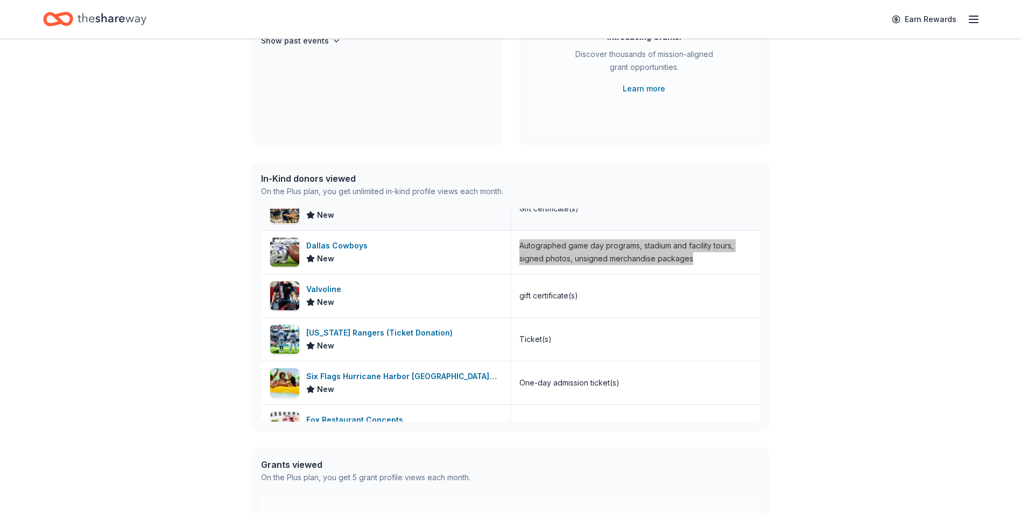
scroll to position [5060, 0]
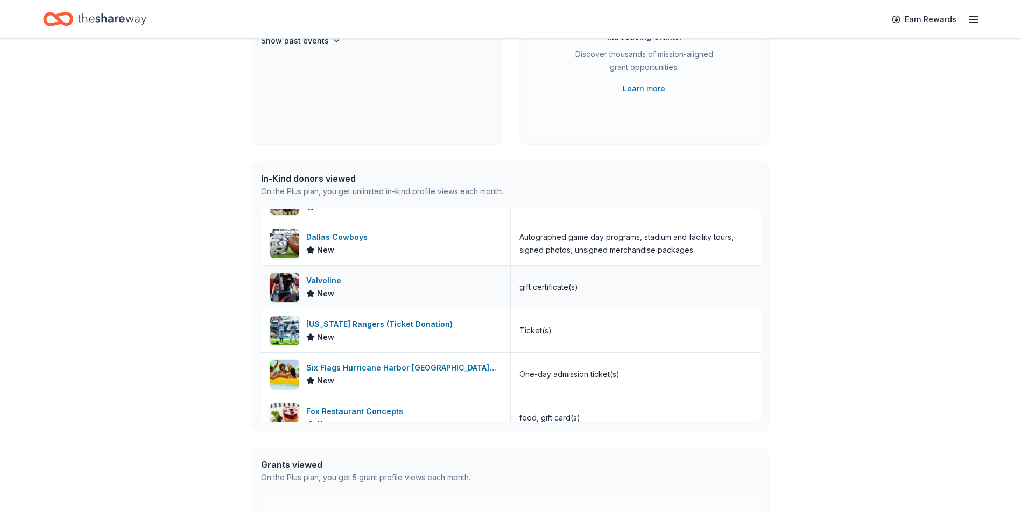
click at [591, 290] on div "gift certificate(s)" at bounding box center [636, 287] width 250 height 43
drag, startPoint x: 585, startPoint y: 288, endPoint x: 513, endPoint y: 290, distance: 72.7
click at [513, 290] on div "gift certificate(s)" at bounding box center [636, 287] width 250 height 43
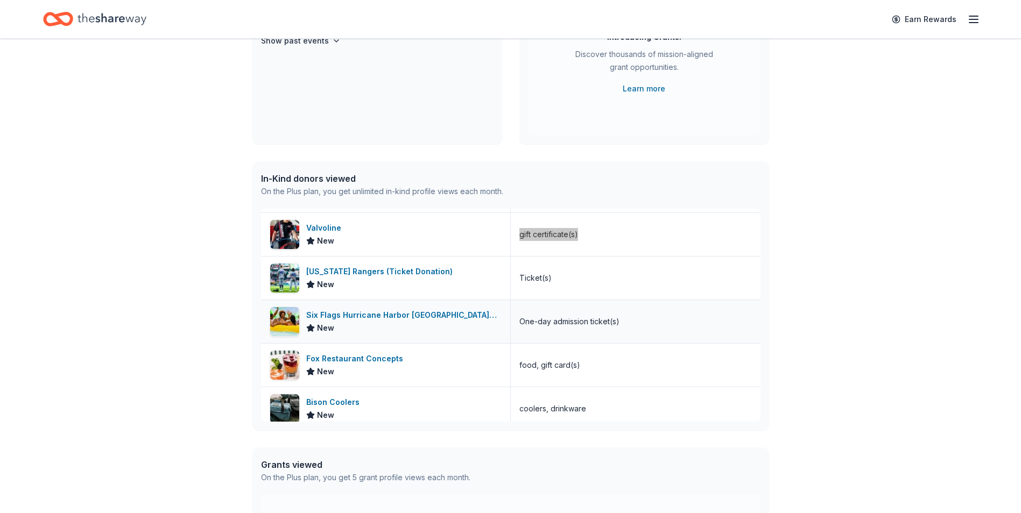
scroll to position [5114, 0]
drag, startPoint x: 582, startPoint y: 362, endPoint x: 516, endPoint y: 368, distance: 67.0
click at [516, 368] on div "food, gift card(s)" at bounding box center [636, 364] width 250 height 43
drag, startPoint x: 516, startPoint y: 368, endPoint x: 524, endPoint y: 362, distance: 10.4
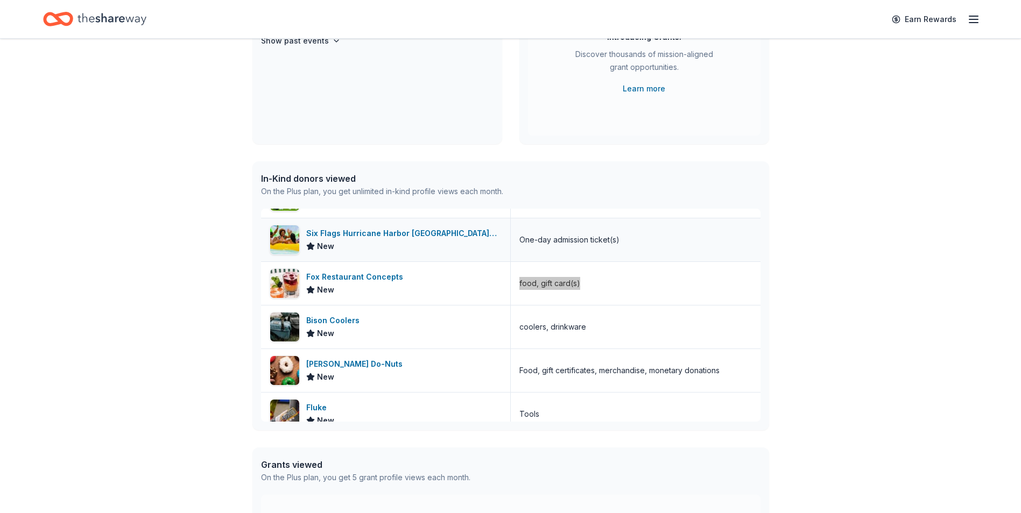
scroll to position [5222, 0]
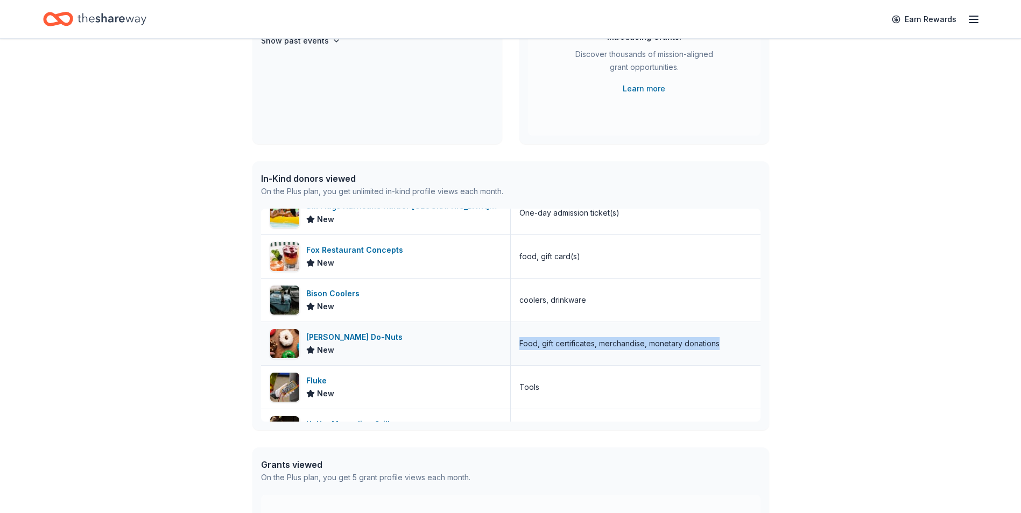
drag, startPoint x: 719, startPoint y: 345, endPoint x: 514, endPoint y: 351, distance: 205.1
click at [514, 351] on div "Food, gift certificates, merchandise, monetary donations" at bounding box center [636, 343] width 250 height 43
drag, startPoint x: 514, startPoint y: 351, endPoint x: 556, endPoint y: 345, distance: 42.3
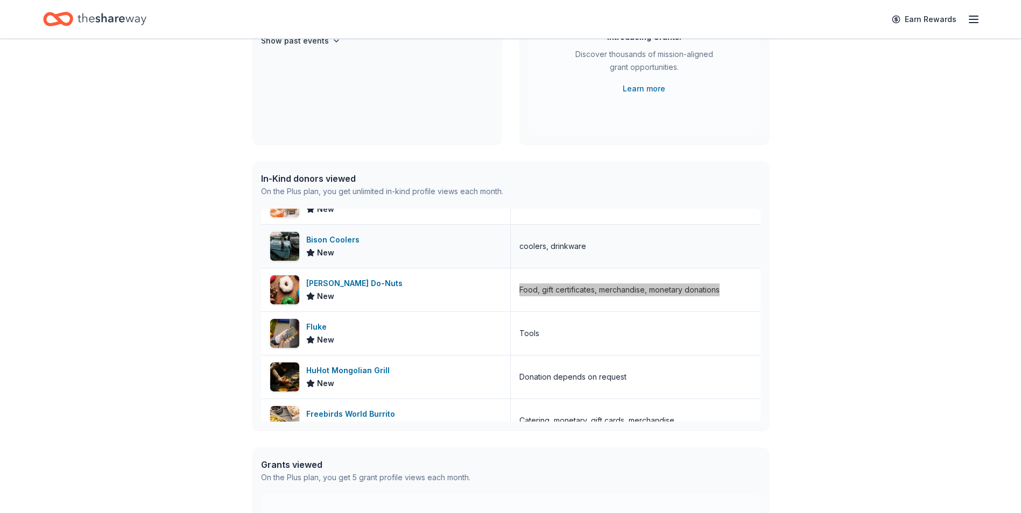
scroll to position [5329, 0]
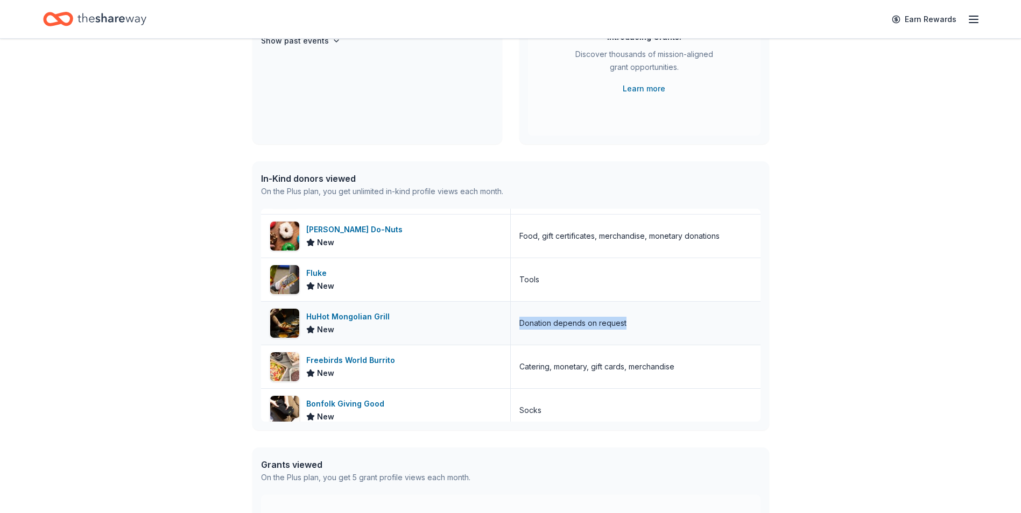
drag, startPoint x: 631, startPoint y: 324, endPoint x: 515, endPoint y: 332, distance: 115.9
click at [515, 332] on div "Donation depends on request" at bounding box center [636, 323] width 250 height 43
drag, startPoint x: 515, startPoint y: 332, endPoint x: 565, endPoint y: 323, distance: 50.9
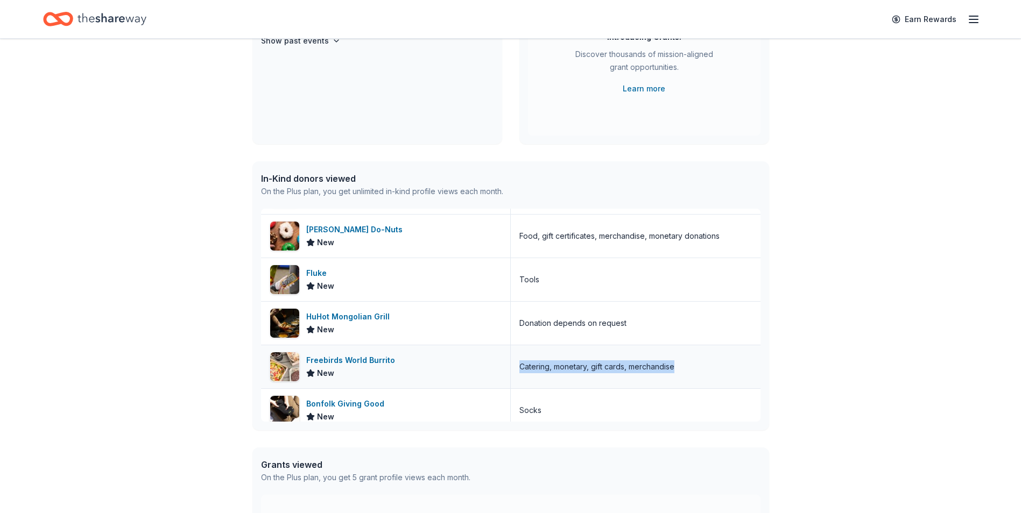
drag, startPoint x: 676, startPoint y: 365, endPoint x: 513, endPoint y: 379, distance: 163.7
click at [513, 379] on div "Catering, monetary, gift cards, merchandise" at bounding box center [636, 366] width 250 height 43
drag, startPoint x: 513, startPoint y: 379, endPoint x: 572, endPoint y: 368, distance: 60.4
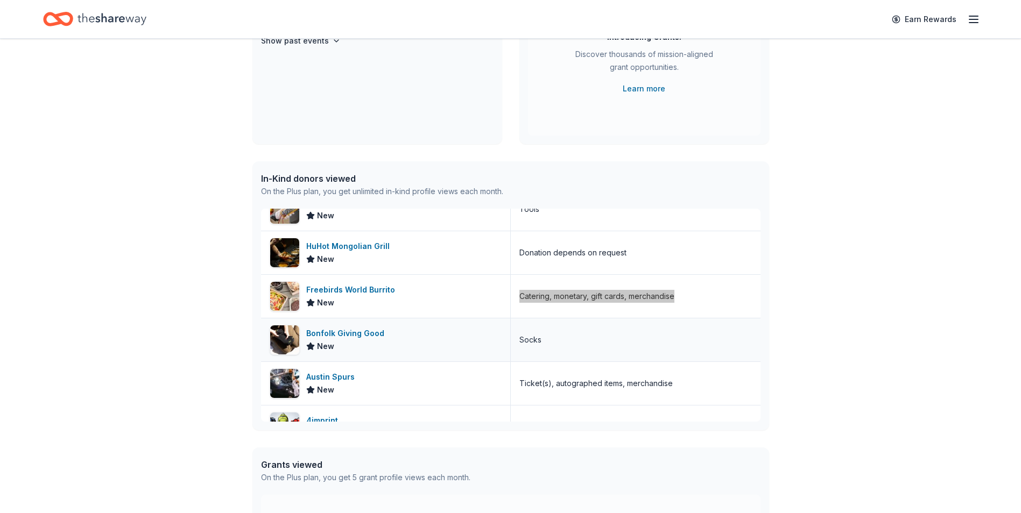
scroll to position [5437, 0]
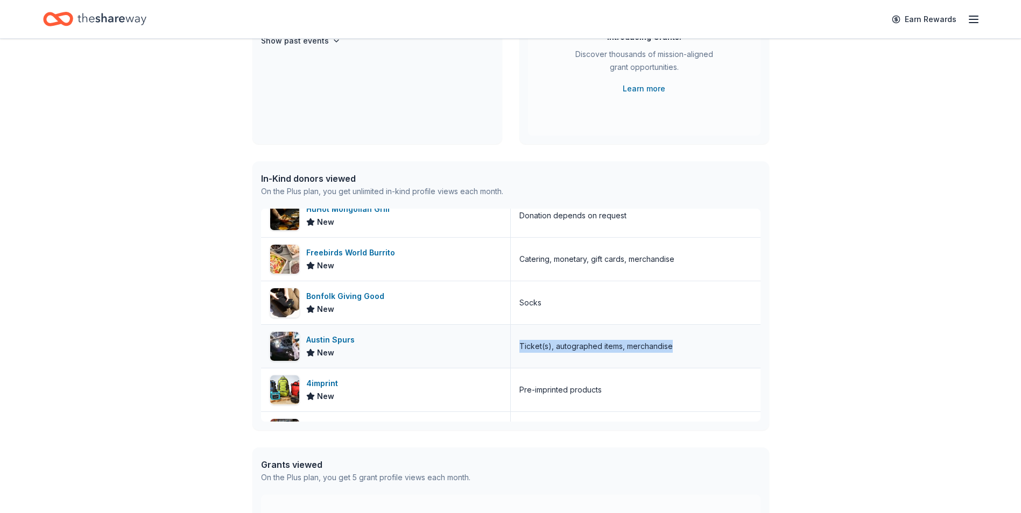
drag, startPoint x: 675, startPoint y: 345, endPoint x: 514, endPoint y: 351, distance: 161.0
click at [514, 351] on div "Ticket(s), autographed items, merchandise" at bounding box center [636, 346] width 250 height 43
drag, startPoint x: 514, startPoint y: 351, endPoint x: 522, endPoint y: 350, distance: 7.6
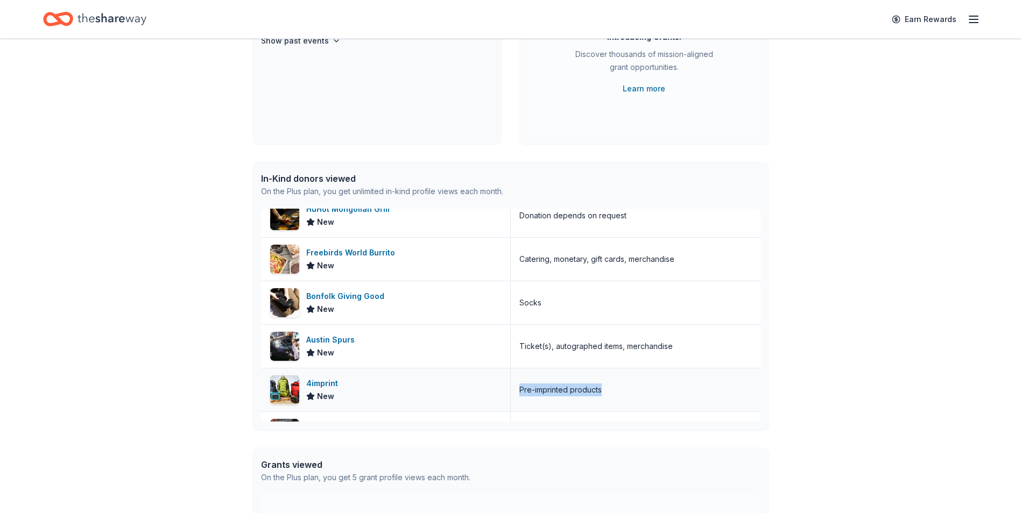
drag, startPoint x: 607, startPoint y: 390, endPoint x: 509, endPoint y: 391, distance: 98.5
click at [511, 391] on div "Pre-imprinted products" at bounding box center [636, 390] width 250 height 43
drag, startPoint x: 509, startPoint y: 391, endPoint x: 534, endPoint y: 388, distance: 26.0
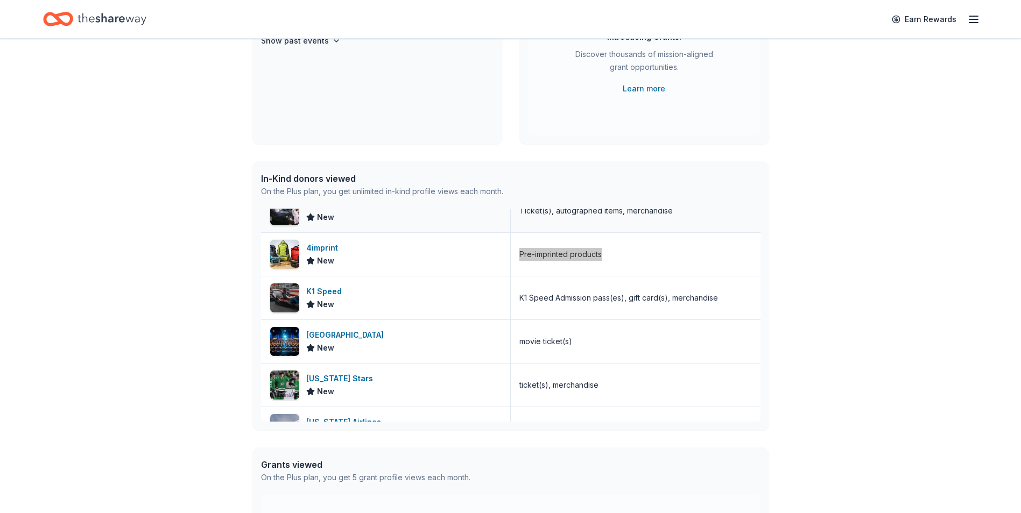
scroll to position [5598, 0]
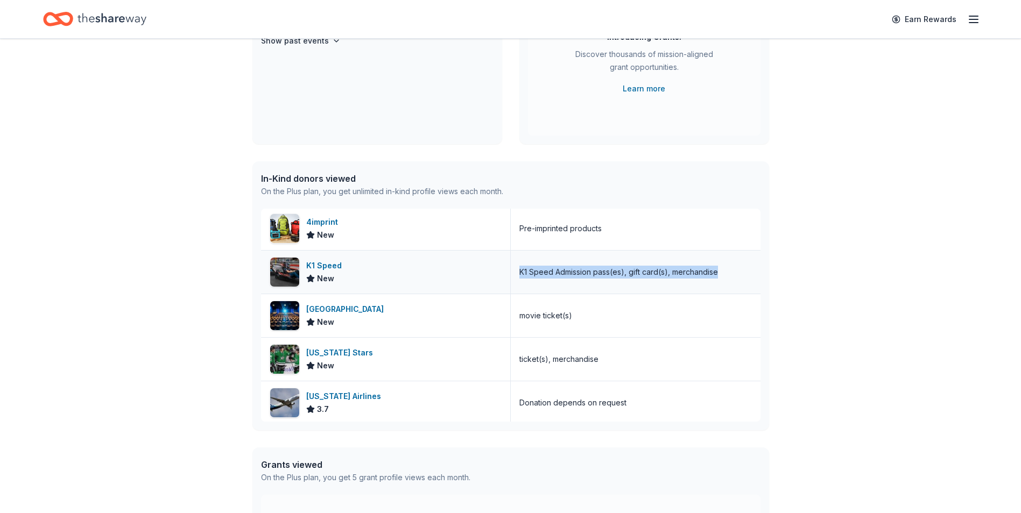
drag, startPoint x: 718, startPoint y: 272, endPoint x: 511, endPoint y: 281, distance: 206.8
click at [511, 281] on div "K1 Speed Admission pass(es), gift card(s), merchandise" at bounding box center [636, 272] width 250 height 43
drag, startPoint x: 511, startPoint y: 281, endPoint x: 548, endPoint y: 273, distance: 37.4
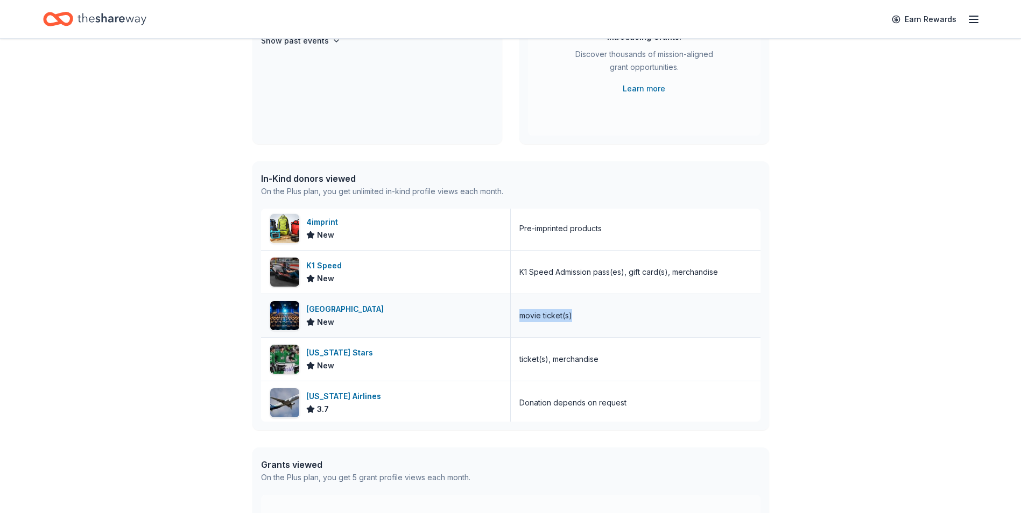
drag, startPoint x: 570, startPoint y: 316, endPoint x: 510, endPoint y: 319, distance: 60.3
click at [511, 319] on div "movie ticket(s)" at bounding box center [636, 315] width 250 height 43
drag, startPoint x: 510, startPoint y: 319, endPoint x: 520, endPoint y: 318, distance: 9.7
drag, startPoint x: 605, startPoint y: 362, endPoint x: 512, endPoint y: 362, distance: 93.1
click at [512, 362] on div "ticket(s), merchandise" at bounding box center [636, 359] width 250 height 43
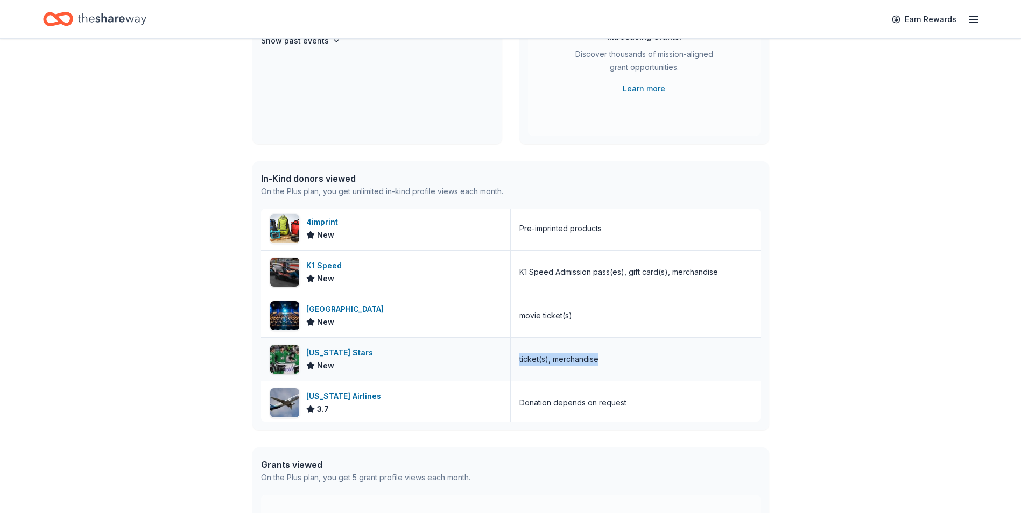
drag, startPoint x: 512, startPoint y: 362, endPoint x: 531, endPoint y: 356, distance: 19.6
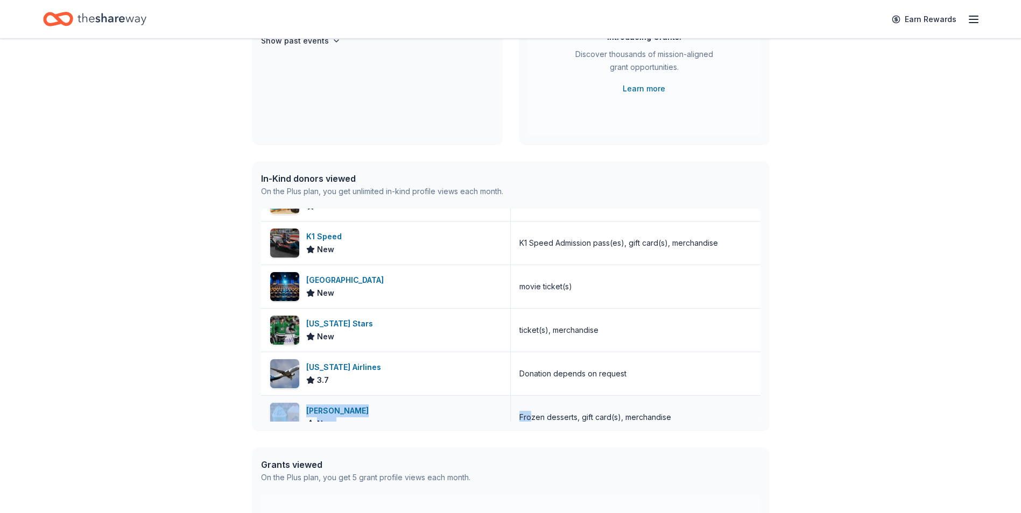
scroll to position [5632, 0]
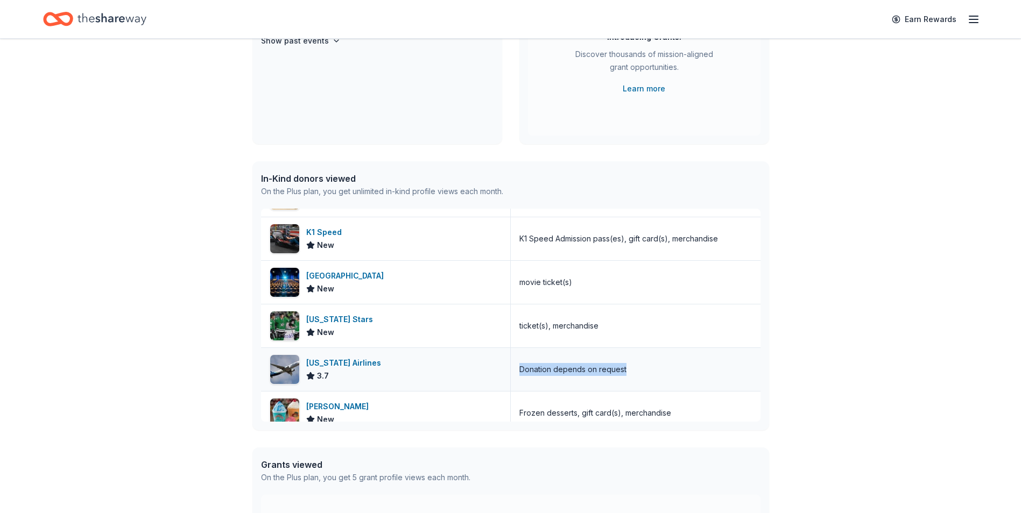
drag, startPoint x: 633, startPoint y: 404, endPoint x: 514, endPoint y: 377, distance: 121.5
click at [514, 377] on div "Donation depends on request" at bounding box center [636, 369] width 250 height 43
drag, startPoint x: 514, startPoint y: 377, endPoint x: 532, endPoint y: 372, distance: 17.9
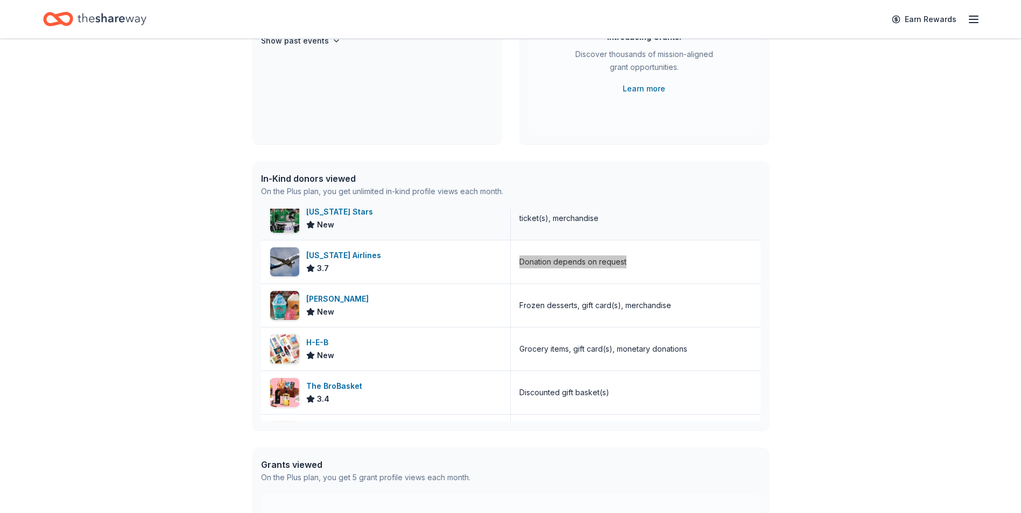
scroll to position [5793, 0]
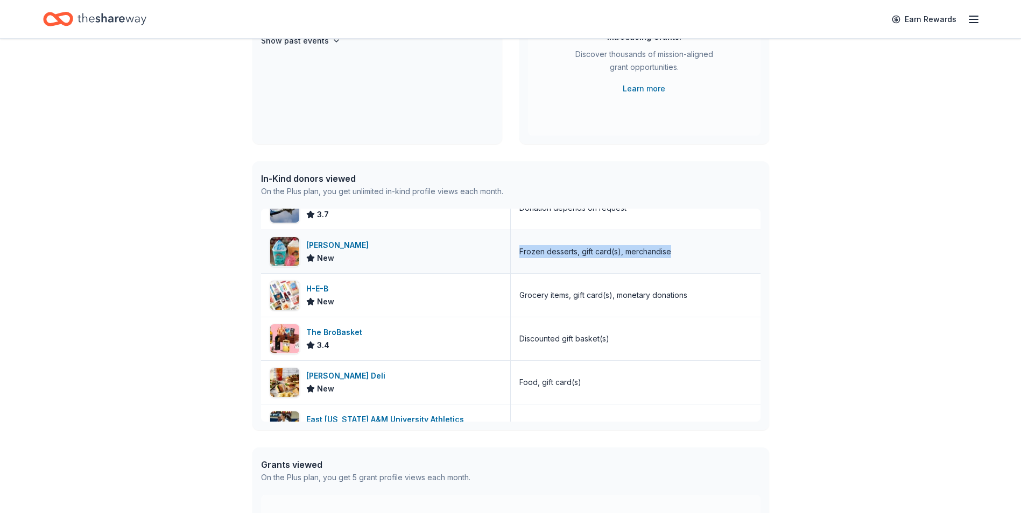
drag, startPoint x: 671, startPoint y: 254, endPoint x: 513, endPoint y: 262, distance: 157.3
click at [513, 262] on div "Frozen desserts, gift card(s), merchandise" at bounding box center [636, 251] width 250 height 43
drag, startPoint x: 513, startPoint y: 262, endPoint x: 552, endPoint y: 251, distance: 39.7
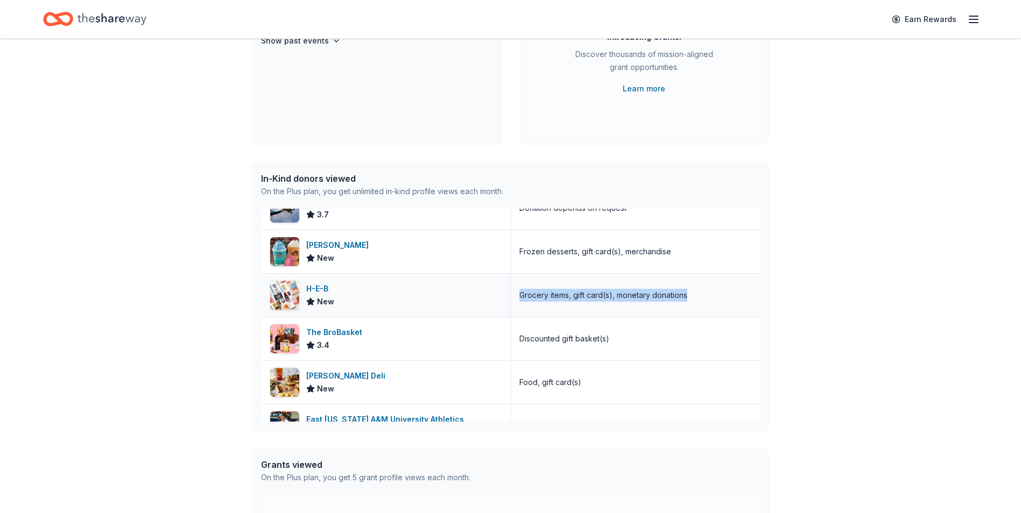
drag, startPoint x: 688, startPoint y: 298, endPoint x: 514, endPoint y: 291, distance: 174.5
click at [514, 291] on div "Grocery items, gift card(s), monetary donations" at bounding box center [636, 295] width 250 height 43
drag, startPoint x: 514, startPoint y: 291, endPoint x: 527, endPoint y: 293, distance: 13.1
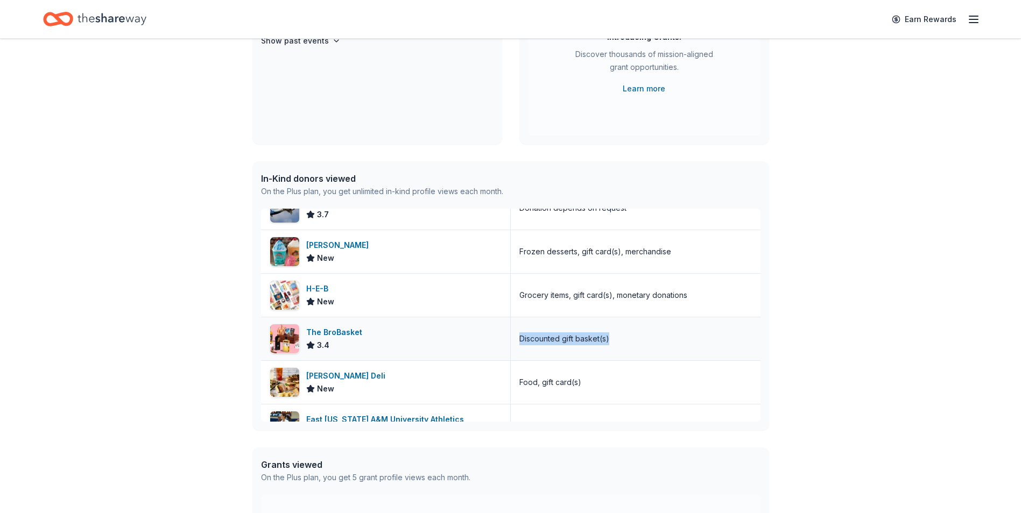
drag, startPoint x: 622, startPoint y: 336, endPoint x: 496, endPoint y: 341, distance: 125.5
click at [496, 341] on div "The BroBasket 3.4 Discounted gift basket(s)" at bounding box center [510, 340] width 499 height 44
drag, startPoint x: 496, startPoint y: 341, endPoint x: 539, endPoint y: 339, distance: 43.1
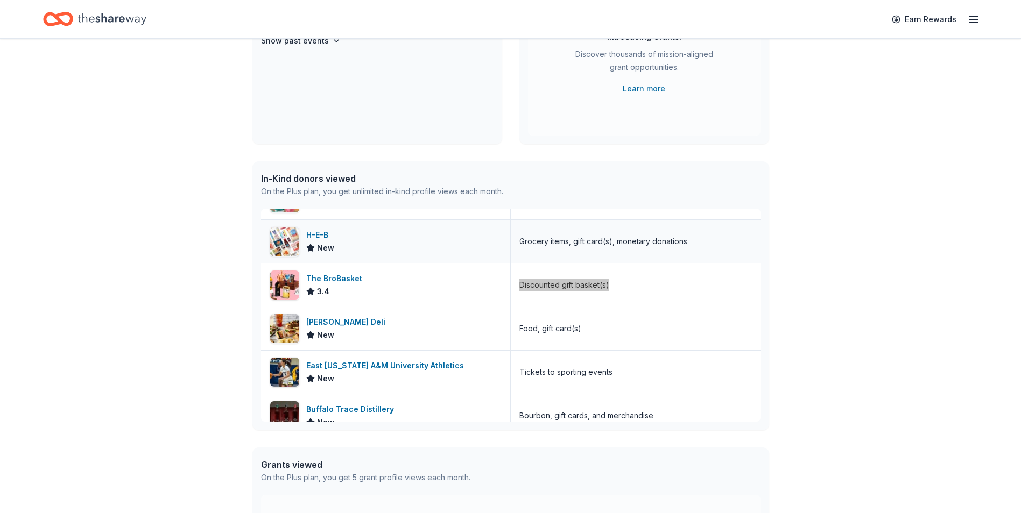
scroll to position [5901, 0]
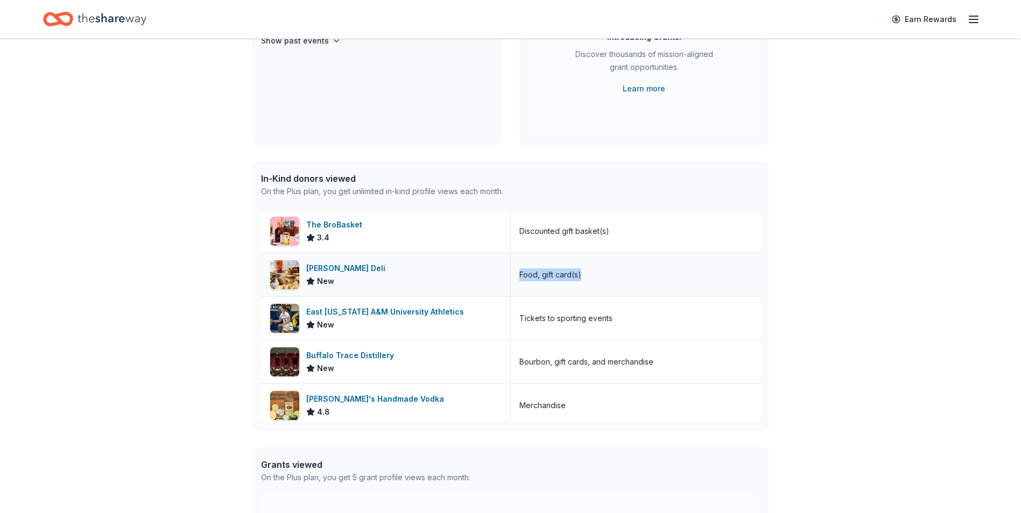
drag, startPoint x: 587, startPoint y: 277, endPoint x: 516, endPoint y: 277, distance: 71.0
click at [516, 277] on div "Food, gift card(s)" at bounding box center [636, 274] width 250 height 43
drag, startPoint x: 655, startPoint y: 363, endPoint x: 515, endPoint y: 365, distance: 140.5
click at [515, 365] on div "Bourbon, gift cards, and merchandise" at bounding box center [636, 362] width 250 height 43
drag, startPoint x: 515, startPoint y: 365, endPoint x: 524, endPoint y: 365, distance: 8.6
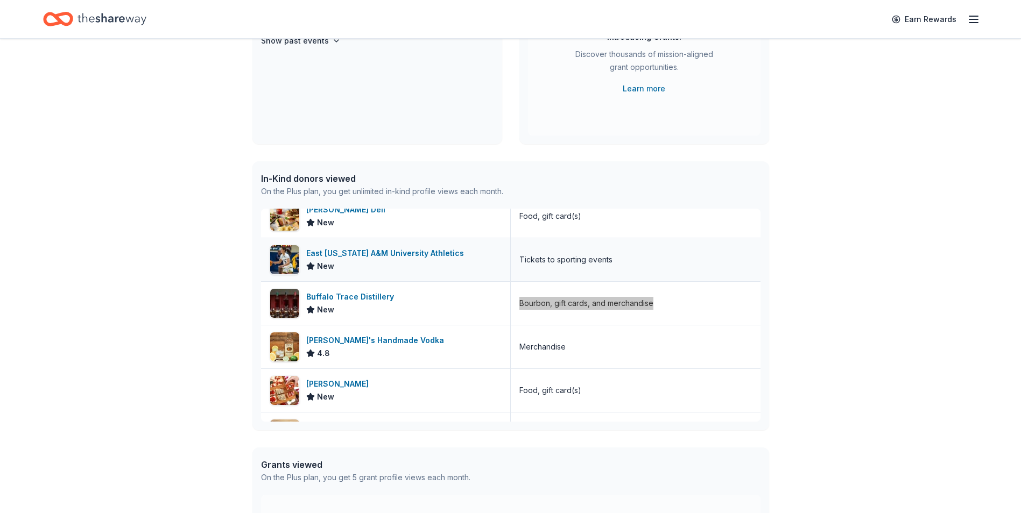
scroll to position [6008, 0]
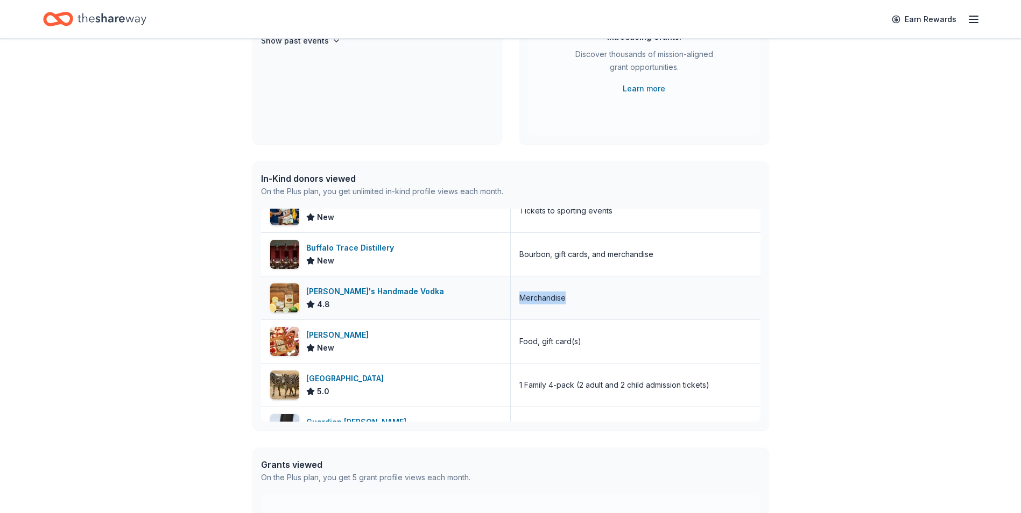
drag, startPoint x: 570, startPoint y: 299, endPoint x: 514, endPoint y: 299, distance: 56.0
click at [514, 299] on div "Merchandise" at bounding box center [636, 298] width 250 height 43
drag, startPoint x: 514, startPoint y: 299, endPoint x: 528, endPoint y: 301, distance: 14.6
drag, startPoint x: 581, startPoint y: 340, endPoint x: 513, endPoint y: 340, distance: 67.8
click at [513, 340] on div "Food, gift card(s)" at bounding box center [636, 341] width 250 height 43
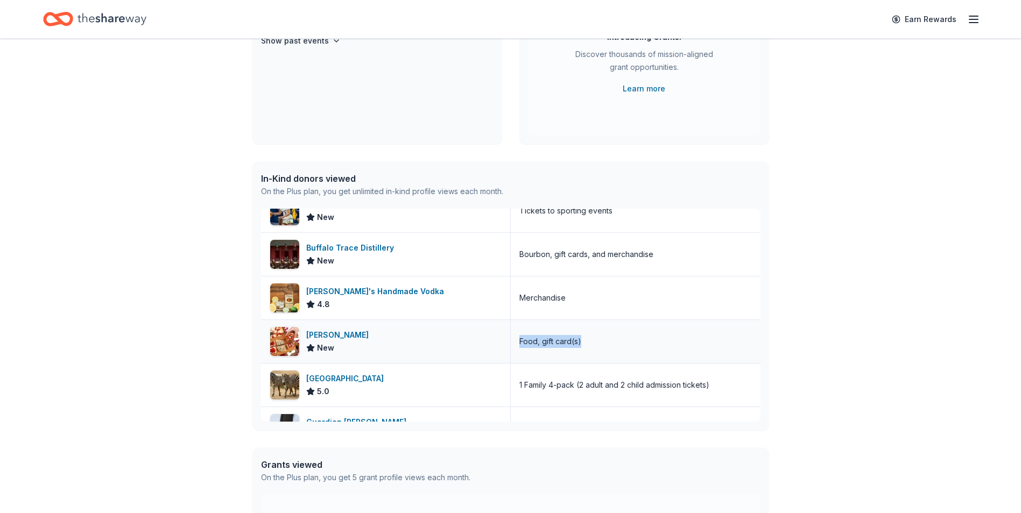
drag, startPoint x: 513, startPoint y: 340, endPoint x: 526, endPoint y: 341, distance: 13.6
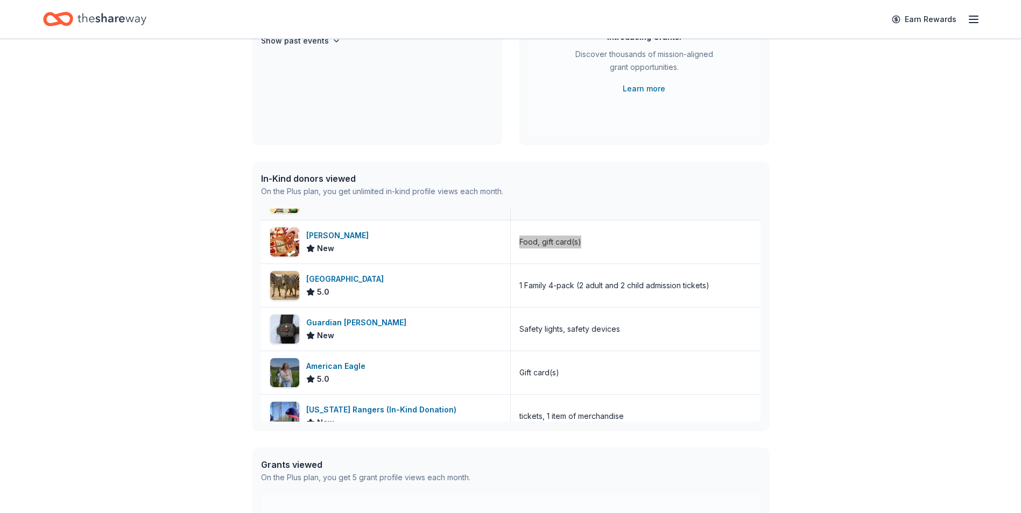
scroll to position [6116, 0]
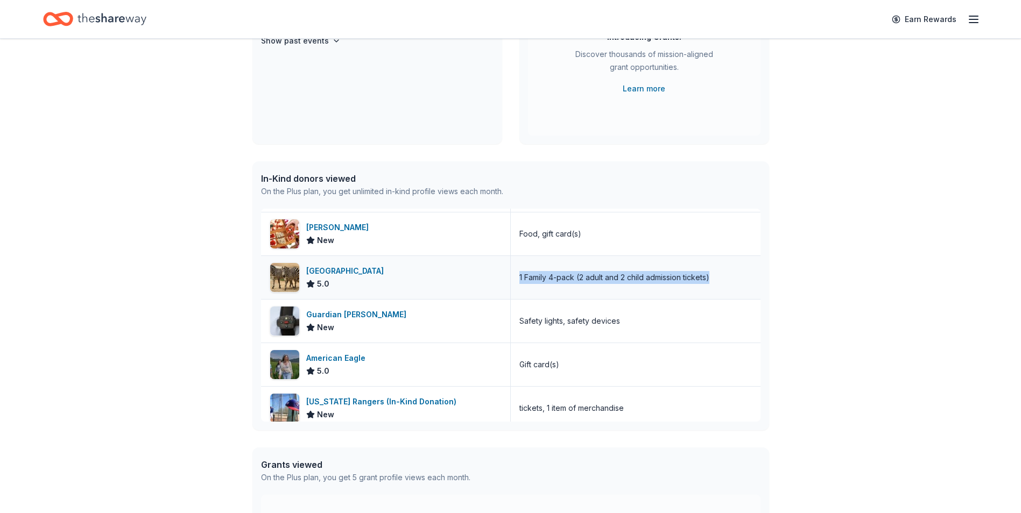
drag, startPoint x: 717, startPoint y: 281, endPoint x: 516, endPoint y: 287, distance: 201.4
click at [516, 287] on div "1 Family 4-pack (2 adult and 2 child admission tickets)" at bounding box center [636, 277] width 250 height 43
drag, startPoint x: 516, startPoint y: 287, endPoint x: 562, endPoint y: 277, distance: 47.5
drag, startPoint x: 622, startPoint y: 322, endPoint x: 515, endPoint y: 324, distance: 107.1
click at [515, 324] on div "Safety lights, safety devices" at bounding box center [636, 321] width 250 height 43
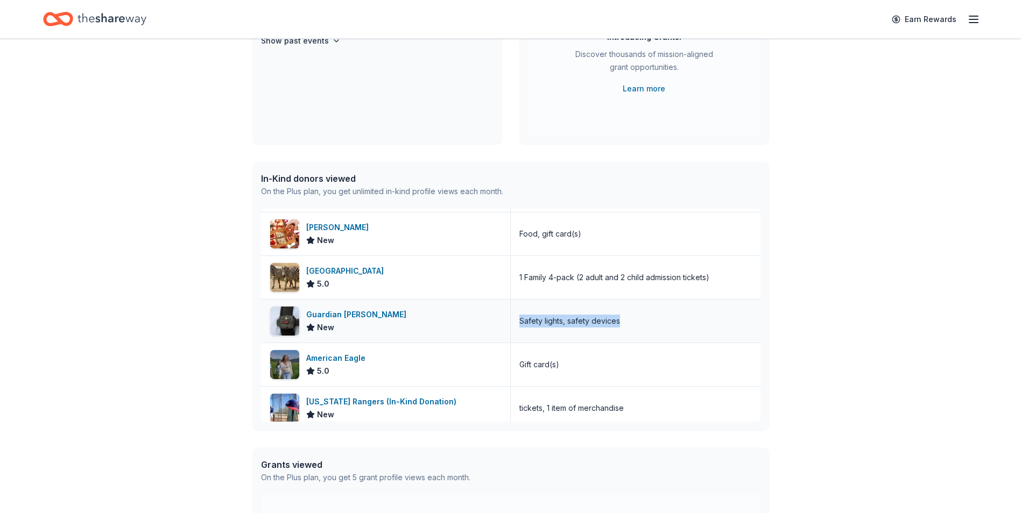
drag, startPoint x: 515, startPoint y: 324, endPoint x: 528, endPoint y: 324, distance: 13.5
drag, startPoint x: 558, startPoint y: 366, endPoint x: 511, endPoint y: 364, distance: 46.3
click at [511, 364] on div "Gift card(s)" at bounding box center [636, 364] width 250 height 43
drag, startPoint x: 511, startPoint y: 364, endPoint x: 528, endPoint y: 366, distance: 16.8
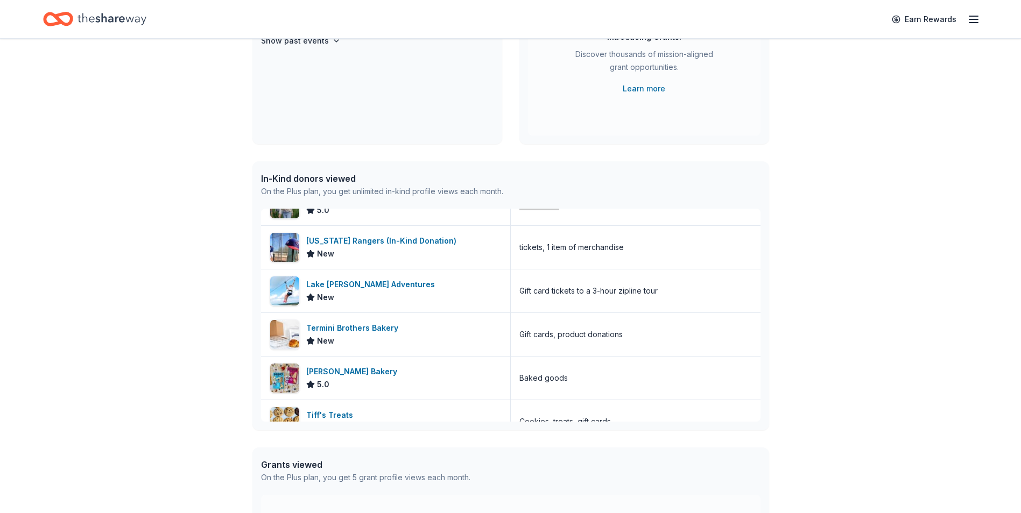
scroll to position [6277, 0]
drag, startPoint x: 635, startPoint y: 253, endPoint x: 511, endPoint y: 255, distance: 123.8
click at [511, 255] on div "tickets, 1 item of merchandise" at bounding box center [636, 246] width 250 height 43
drag, startPoint x: 511, startPoint y: 255, endPoint x: 558, endPoint y: 248, distance: 47.3
drag, startPoint x: 639, startPoint y: 335, endPoint x: 515, endPoint y: 341, distance: 124.5
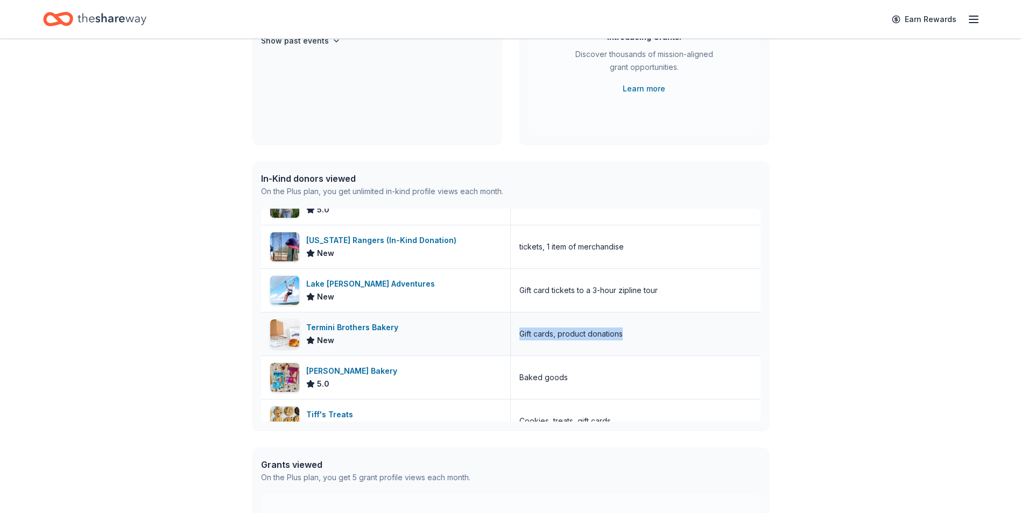
click at [515, 341] on div "Gift cards, product donations" at bounding box center [636, 334] width 250 height 43
drag, startPoint x: 515, startPoint y: 341, endPoint x: 558, endPoint y: 331, distance: 43.6
drag, startPoint x: 568, startPoint y: 376, endPoint x: 515, endPoint y: 378, distance: 53.3
click at [515, 378] on div "Baked goods" at bounding box center [636, 377] width 250 height 43
drag, startPoint x: 515, startPoint y: 378, endPoint x: 524, endPoint y: 378, distance: 9.1
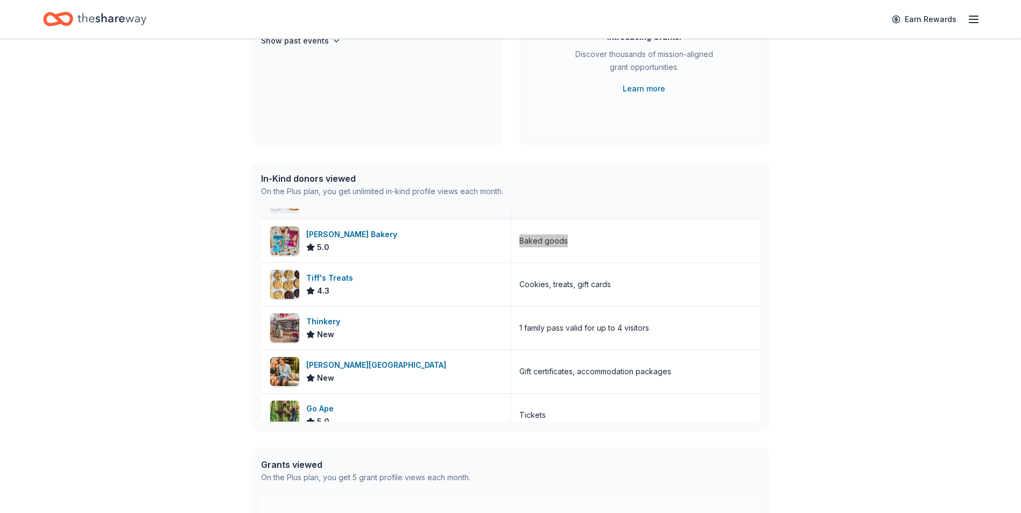
scroll to position [6439, 0]
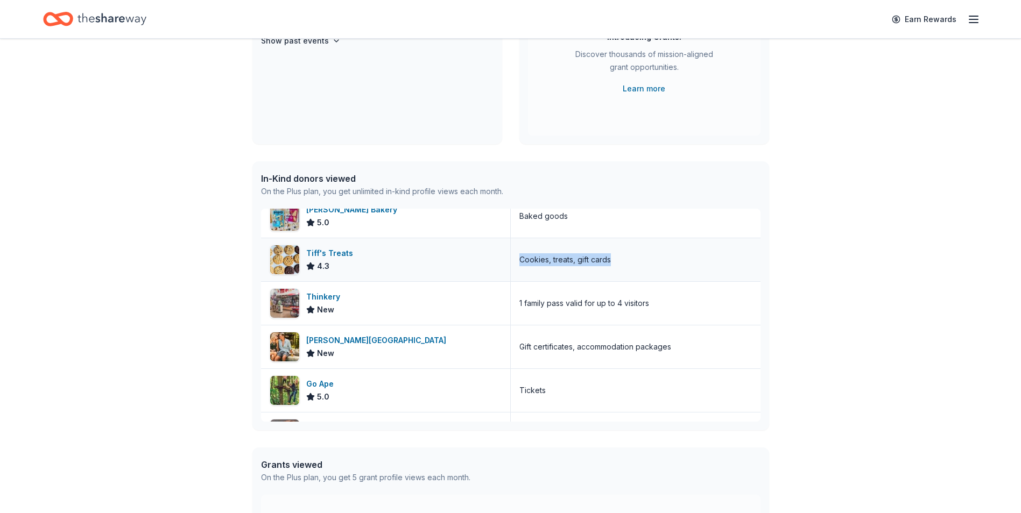
drag, startPoint x: 613, startPoint y: 259, endPoint x: 514, endPoint y: 266, distance: 99.3
click at [514, 266] on div "Cookies, treats, gift cards" at bounding box center [636, 259] width 250 height 43
drag, startPoint x: 514, startPoint y: 266, endPoint x: 525, endPoint y: 261, distance: 11.8
drag, startPoint x: 666, startPoint y: 299, endPoint x: 515, endPoint y: 304, distance: 151.3
click at [515, 304] on div "1 family pass valid for up to 4 visitors" at bounding box center [636, 303] width 250 height 43
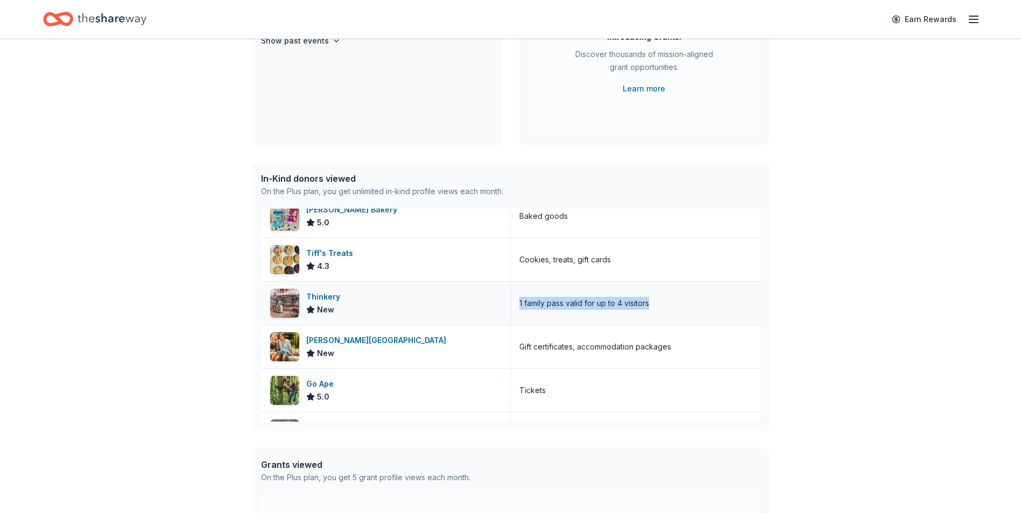
drag, startPoint x: 515, startPoint y: 304, endPoint x: 531, endPoint y: 304, distance: 16.1
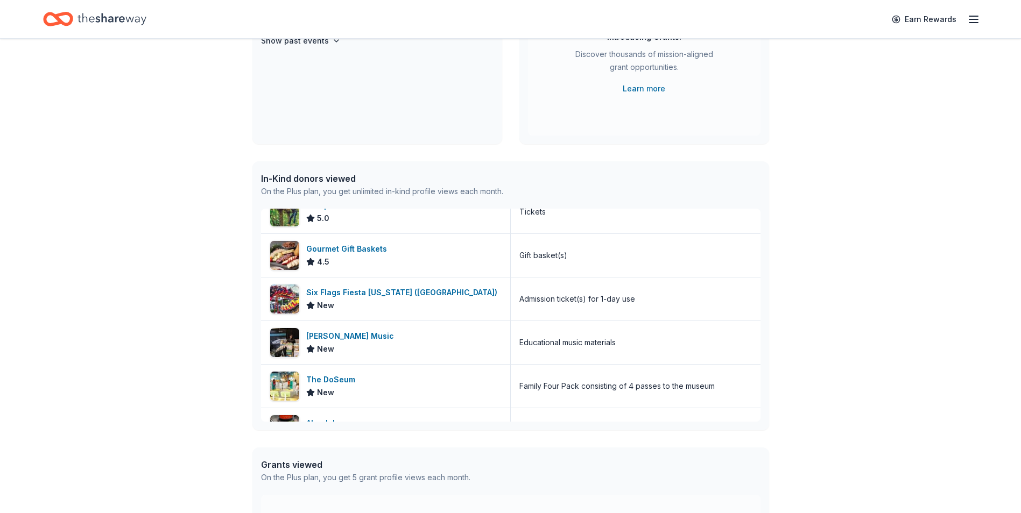
scroll to position [6661, 0]
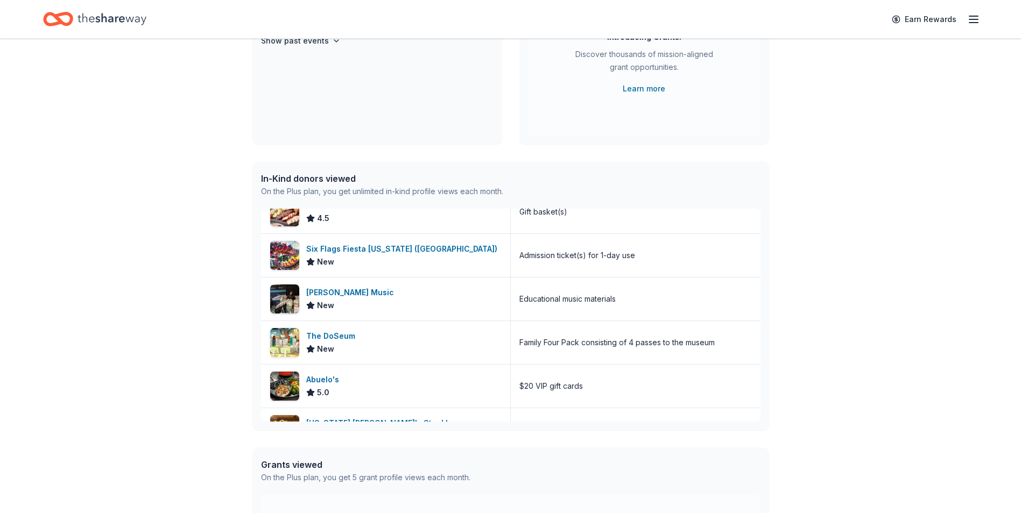
click at [141, 337] on div "👋 Hi [PERSON_NAME] In-Kind Create new event Garden Ridge Lions Annual Fish Fry …" at bounding box center [510, 252] width 1021 height 751
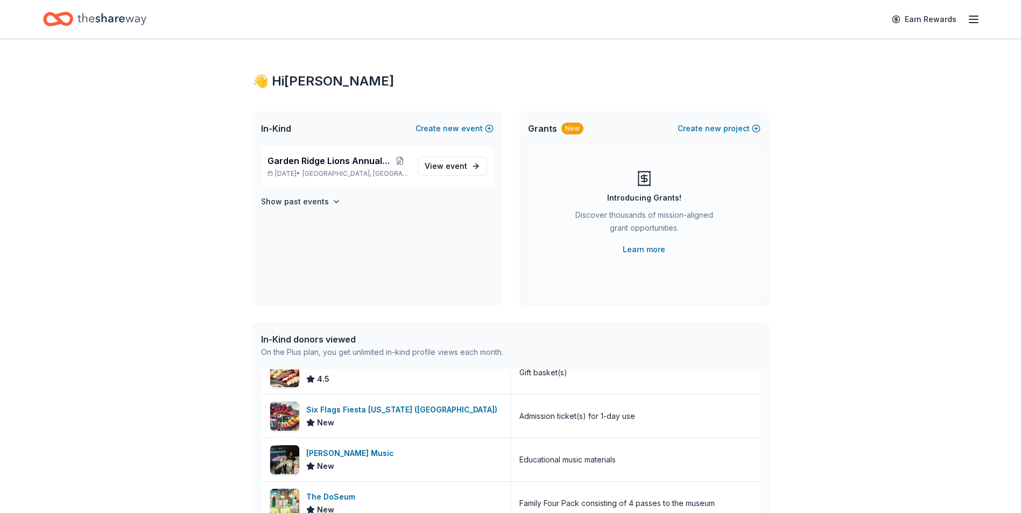
scroll to position [0, 0]
click at [431, 170] on span "View event" at bounding box center [446, 166] width 43 height 13
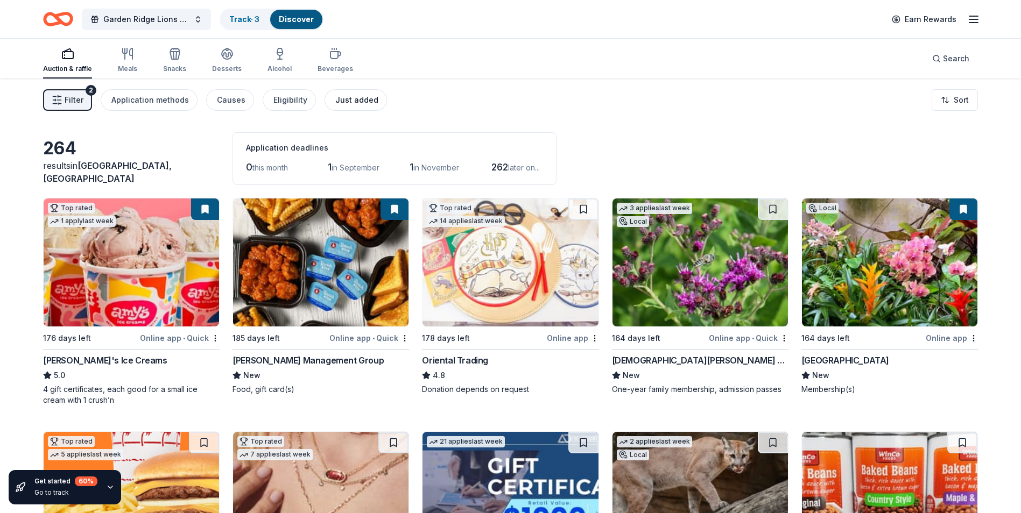
click at [355, 101] on div "Just added" at bounding box center [356, 100] width 43 height 13
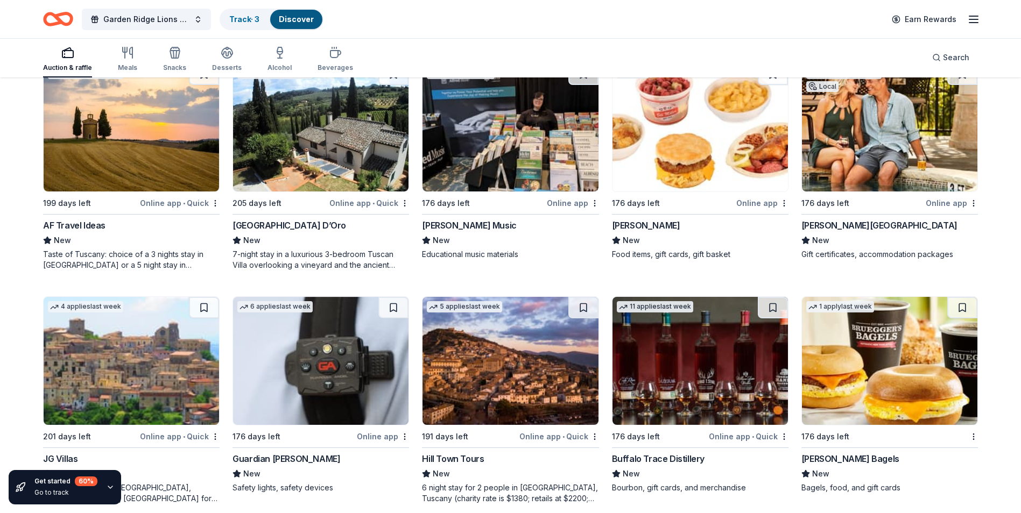
scroll to position [381, 0]
